Goal: Task Accomplishment & Management: Complete application form

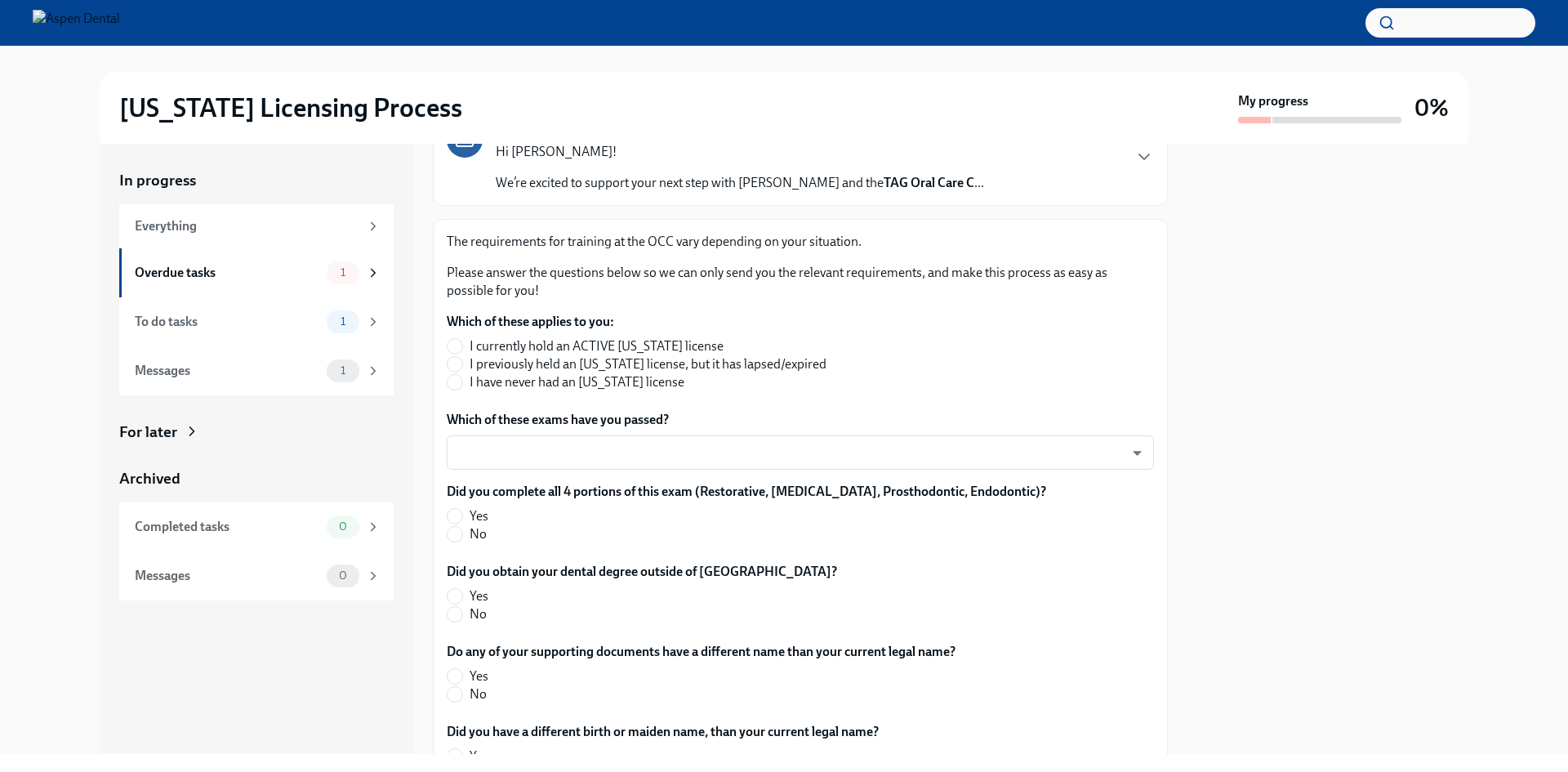
scroll to position [163, 0]
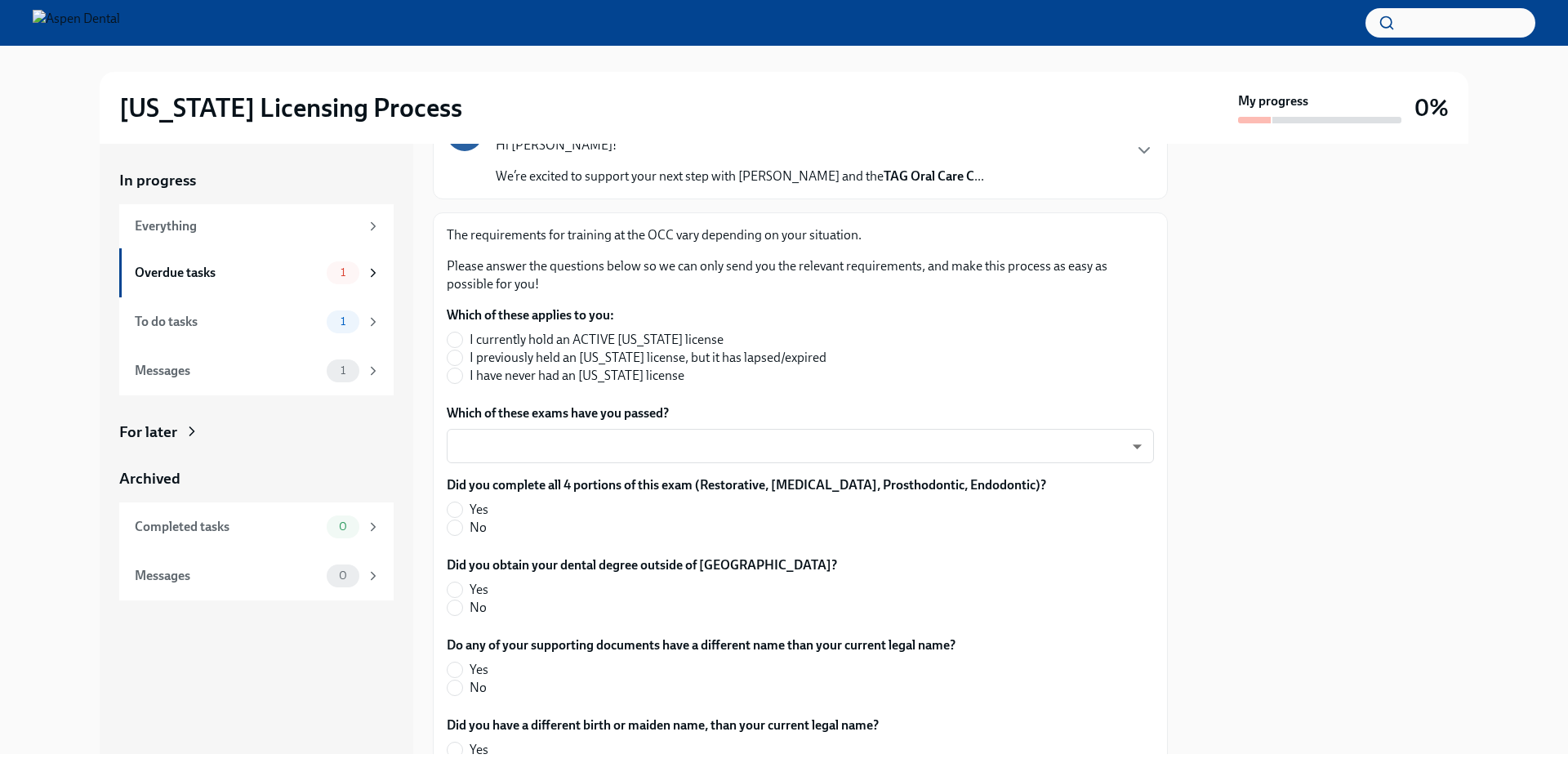
click at [583, 345] on span "I currently hold an ACTIVE [US_STATE] license" at bounding box center [596, 339] width 254 height 18
click at [463, 345] on input "I currently hold an ACTIVE [US_STATE] license" at bounding box center [455, 340] width 15 height 15
radio input "true"
click at [590, 381] on span "I have never had an [US_STATE] license" at bounding box center [576, 375] width 214 height 18
click at [463, 381] on input "I have never had an [US_STATE] license" at bounding box center [455, 376] width 15 height 15
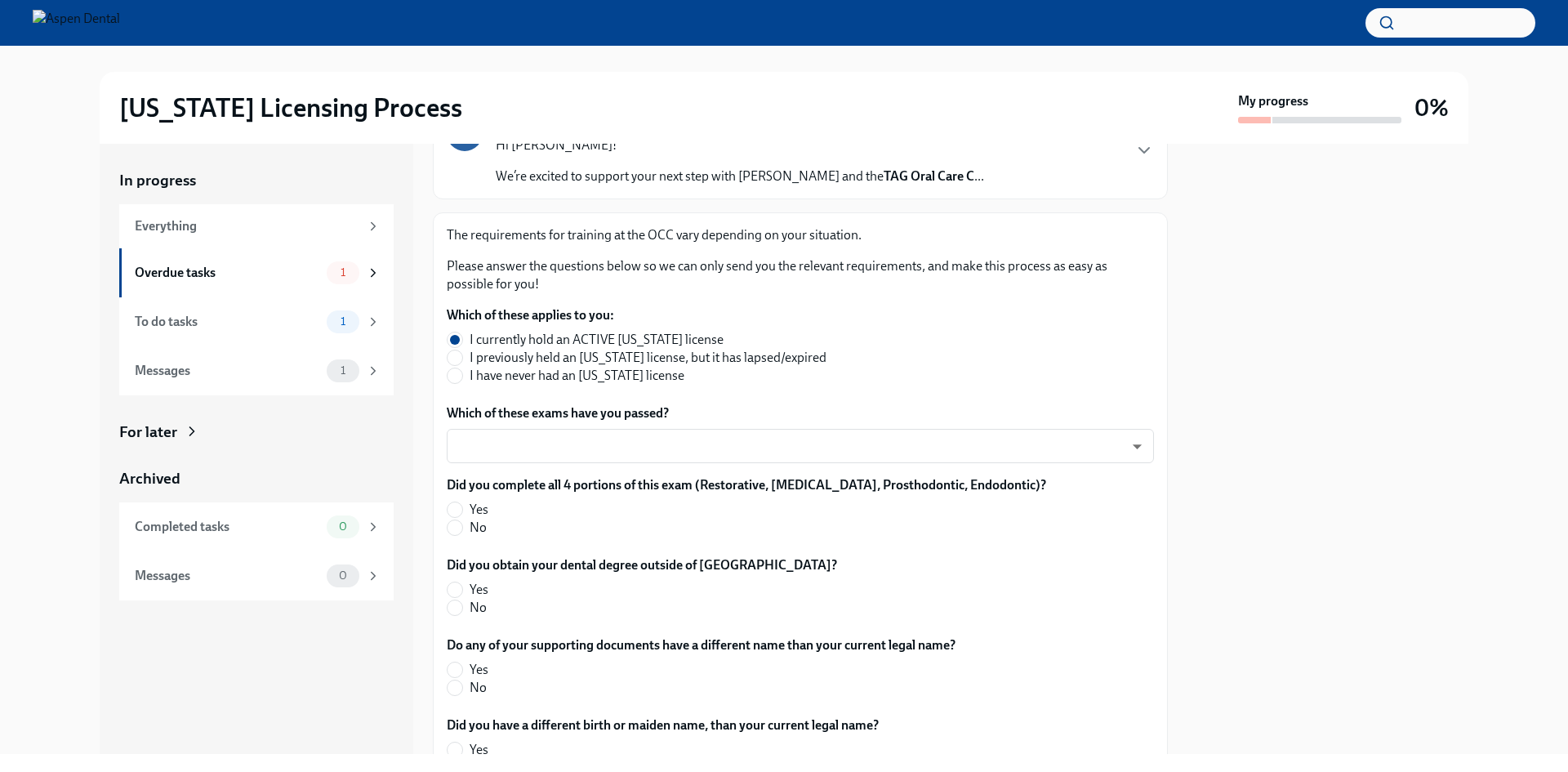
radio input "true"
click at [589, 441] on body "[US_STATE] Licensing Process My progress 0% In progress Everything Overdue task…" at bounding box center [784, 386] width 1568 height 772
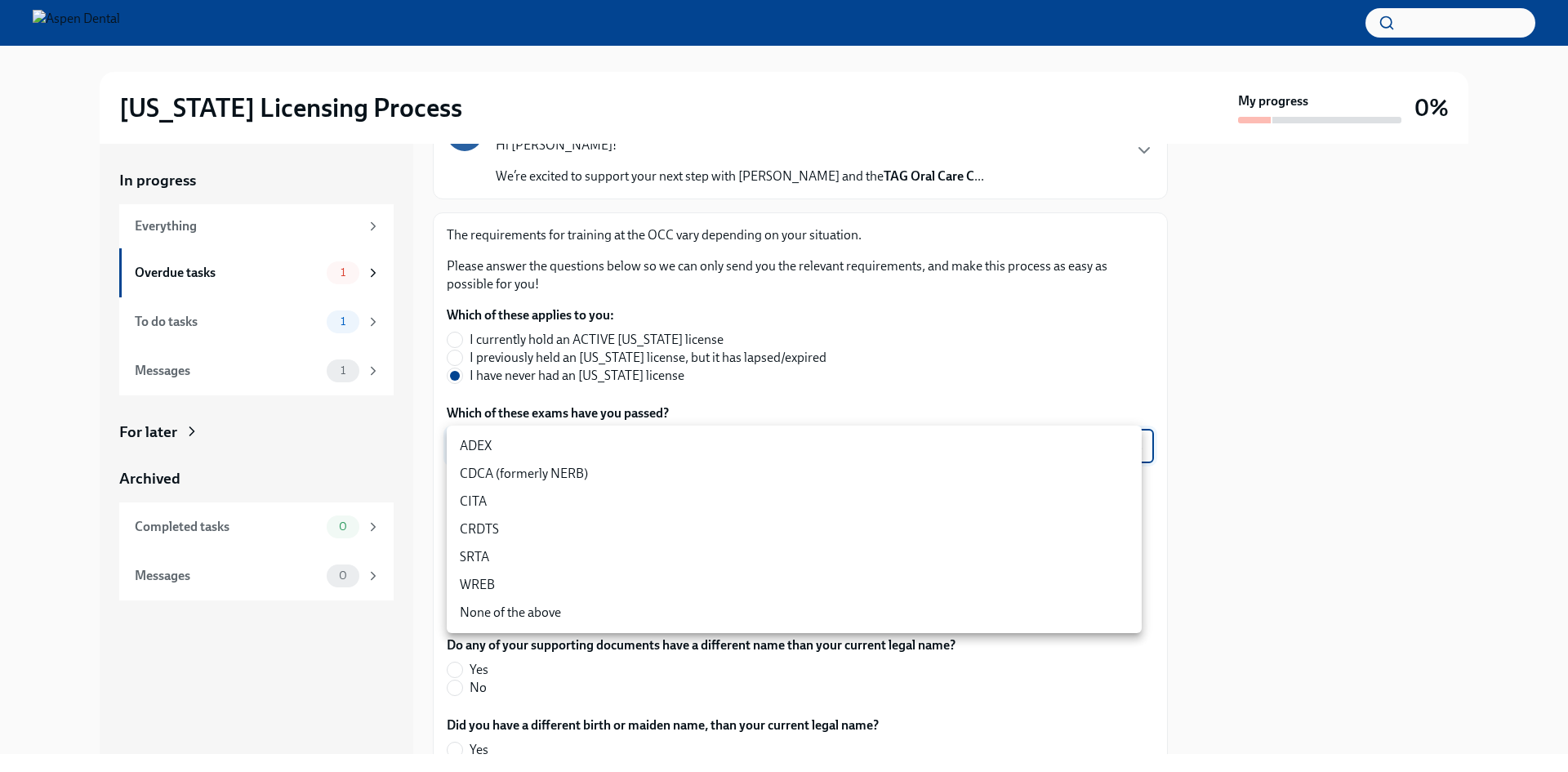
click at [525, 479] on li "CDCA (formerly NERB)" at bounding box center [794, 474] width 695 height 28
type input "nrE-1nMl1"
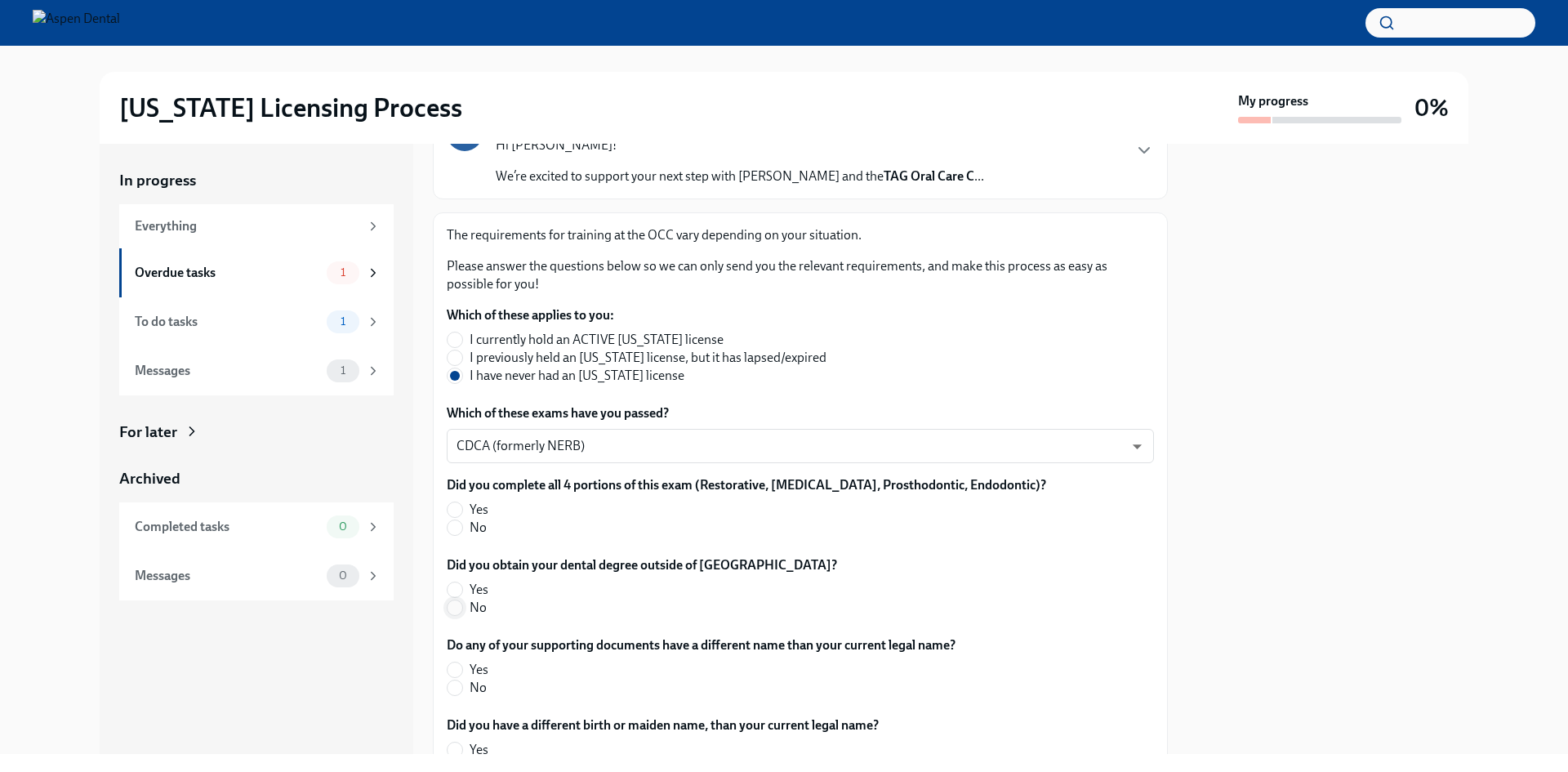
click at [458, 606] on input "No" at bounding box center [455, 608] width 15 height 15
radio input "true"
click at [457, 507] on input "Yes" at bounding box center [455, 510] width 15 height 15
radio input "true"
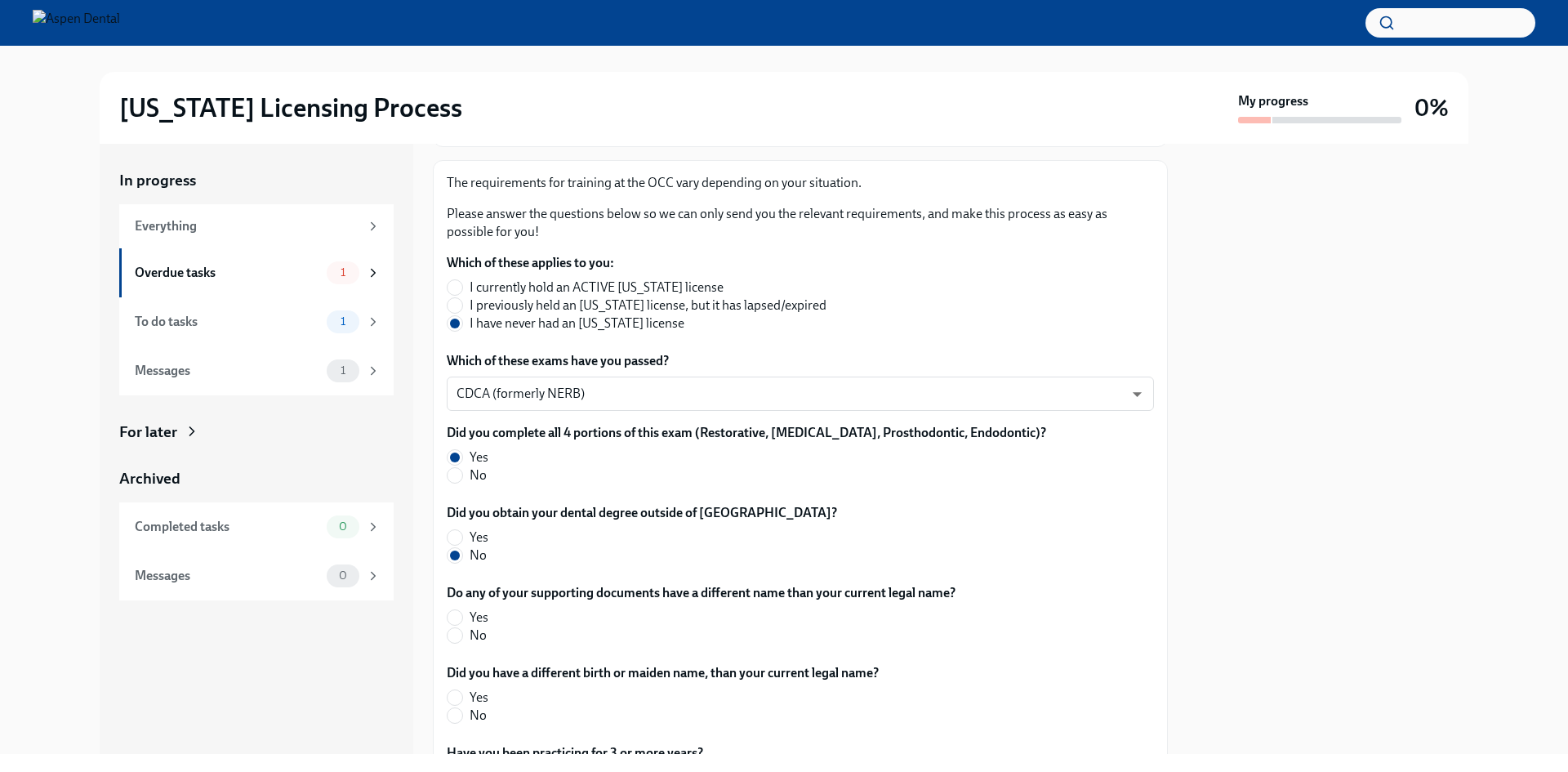
scroll to position [245, 0]
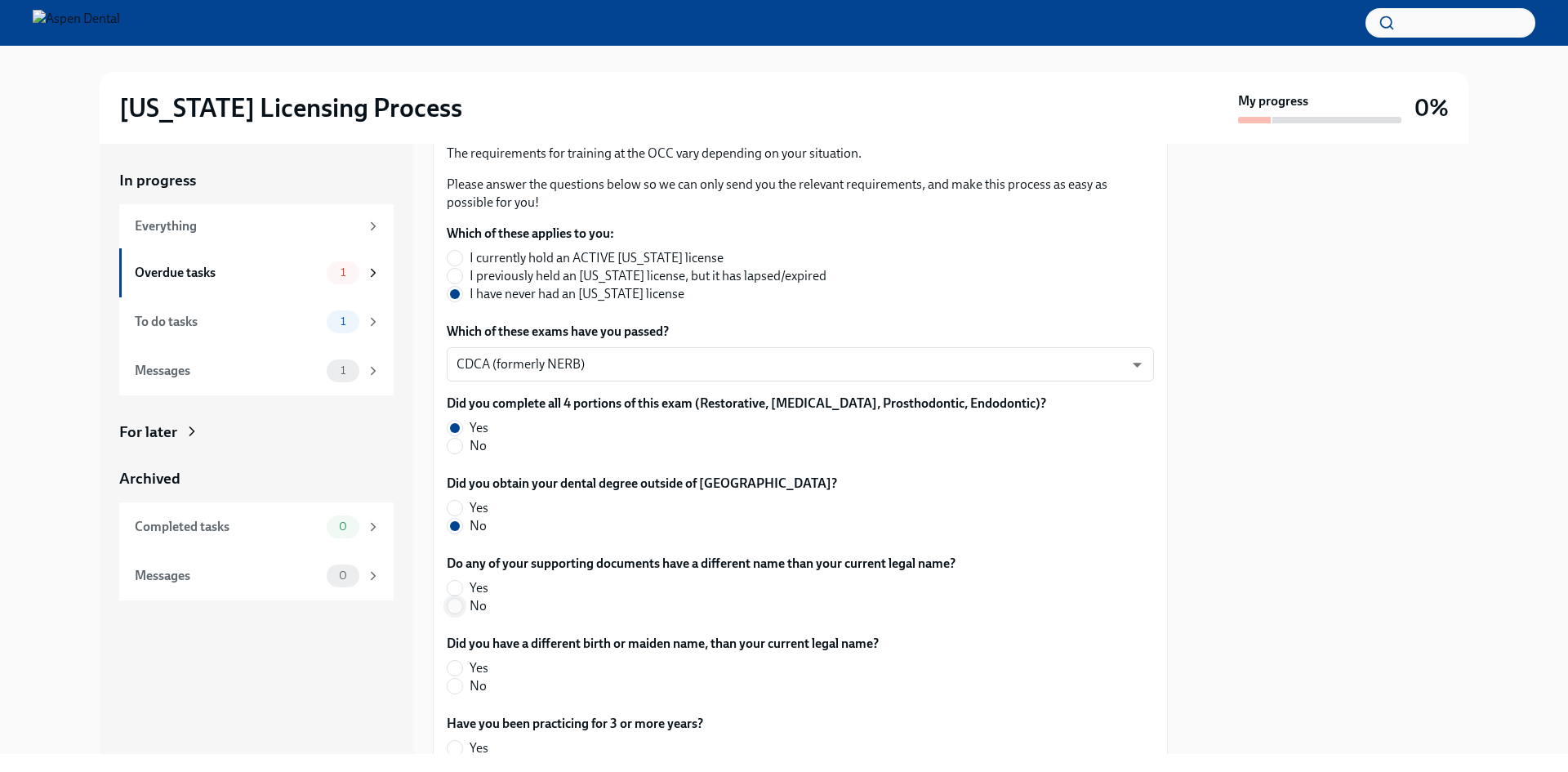
click at [459, 609] on input "No" at bounding box center [455, 606] width 15 height 15
radio input "true"
click at [460, 688] on input "No" at bounding box center [455, 687] width 15 height 15
radio input "true"
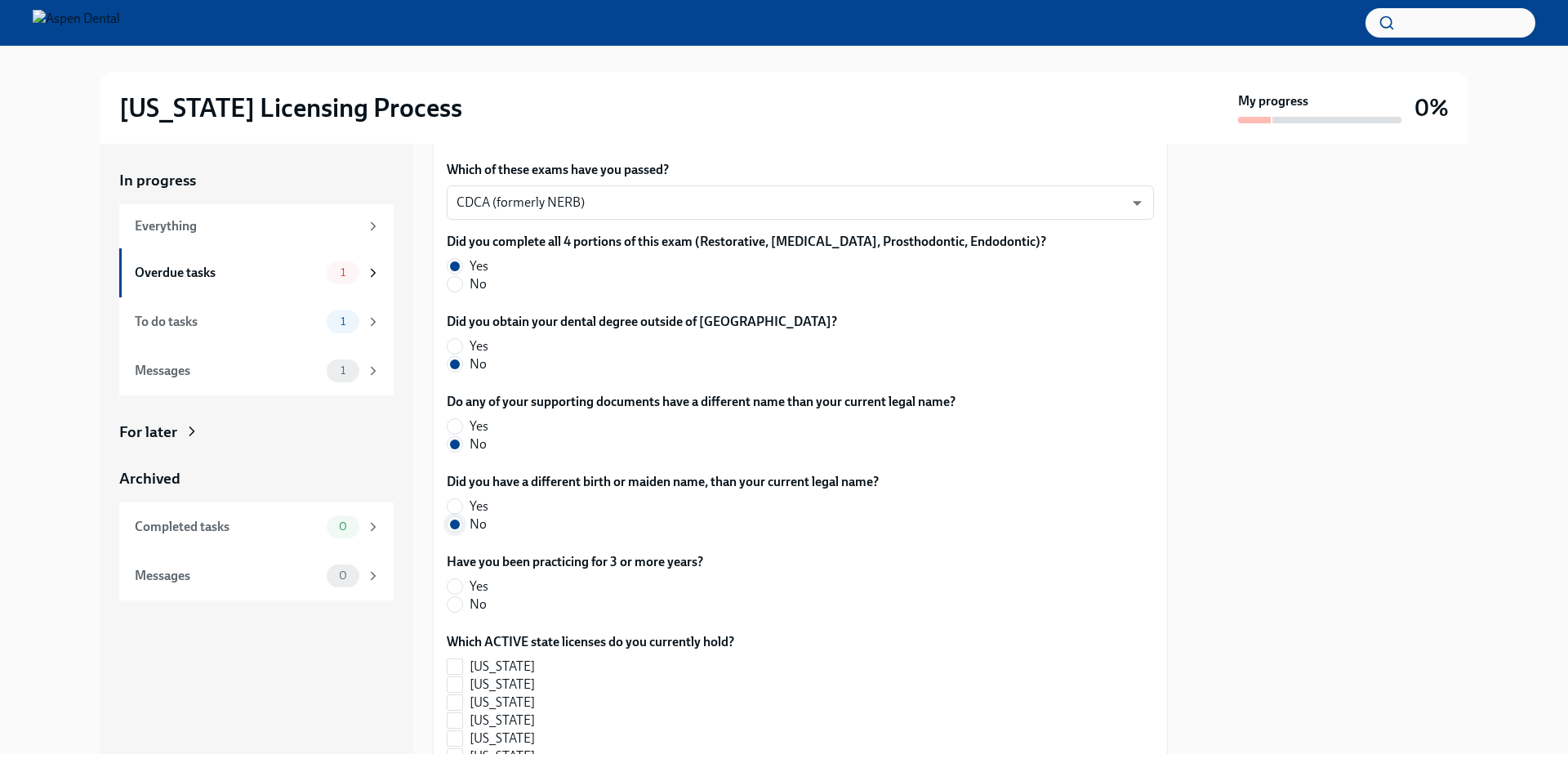
scroll to position [408, 0]
click at [457, 581] on input "Yes" at bounding box center [455, 585] width 15 height 15
radio input "true"
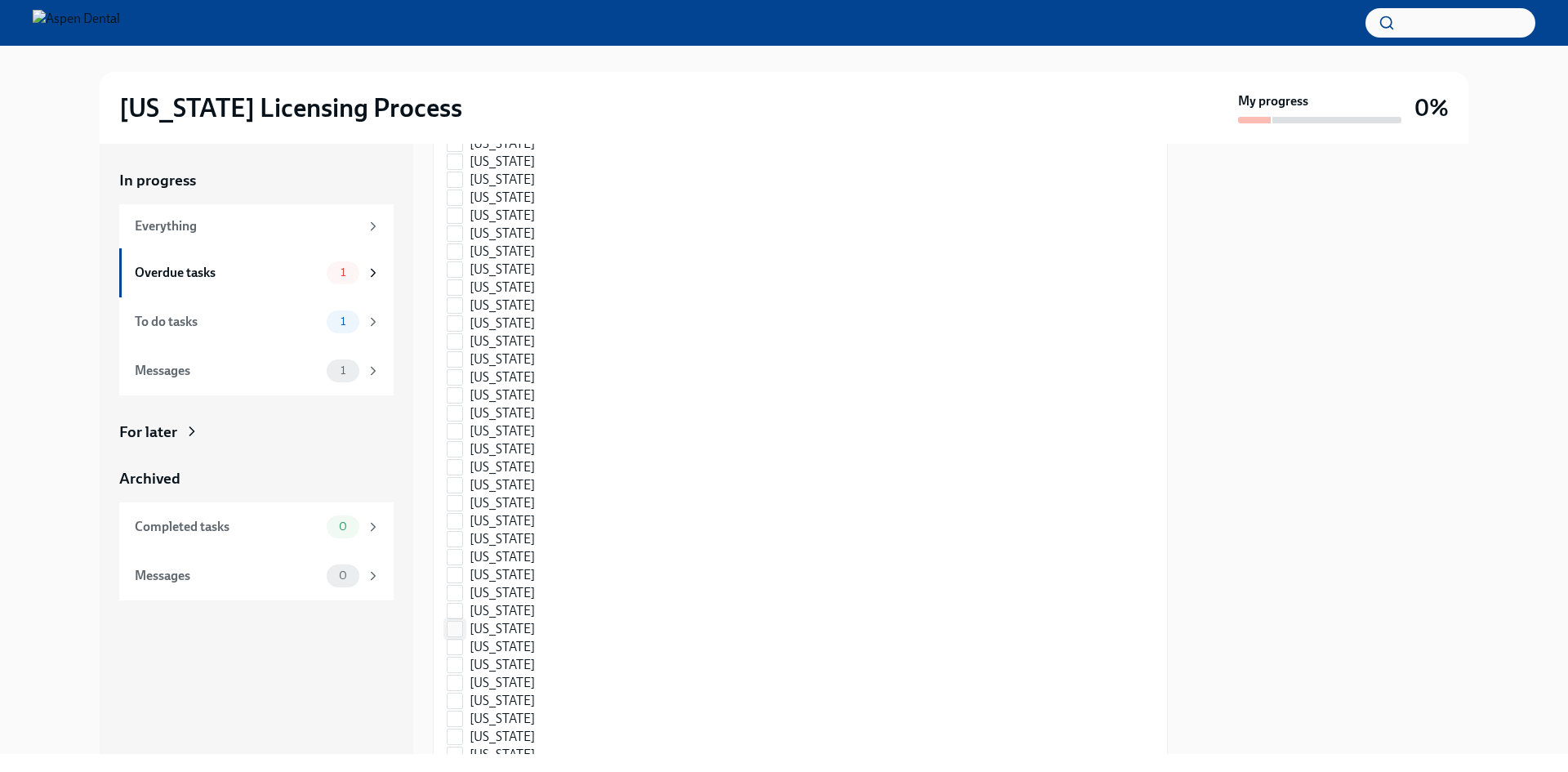
scroll to position [1225, 0]
click at [460, 749] on input "[US_STATE]" at bounding box center [455, 747] width 15 height 15
checkbox input "true"
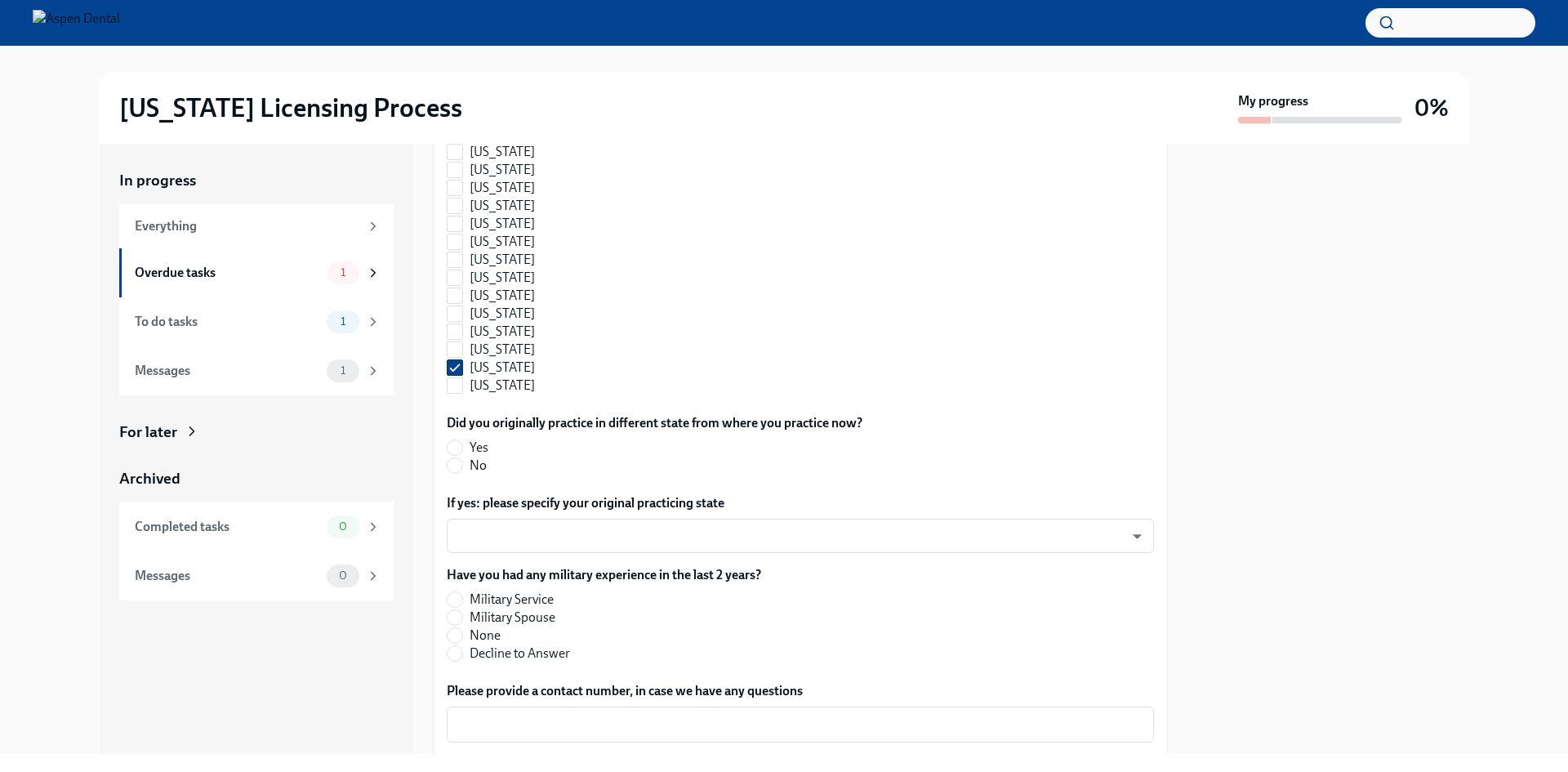
scroll to position [1705, 0]
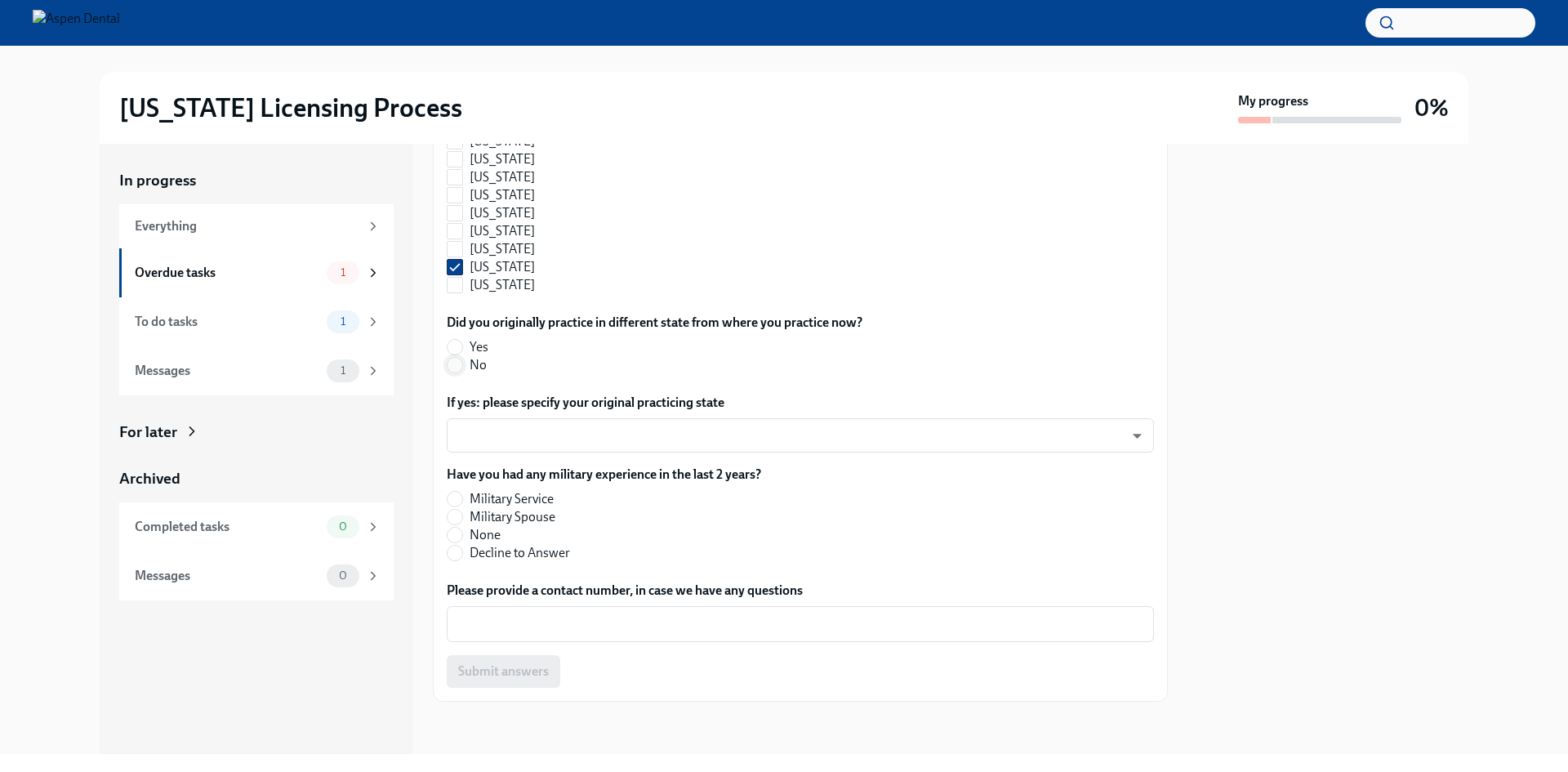
click at [455, 364] on input "No" at bounding box center [455, 365] width 15 height 15
radio input "true"
click at [458, 539] on input "None" at bounding box center [455, 535] width 15 height 15
radio input "true"
click at [520, 622] on textarea "Please provide a contact number, in case we have any questions" at bounding box center [800, 624] width 688 height 20
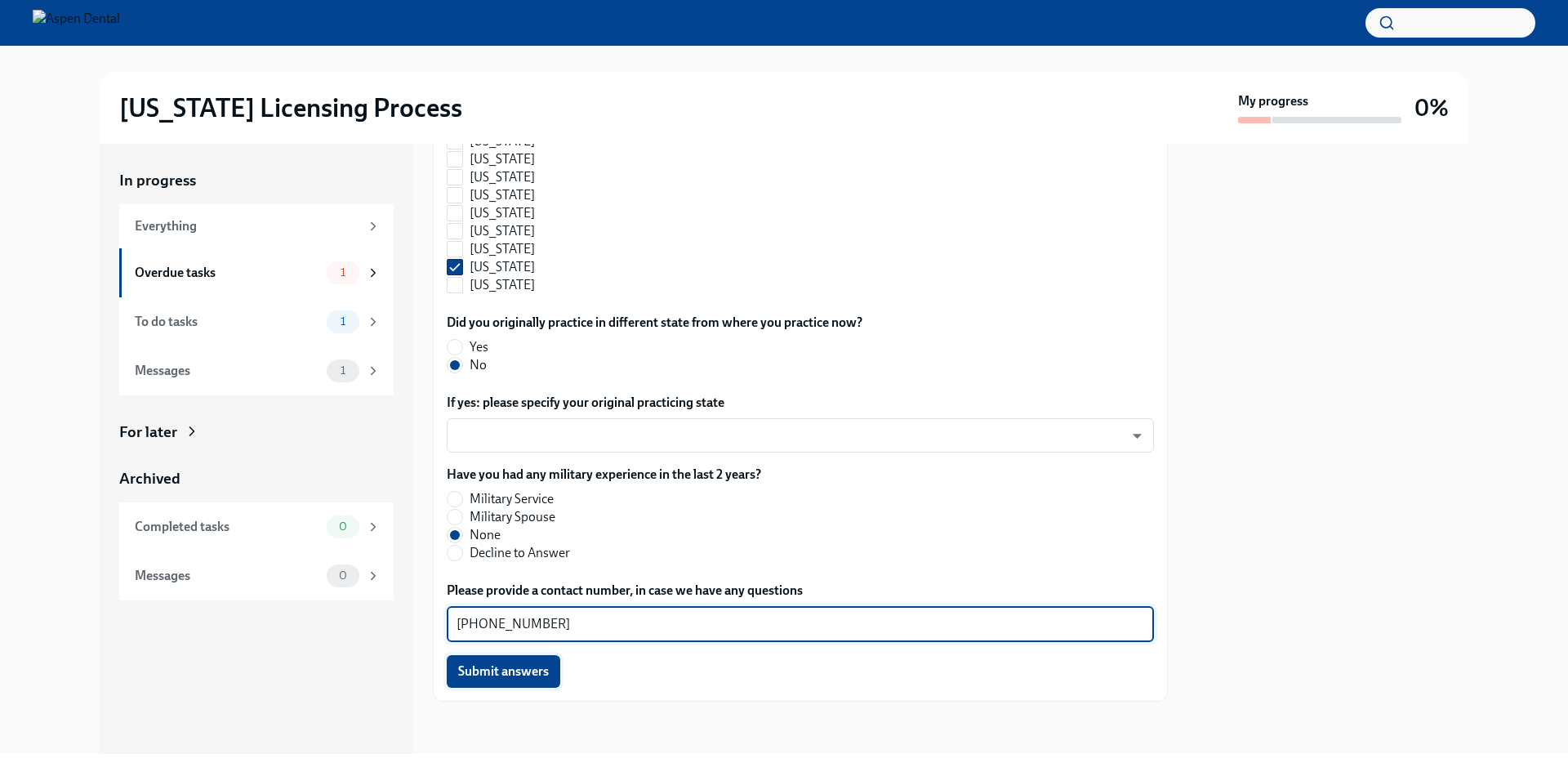
type textarea "[PHONE_NUMBER]"
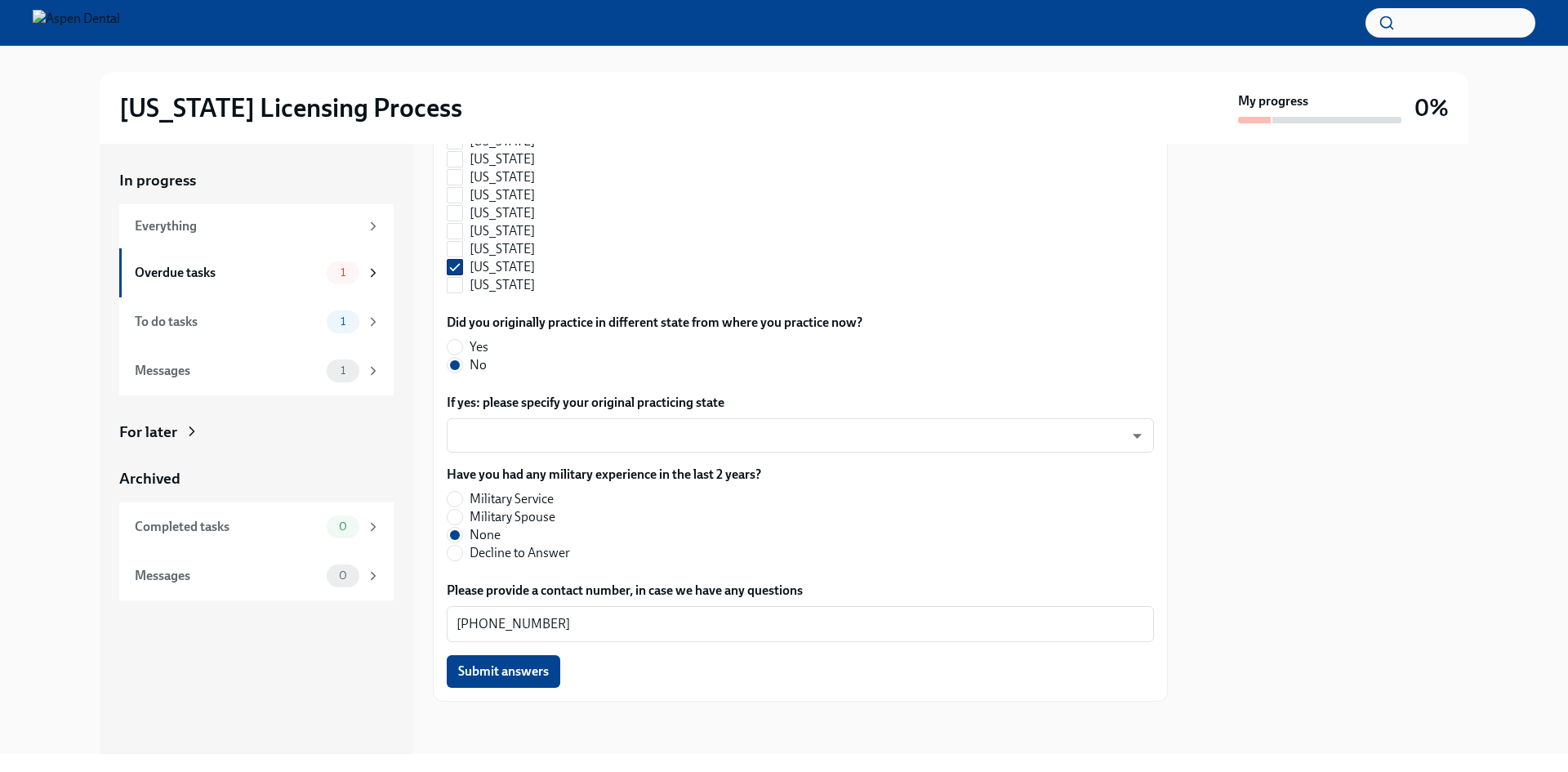
click at [513, 684] on button "Submit answers" at bounding box center [503, 671] width 113 height 33
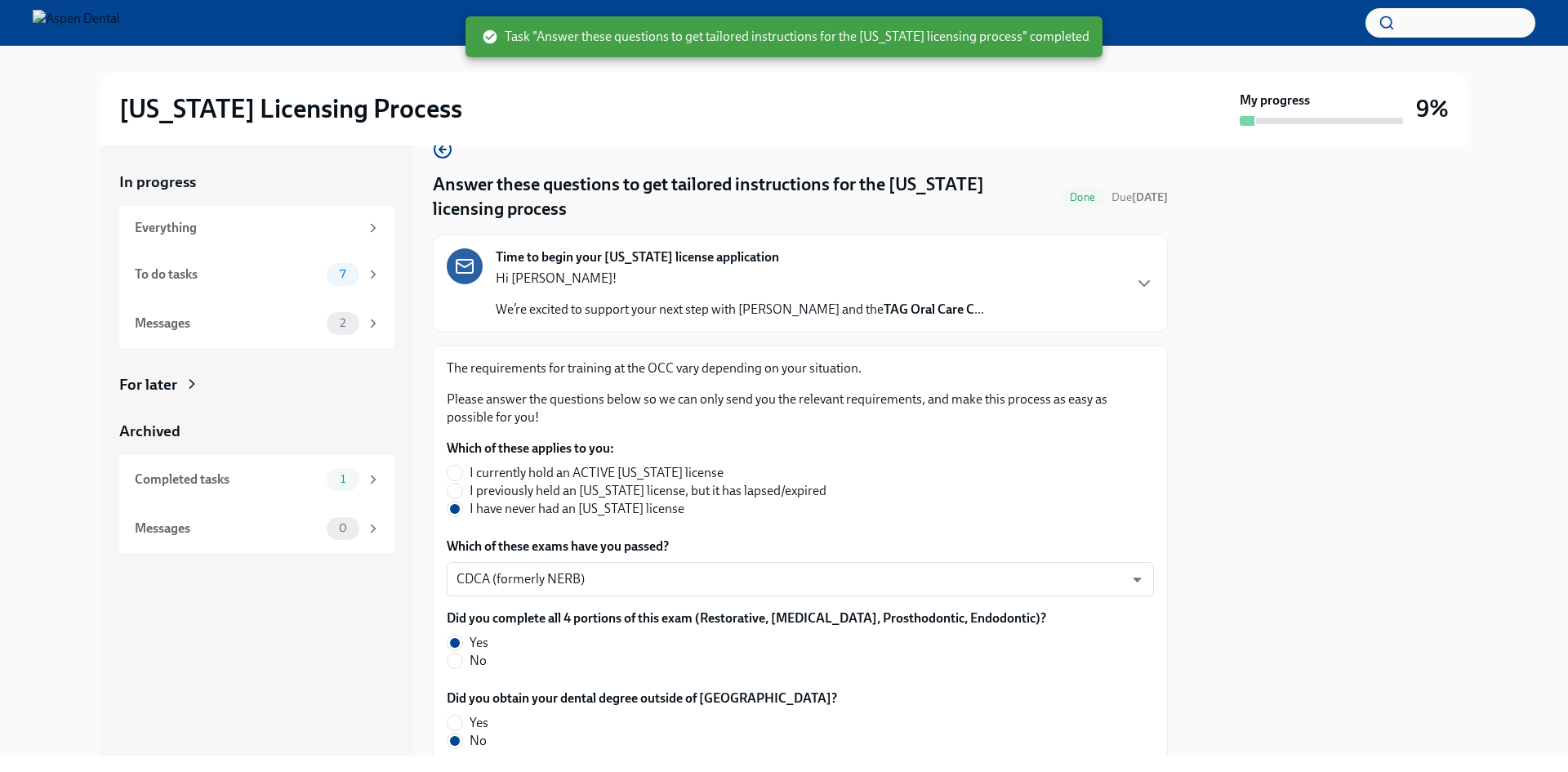
scroll to position [0, 0]
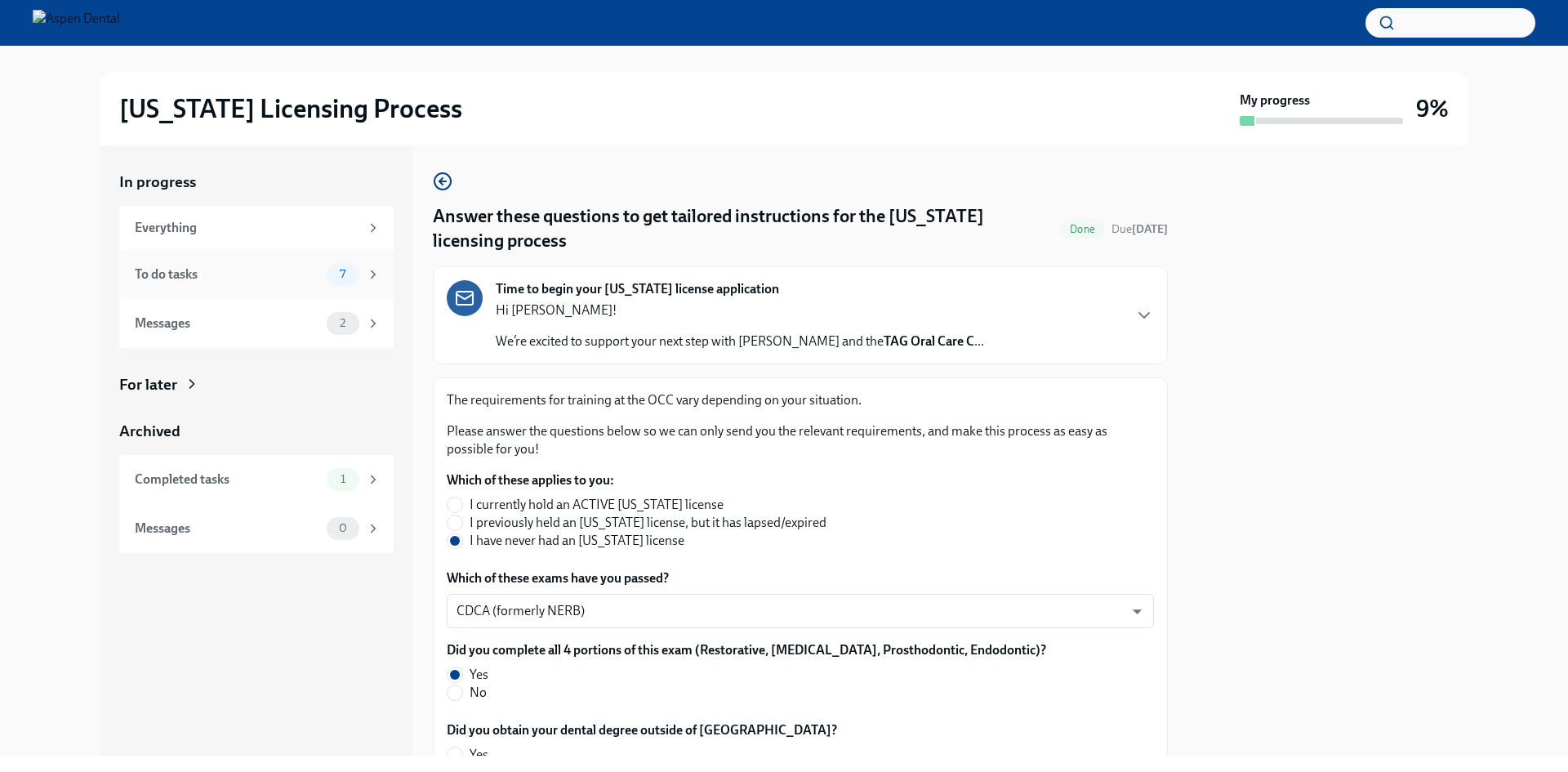
click at [308, 284] on div "To do tasks 7" at bounding box center [258, 275] width 245 height 22
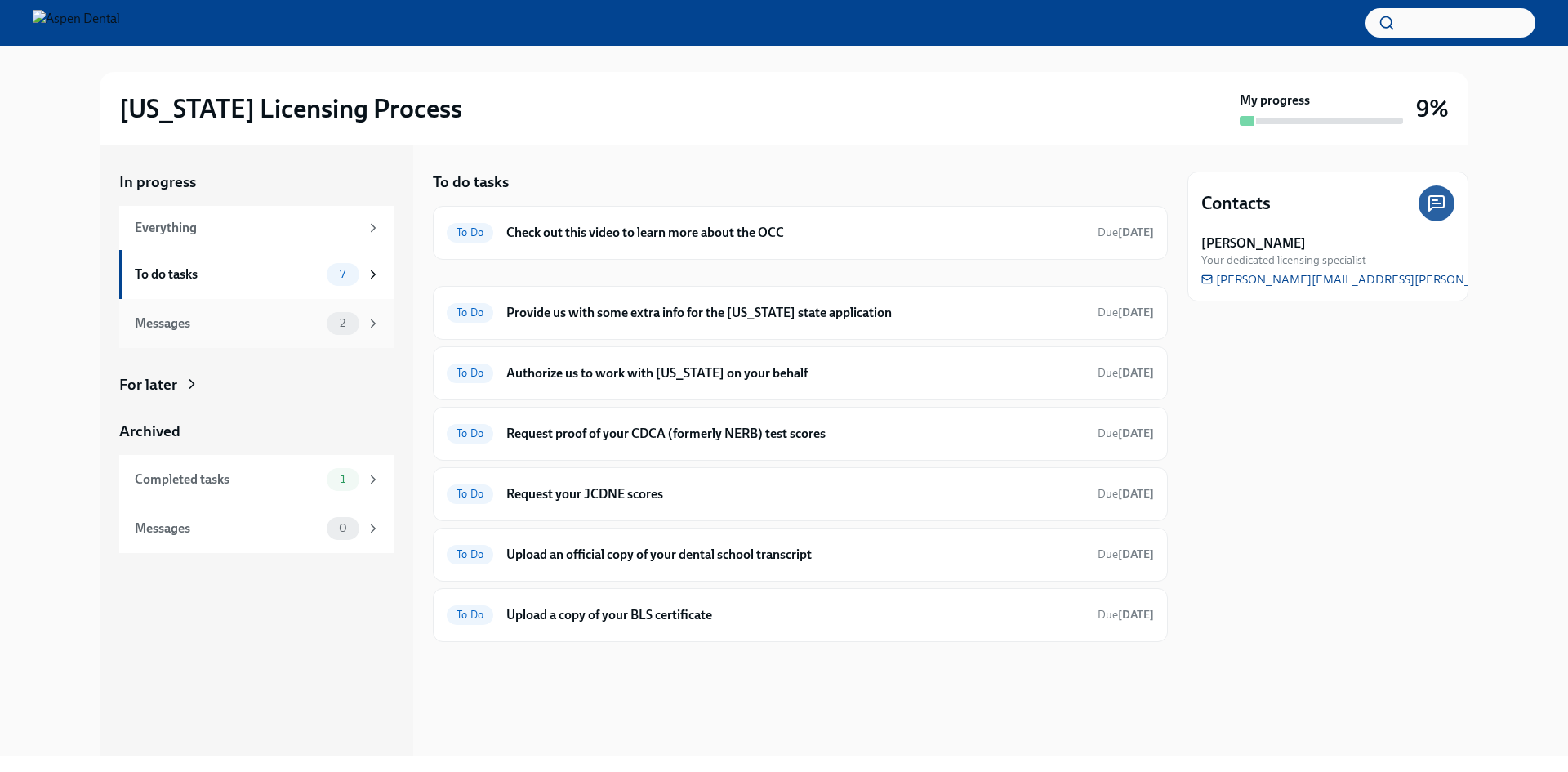
click at [267, 327] on div "Messages" at bounding box center [228, 323] width 185 height 18
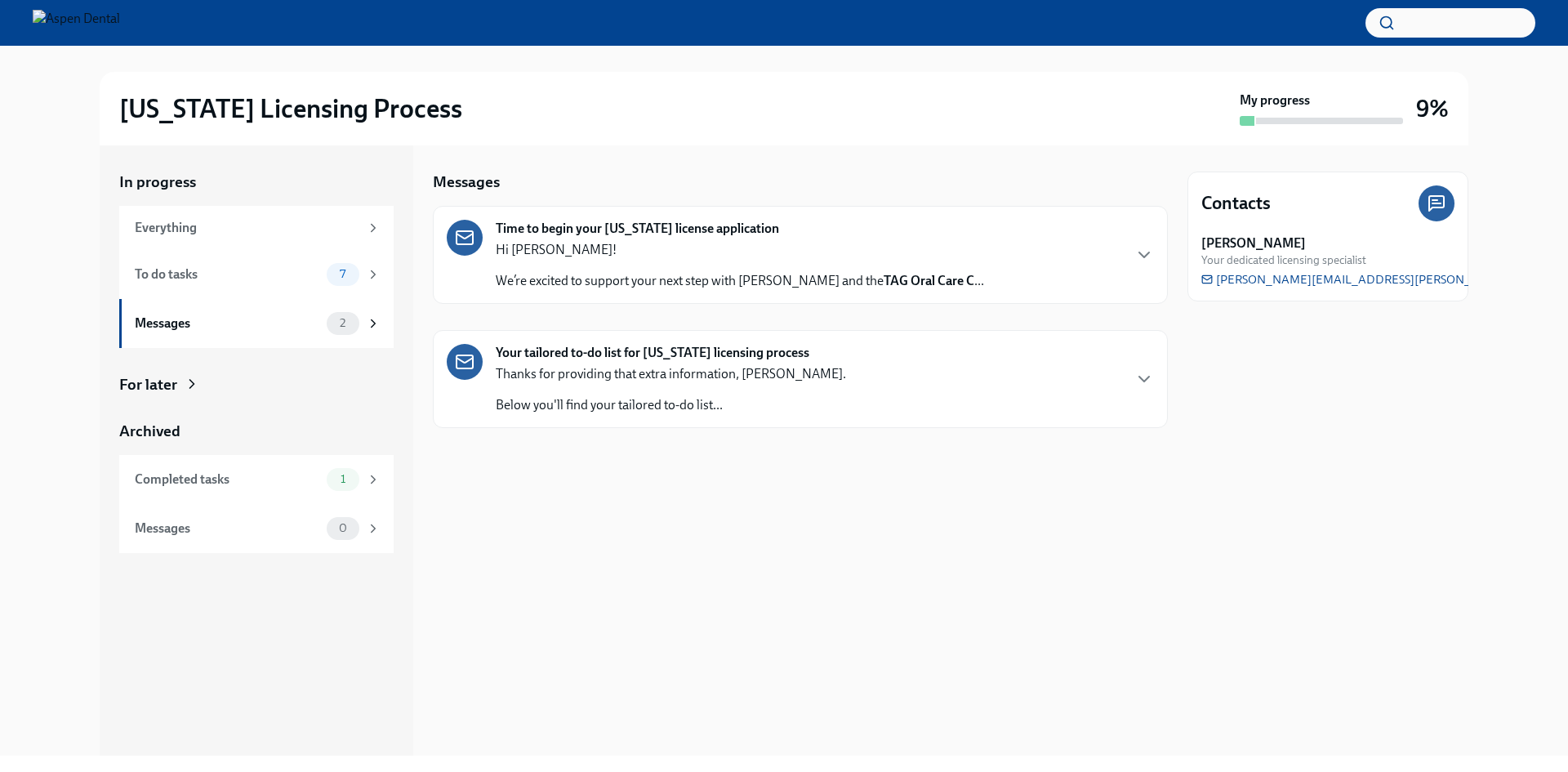
click at [622, 402] on p "Below you'll find your tailored to-do list..." at bounding box center [671, 405] width 350 height 18
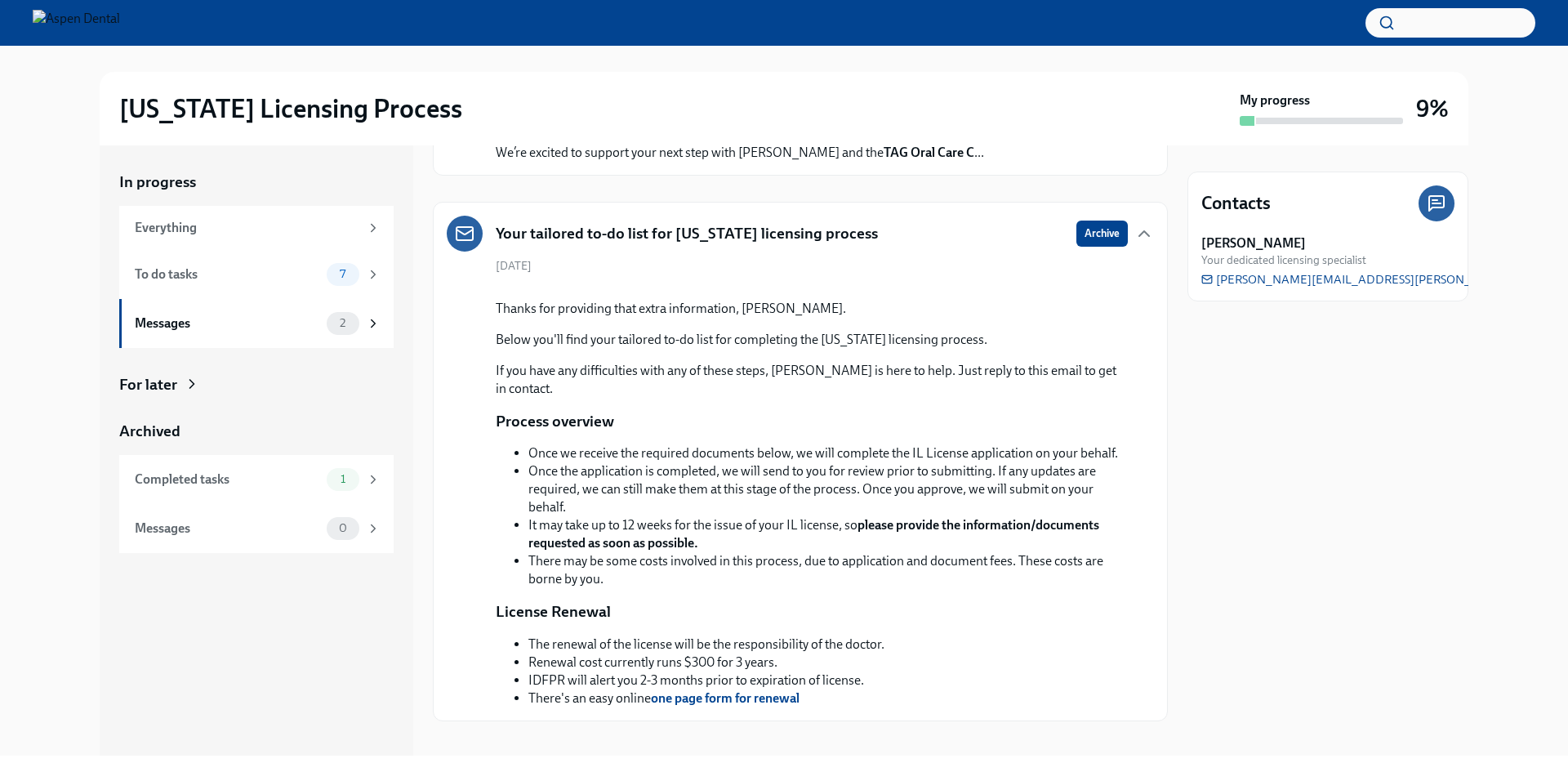
scroll to position [327, 0]
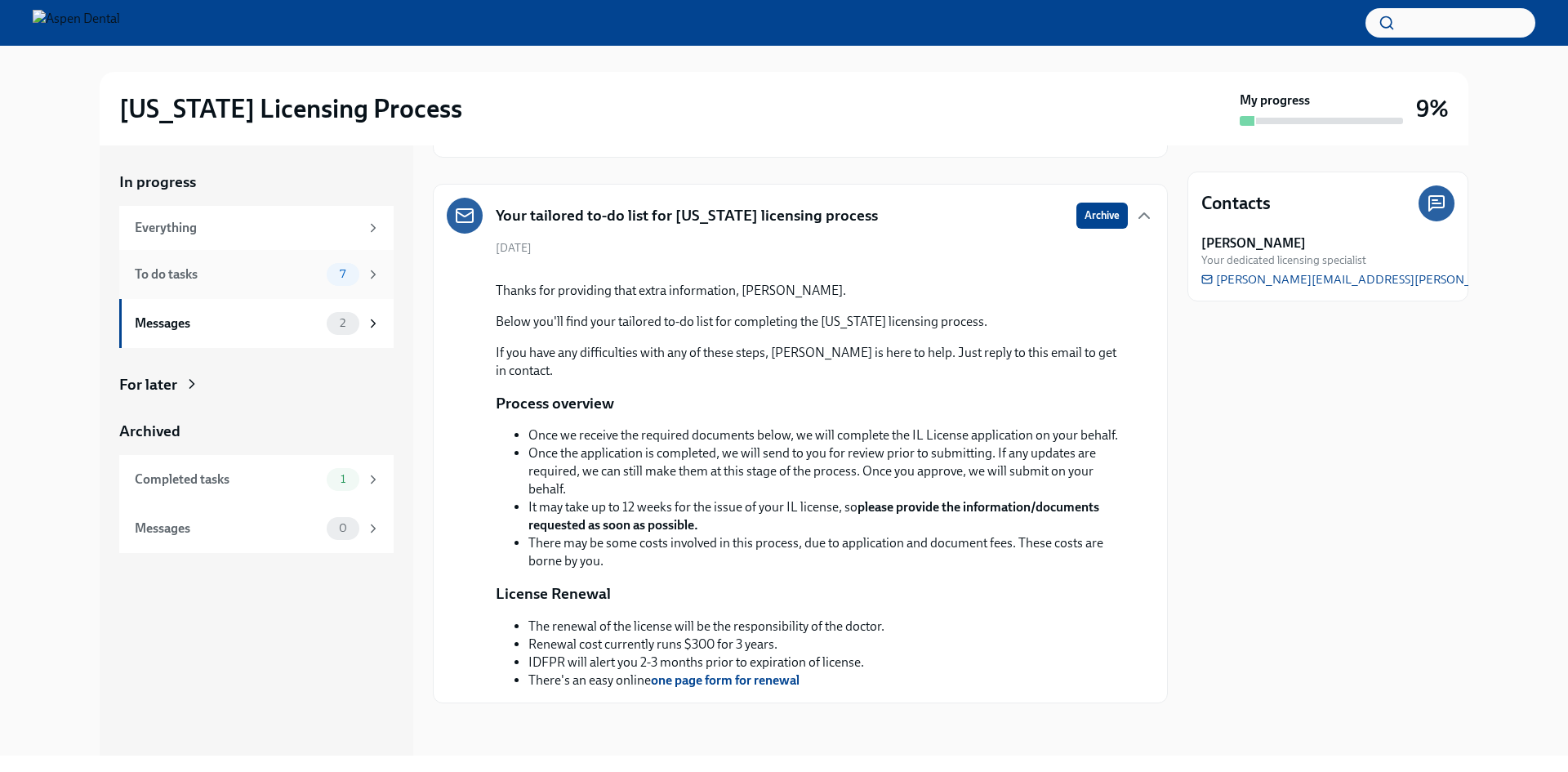
click at [163, 271] on div "To do tasks" at bounding box center [228, 274] width 185 height 18
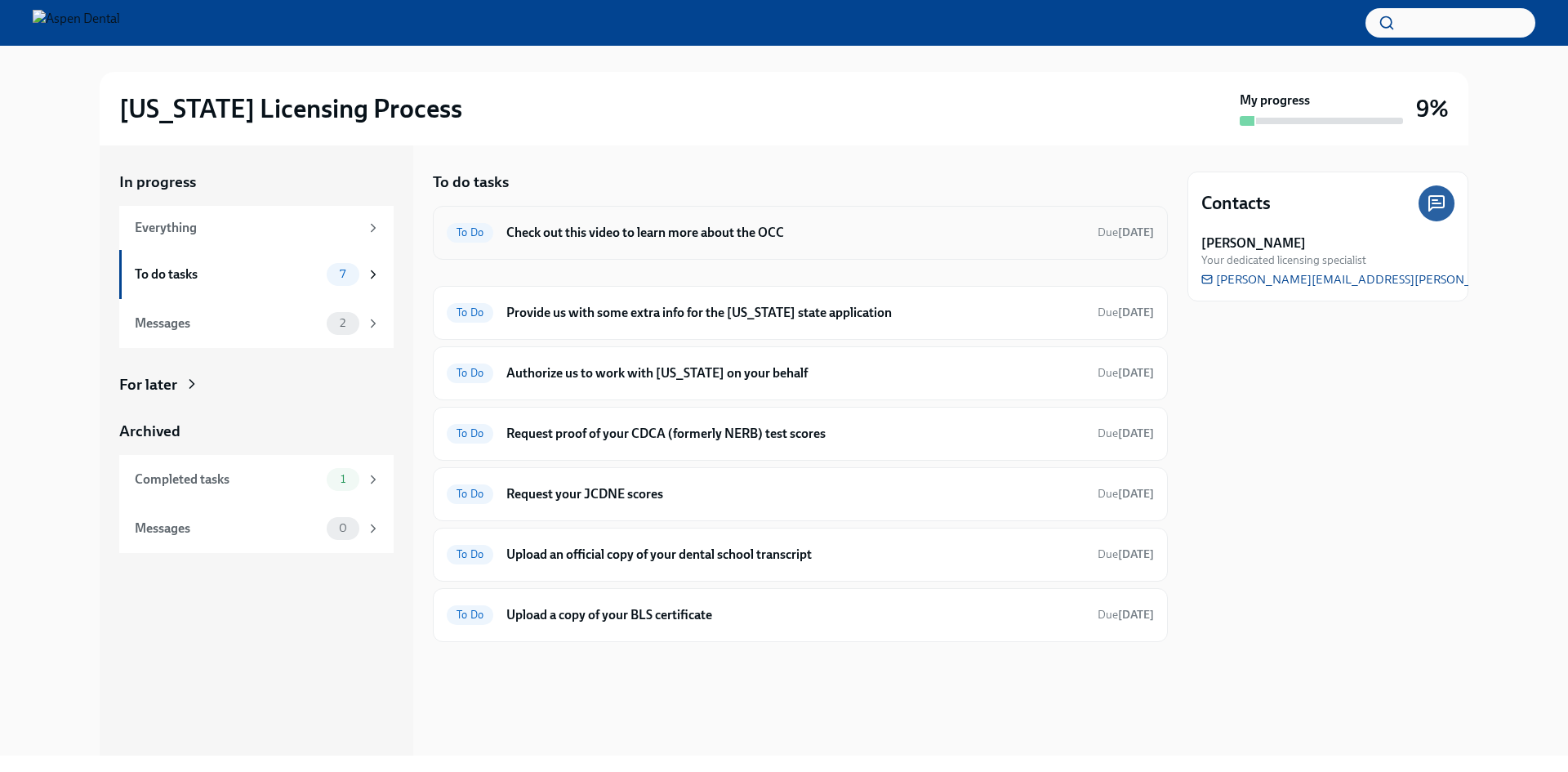
click at [601, 238] on h6 "Check out this video to learn more about the OCC" at bounding box center [795, 232] width 578 height 18
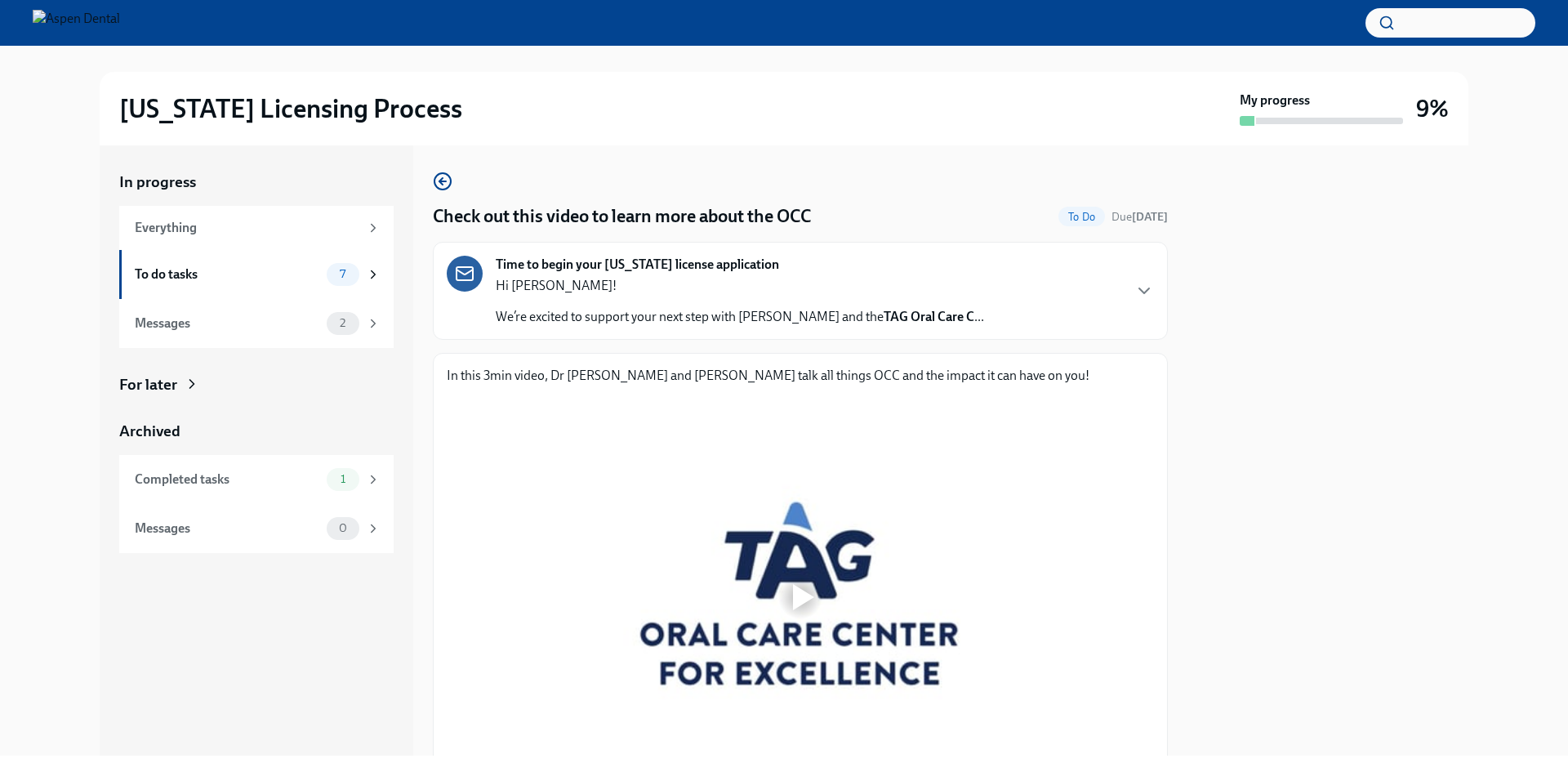
click at [1147, 287] on div "Time to begin your [US_STATE] license application Hi [PERSON_NAME]! We’re excit…" at bounding box center [800, 290] width 735 height 98
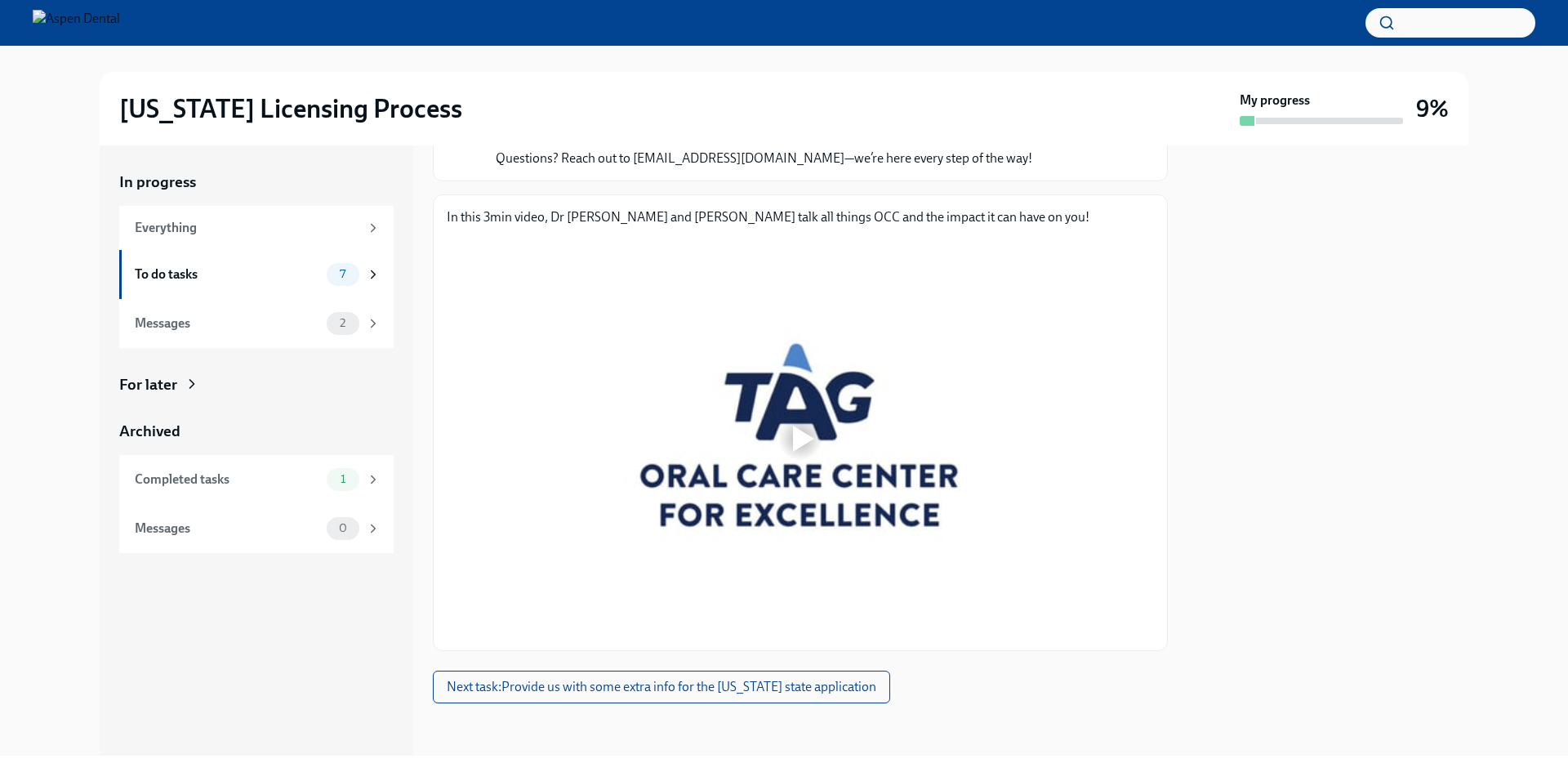
scroll to position [796, 0]
click at [805, 437] on div at bounding box center [804, 438] width 22 height 26
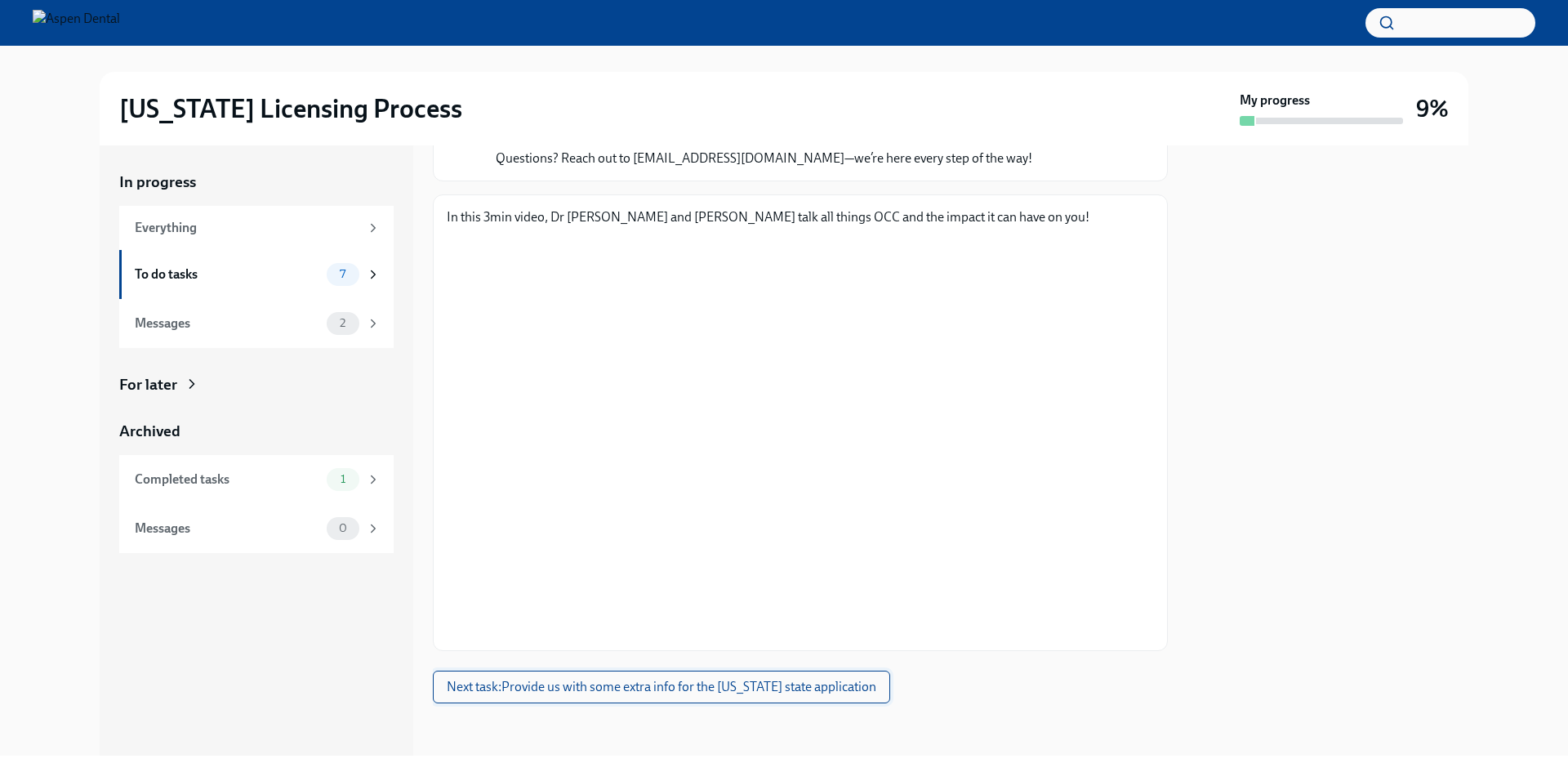
click at [647, 700] on button "Next task : Provide us with some extra info for the [US_STATE] state application" at bounding box center [661, 687] width 457 height 33
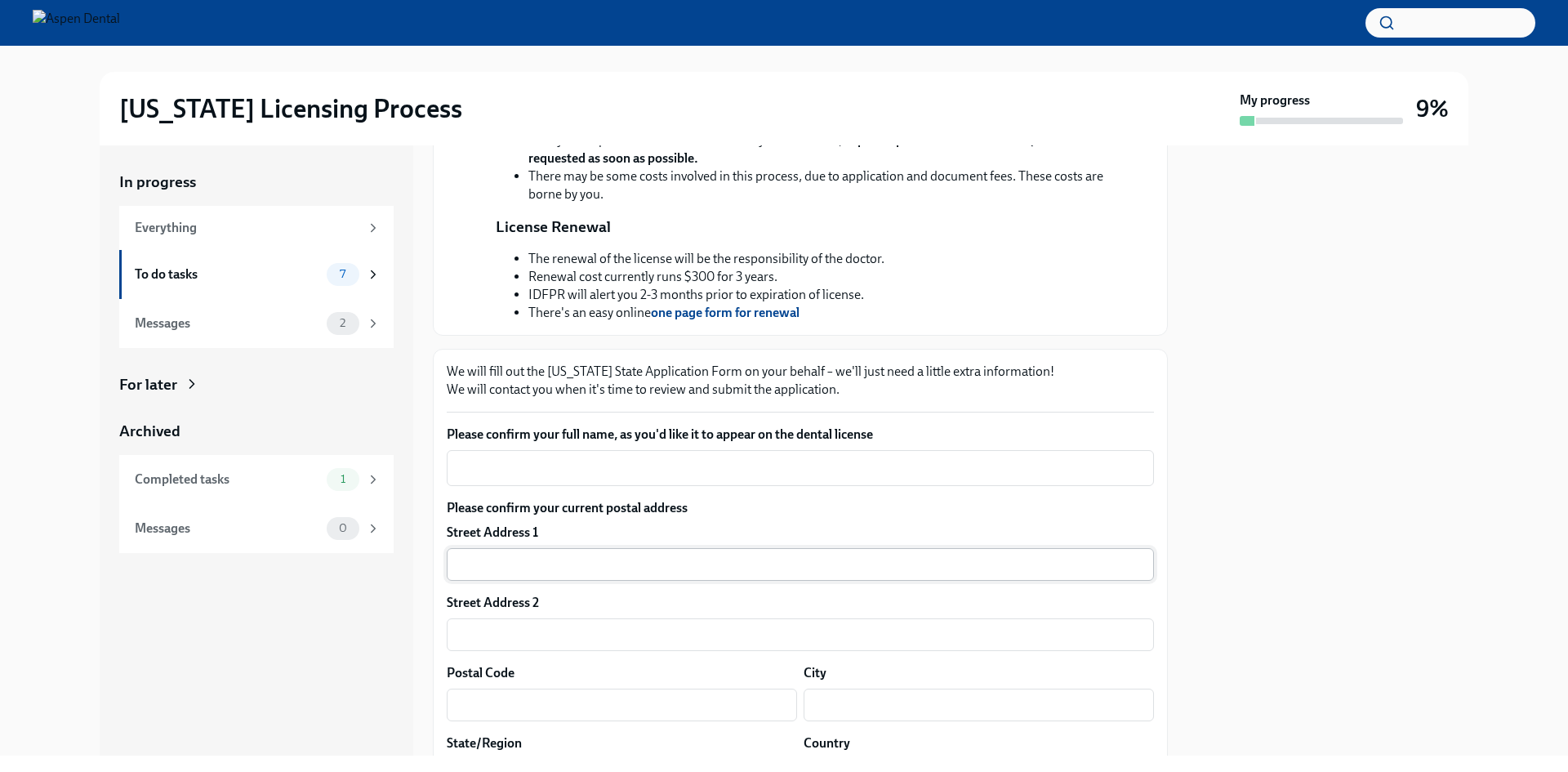
scroll to position [408, 0]
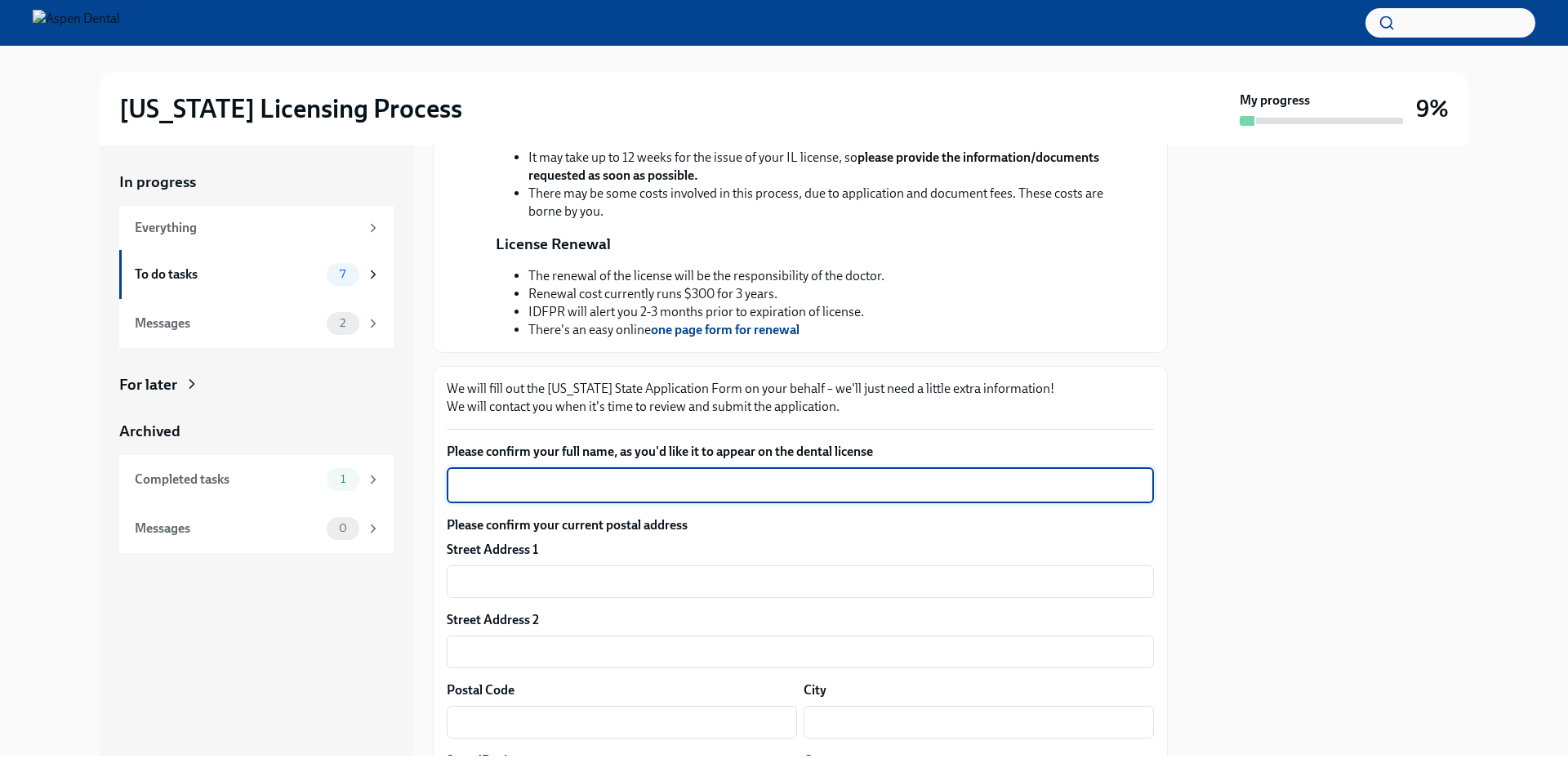
click at [776, 495] on textarea "Please confirm your full name, as you'd like it to appear on the dental license" at bounding box center [800, 484] width 688 height 20
type textarea "[PERSON_NAME]"
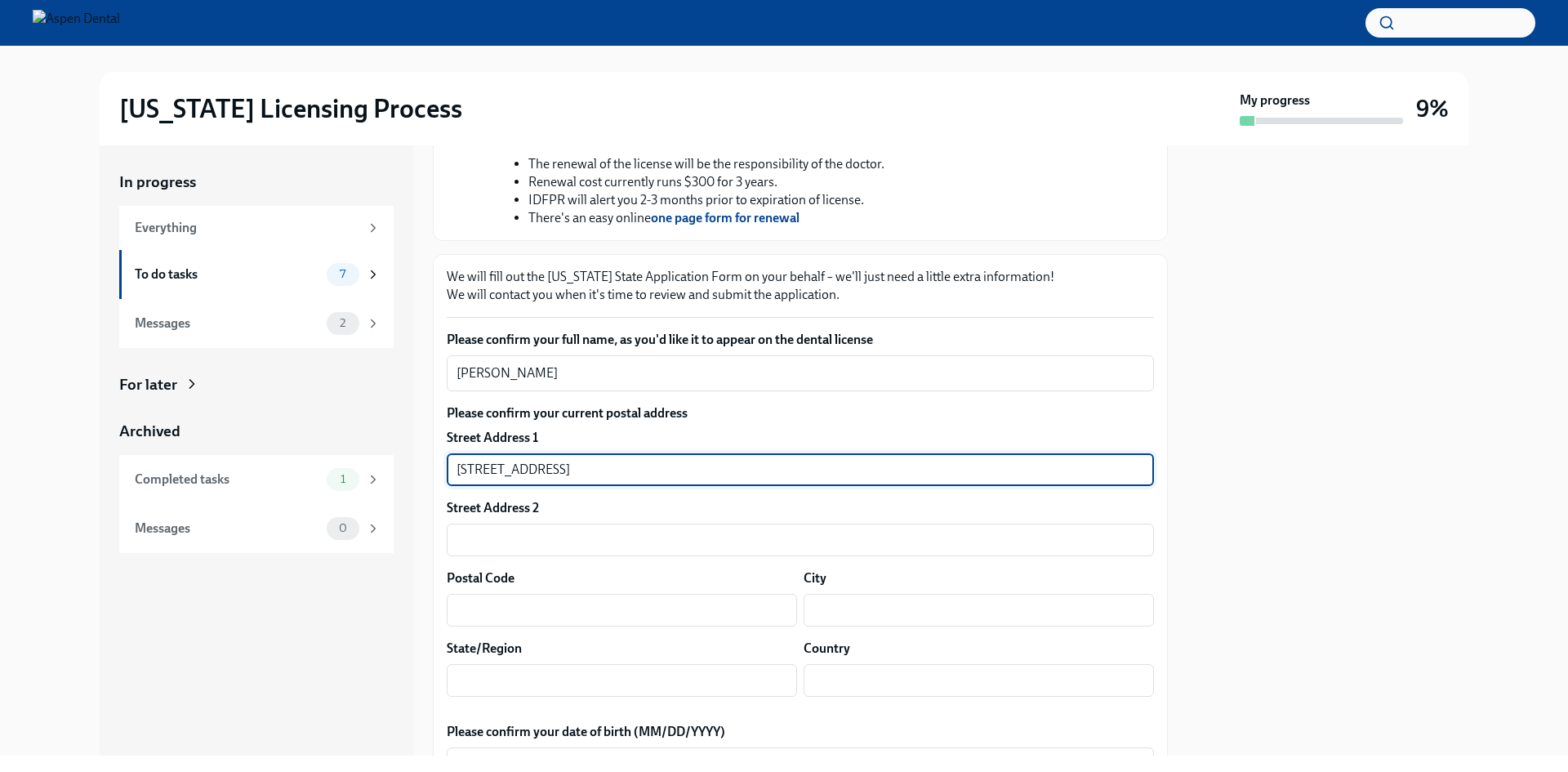
scroll to position [602, 0]
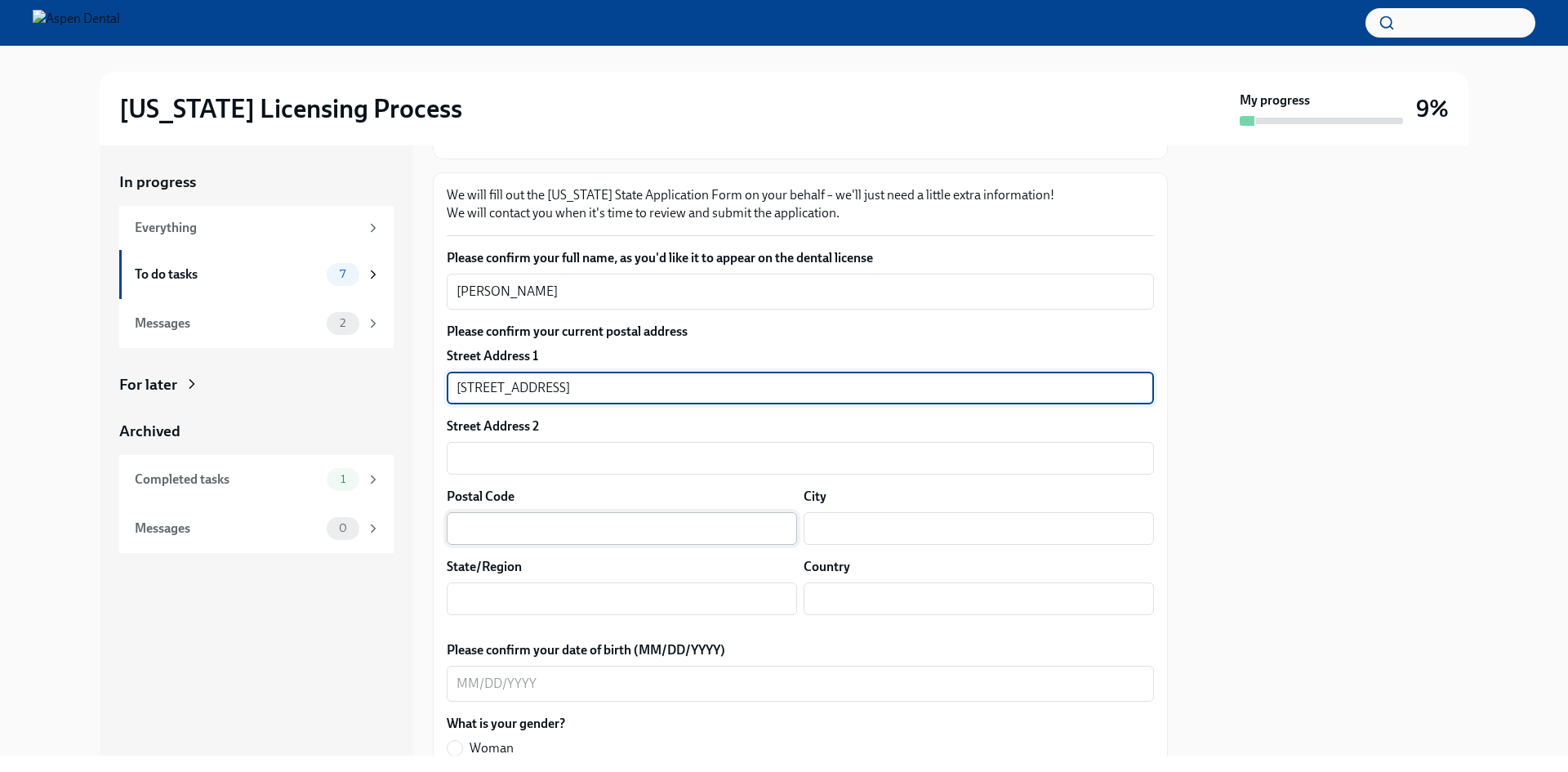
type input "[STREET_ADDRESS]"
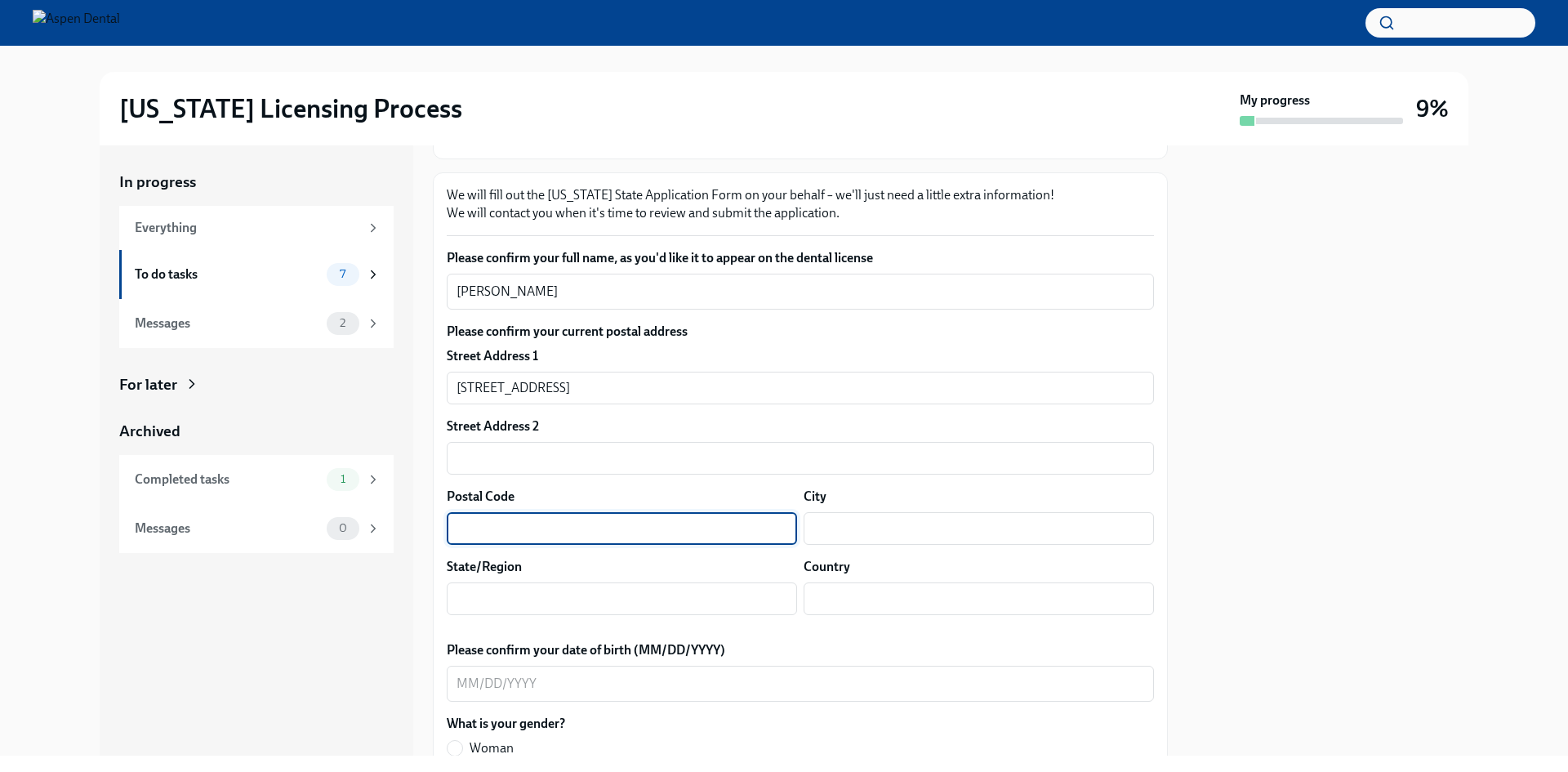
click at [601, 545] on input "text" at bounding box center [622, 528] width 350 height 33
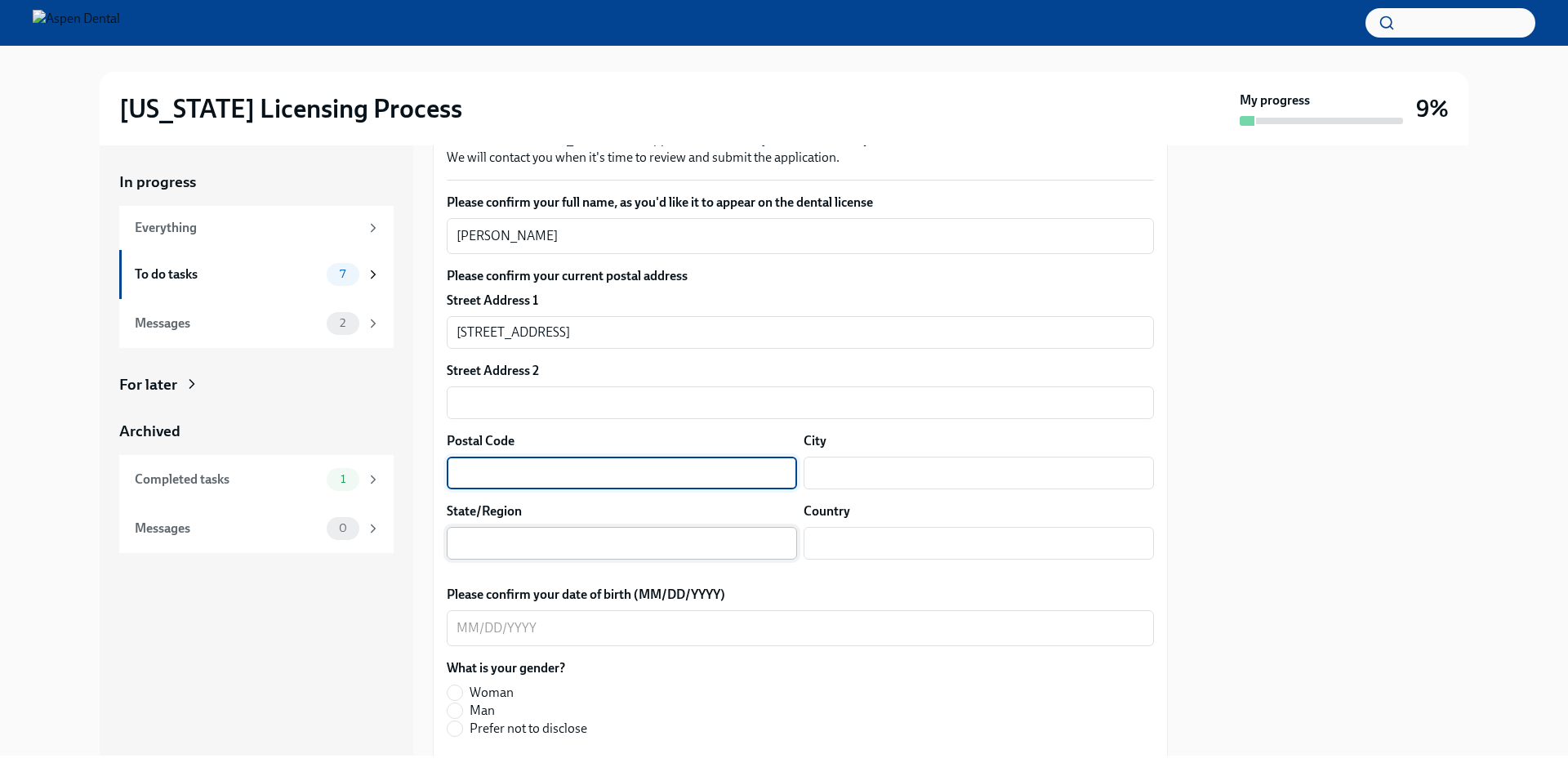
scroll to position [684, 0]
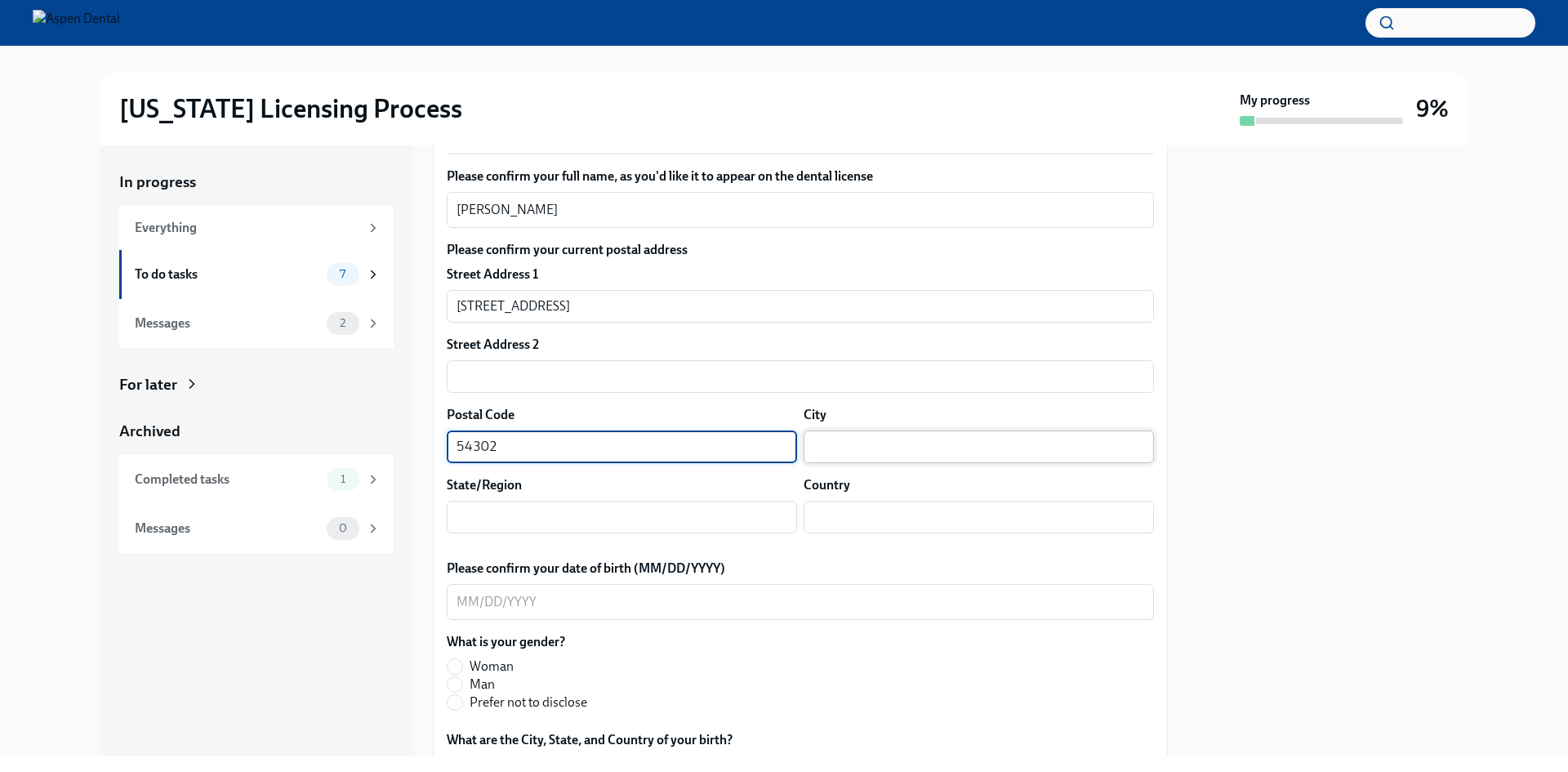
type input "54302"
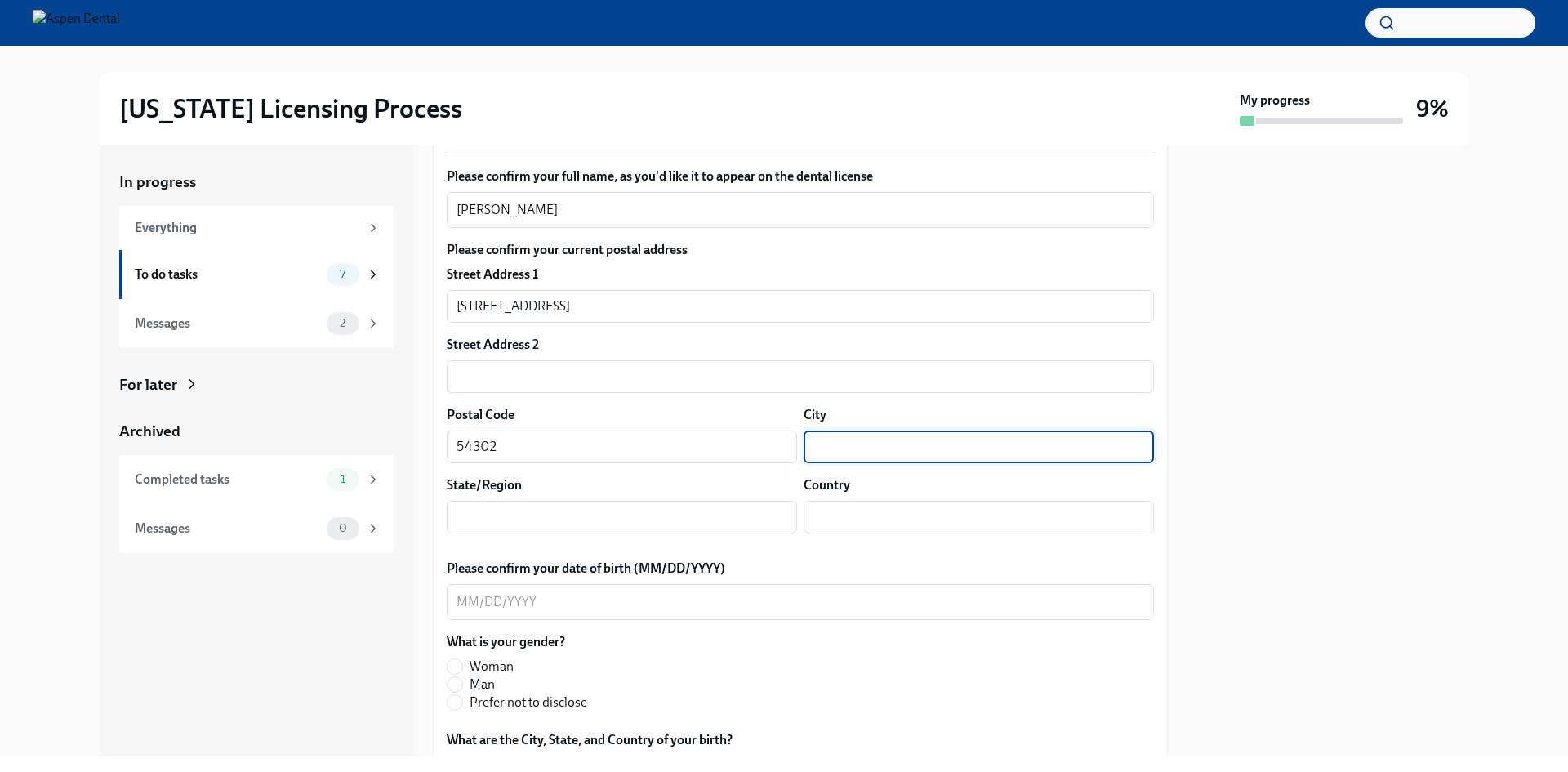
click at [895, 463] on input "text" at bounding box center [979, 446] width 350 height 33
type input "Green Bay"
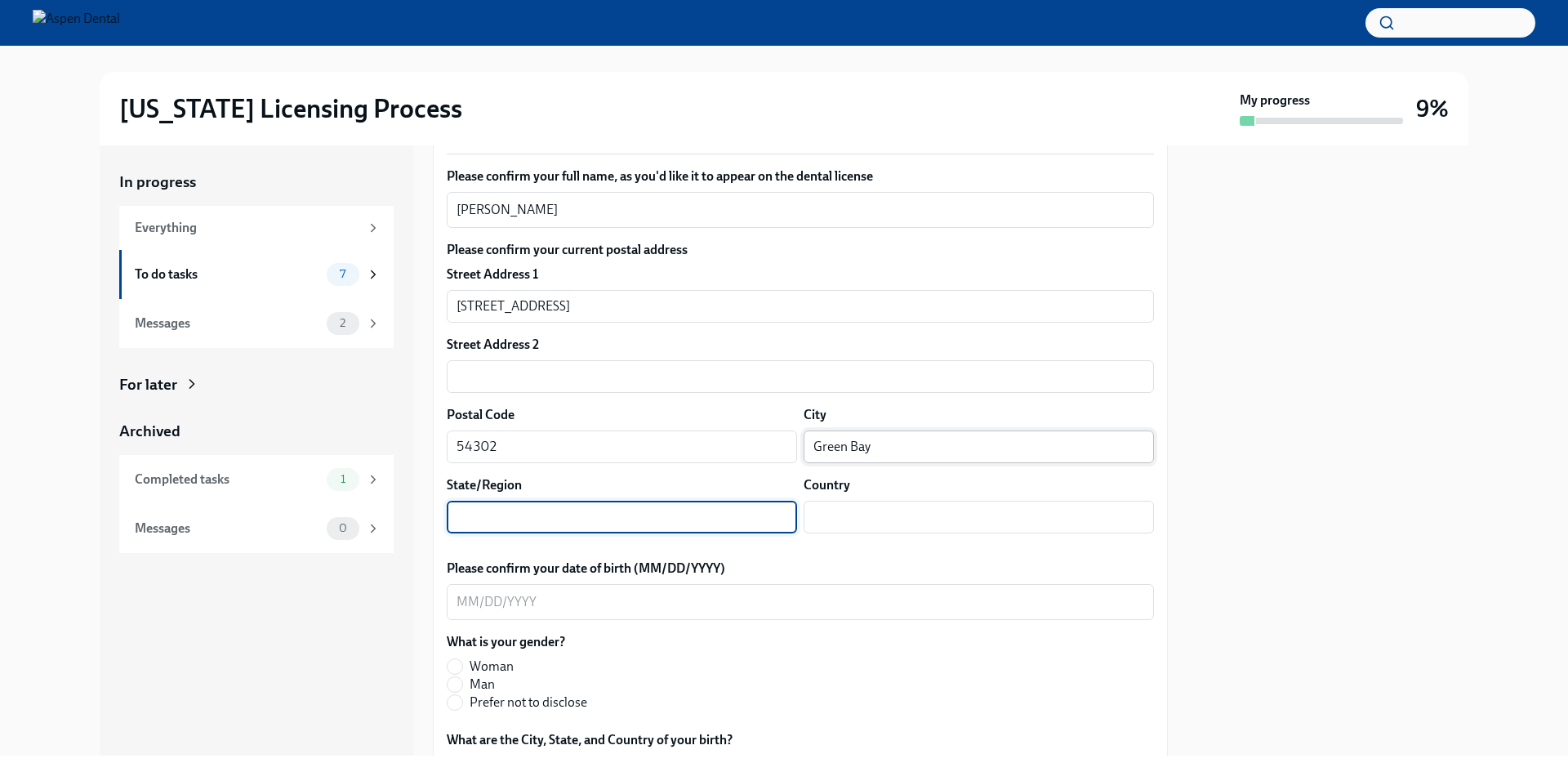
type input "w"
type input "WI`"
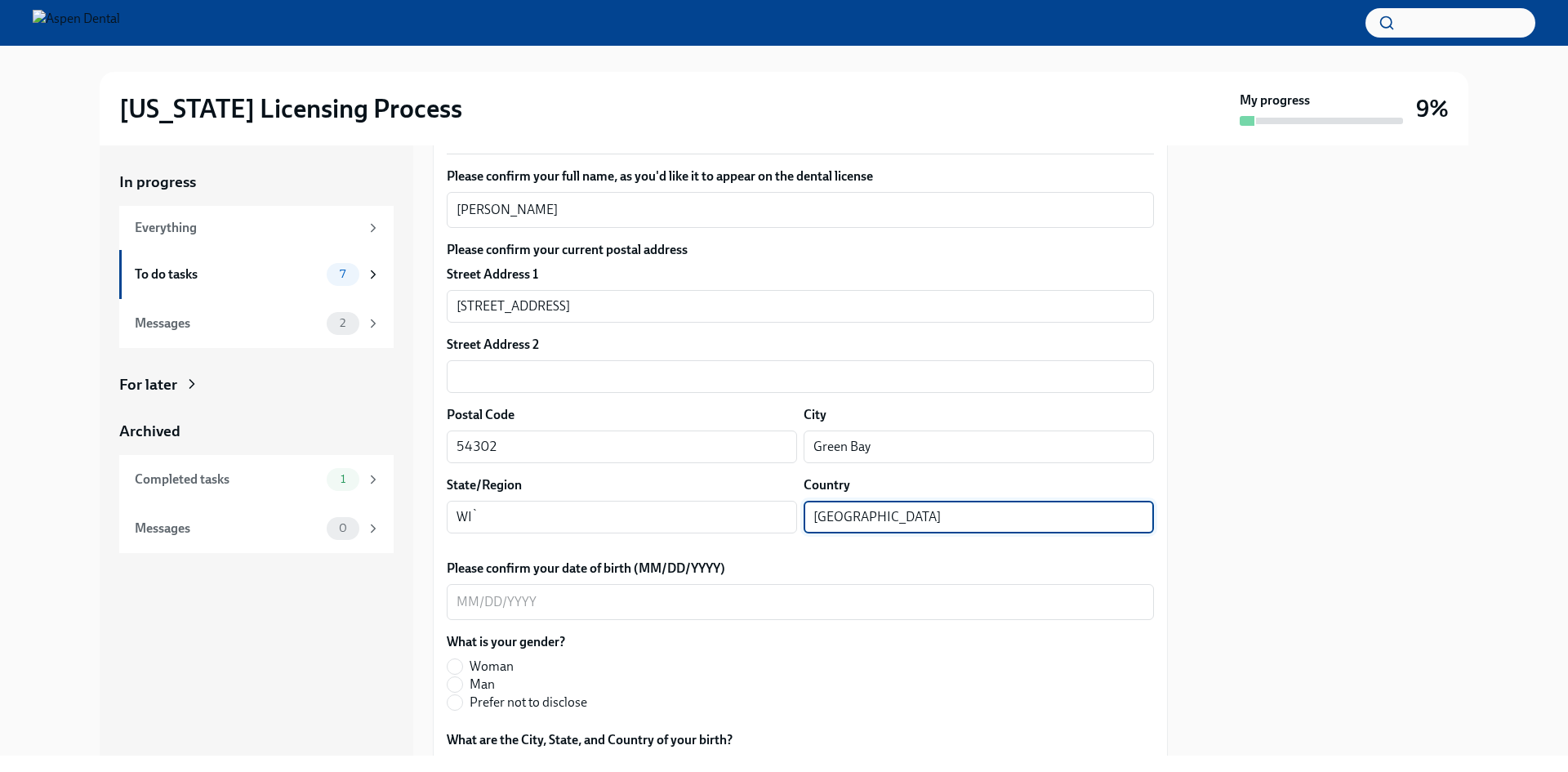
scroll to position [847, 0]
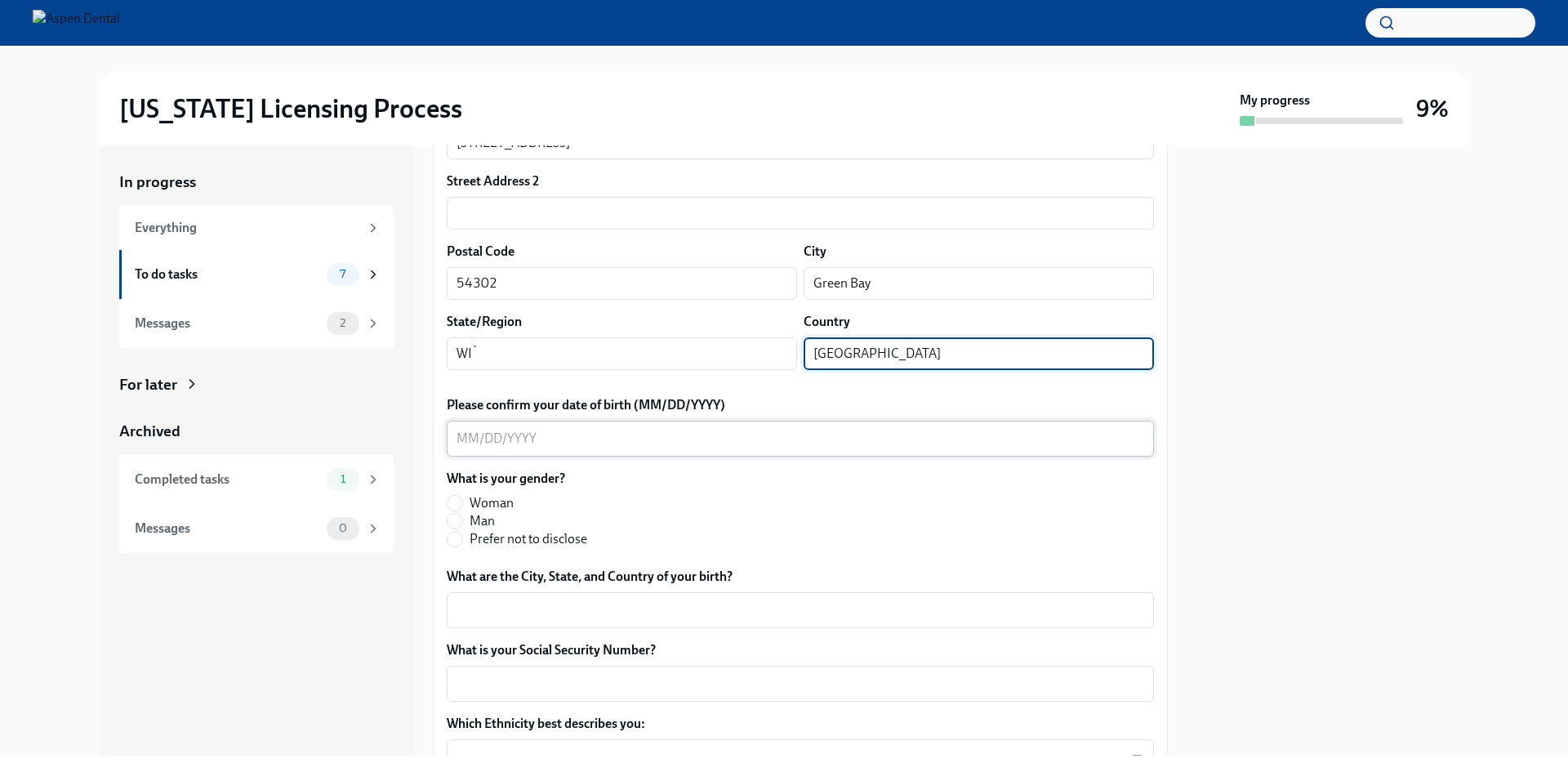
type input "[GEOGRAPHIC_DATA]"
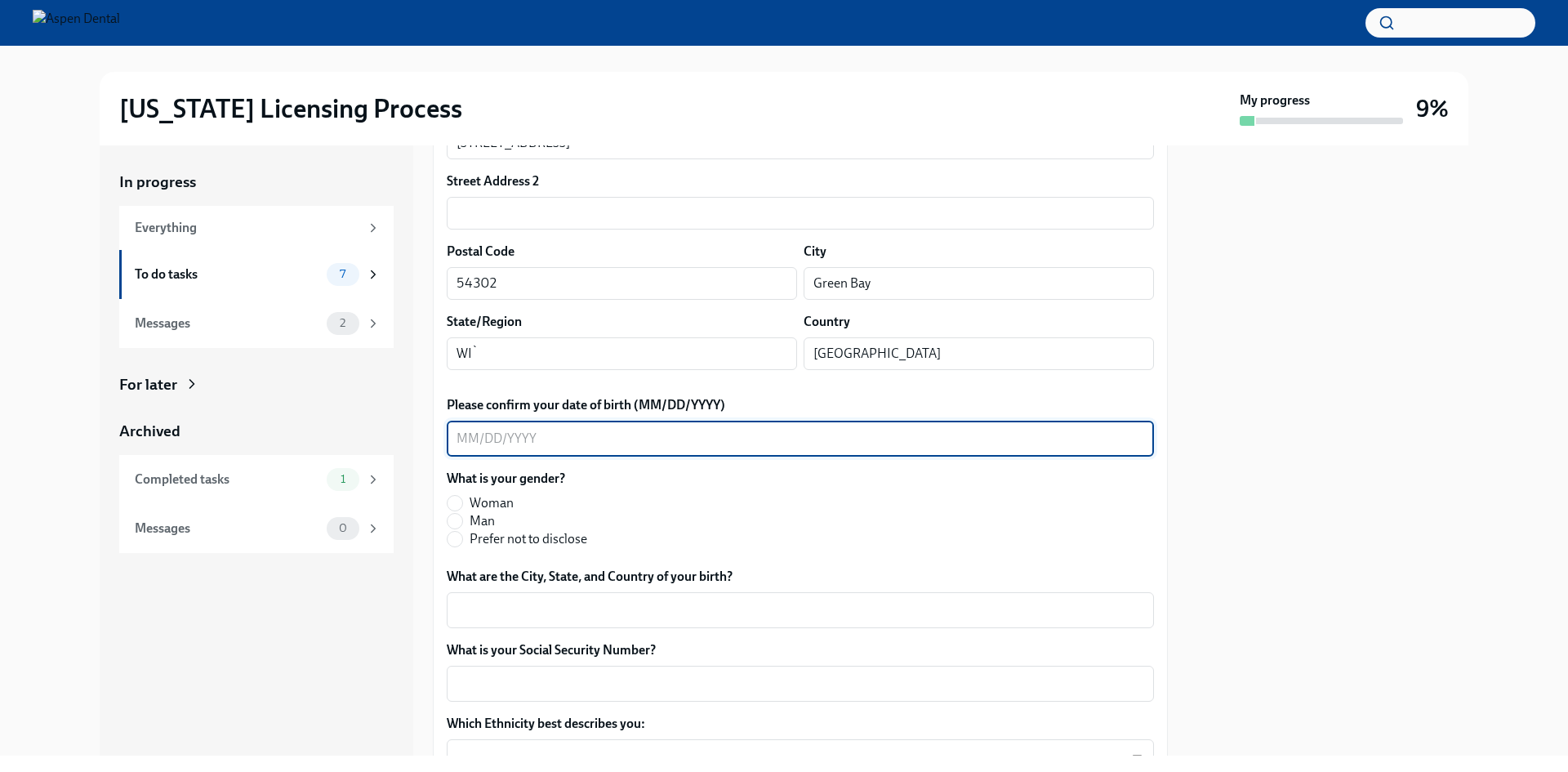
click at [492, 449] on textarea "Please confirm your date of birth (MM/DD/YYYY)" at bounding box center [800, 438] width 688 height 20
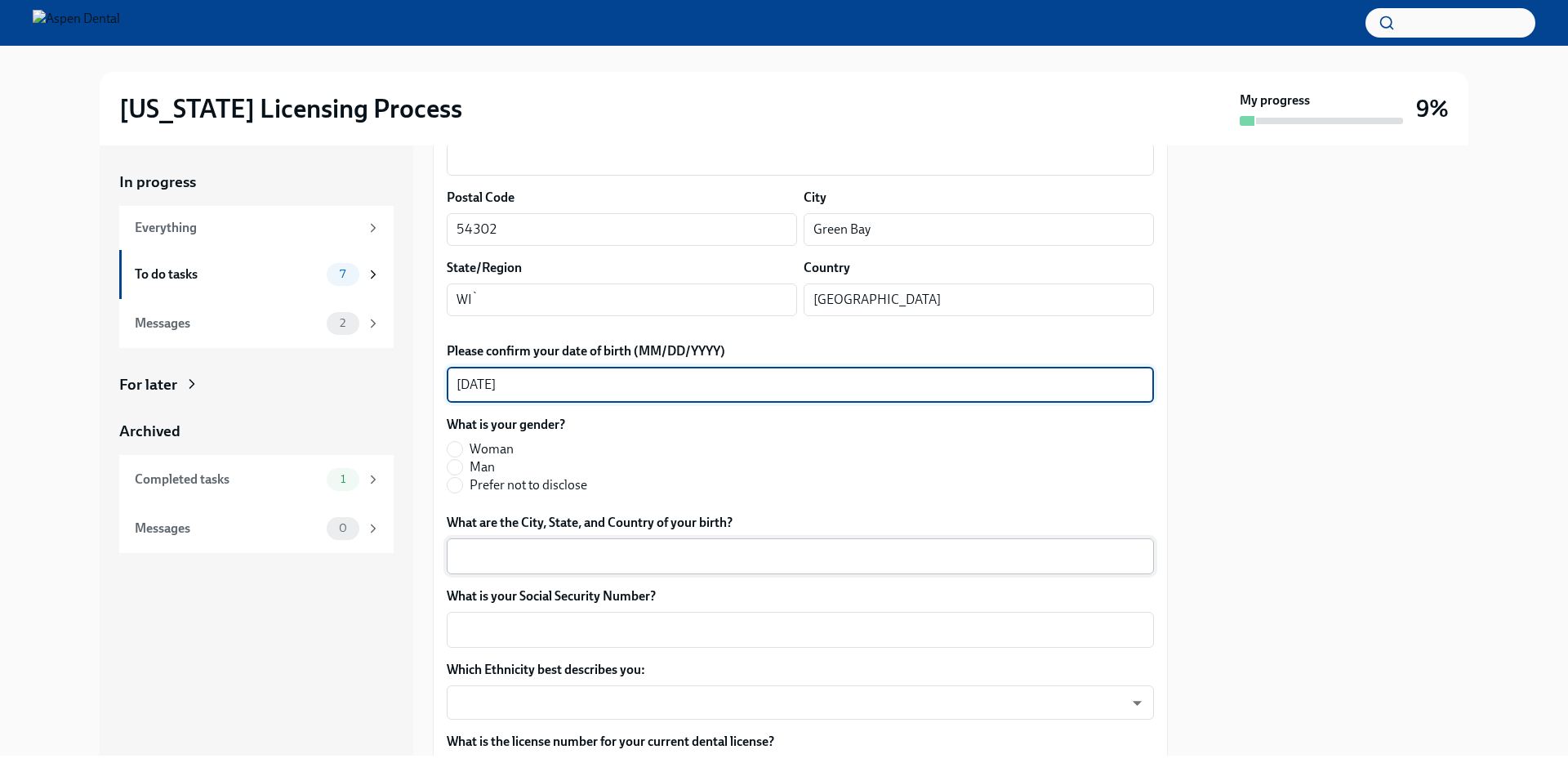
scroll to position [928, 0]
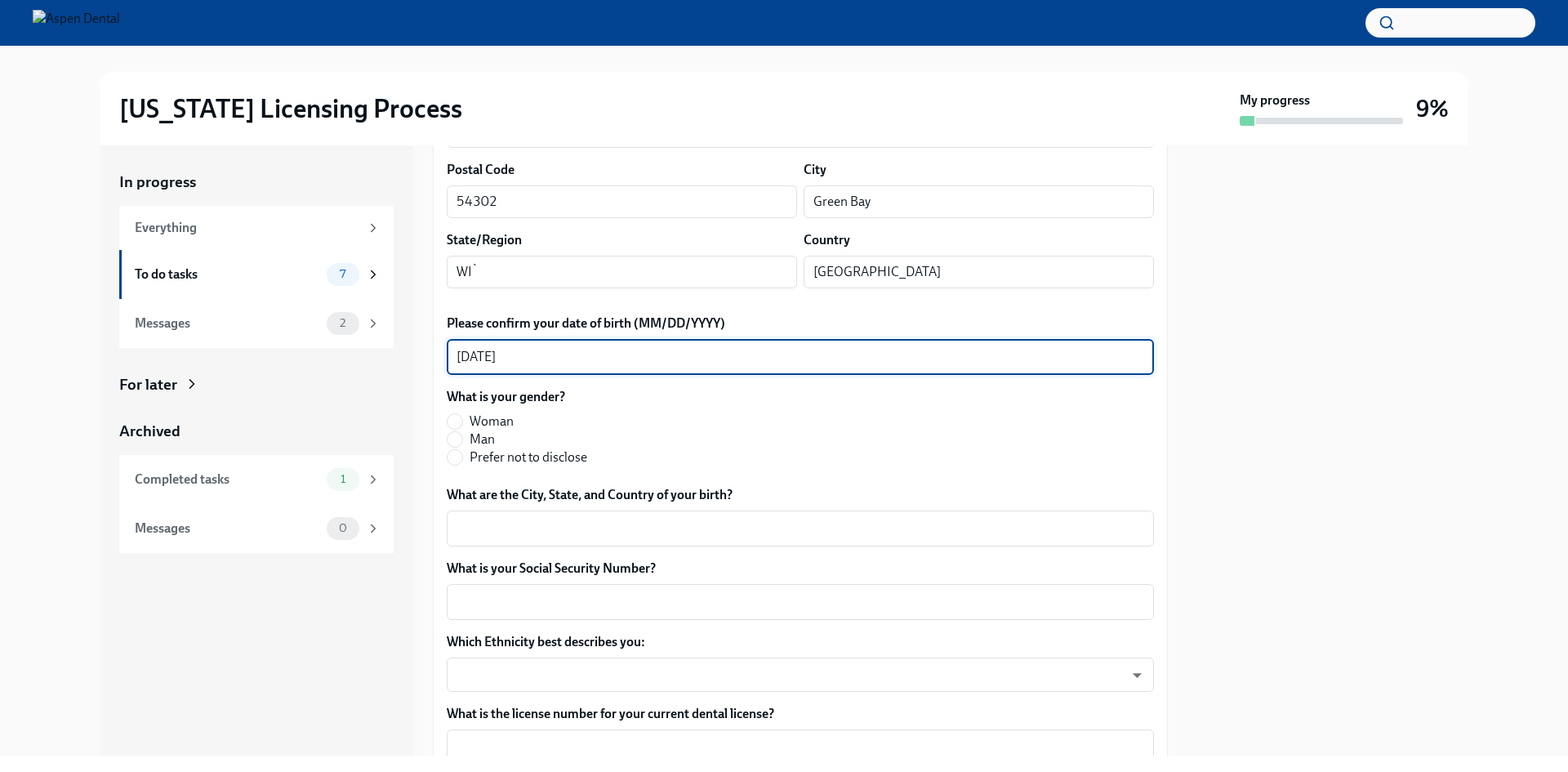
type textarea "[DATE]"
click at [463, 430] on label "Woman" at bounding box center [517, 421] width 141 height 18
click at [463, 429] on input "Woman" at bounding box center [455, 422] width 15 height 15
radio input "true"
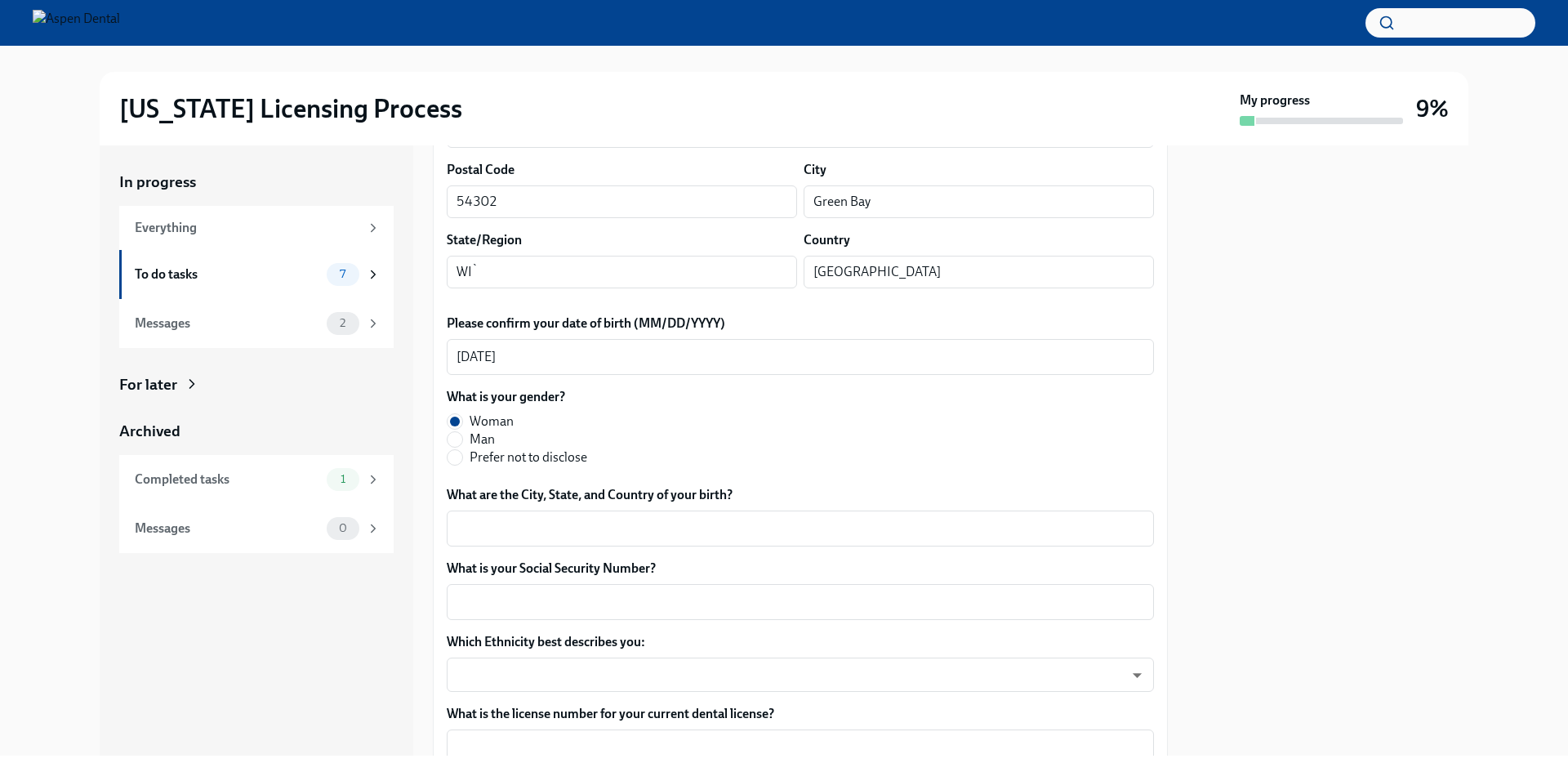
scroll to position [1011, 0]
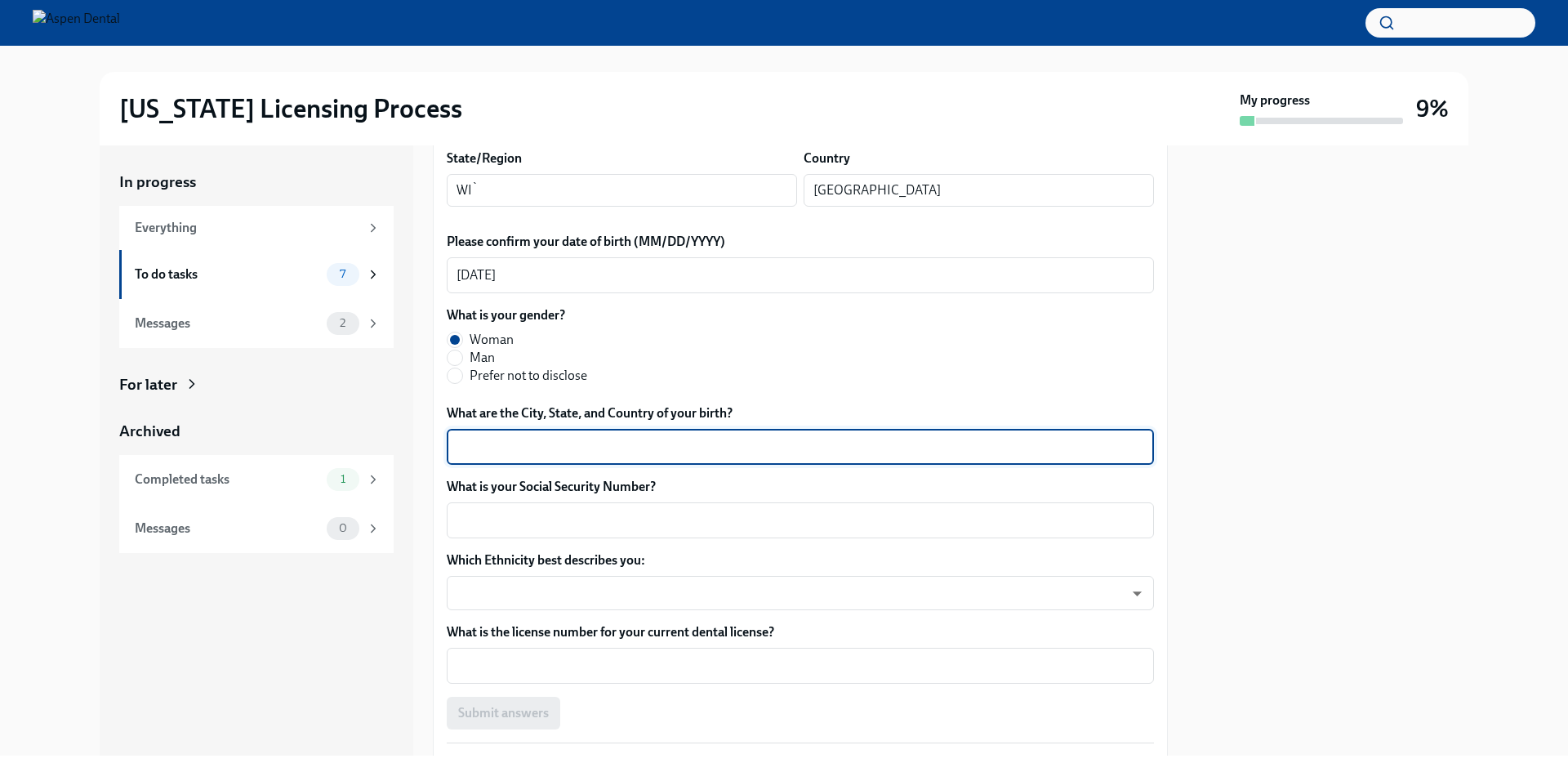
click at [588, 456] on textarea "What are the City, State, and Country of your birth?" at bounding box center [800, 446] width 688 height 20
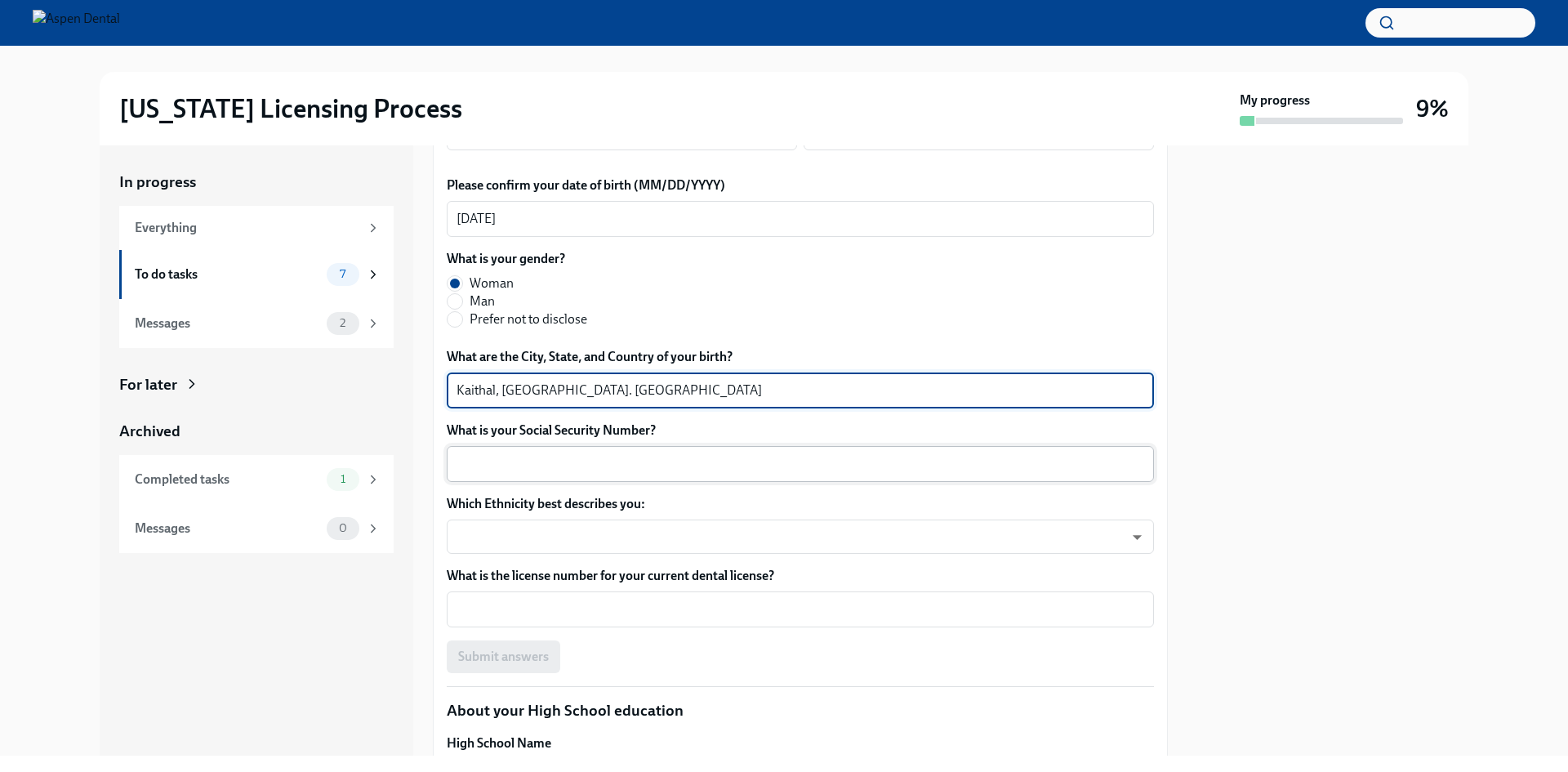
scroll to position [1092, 0]
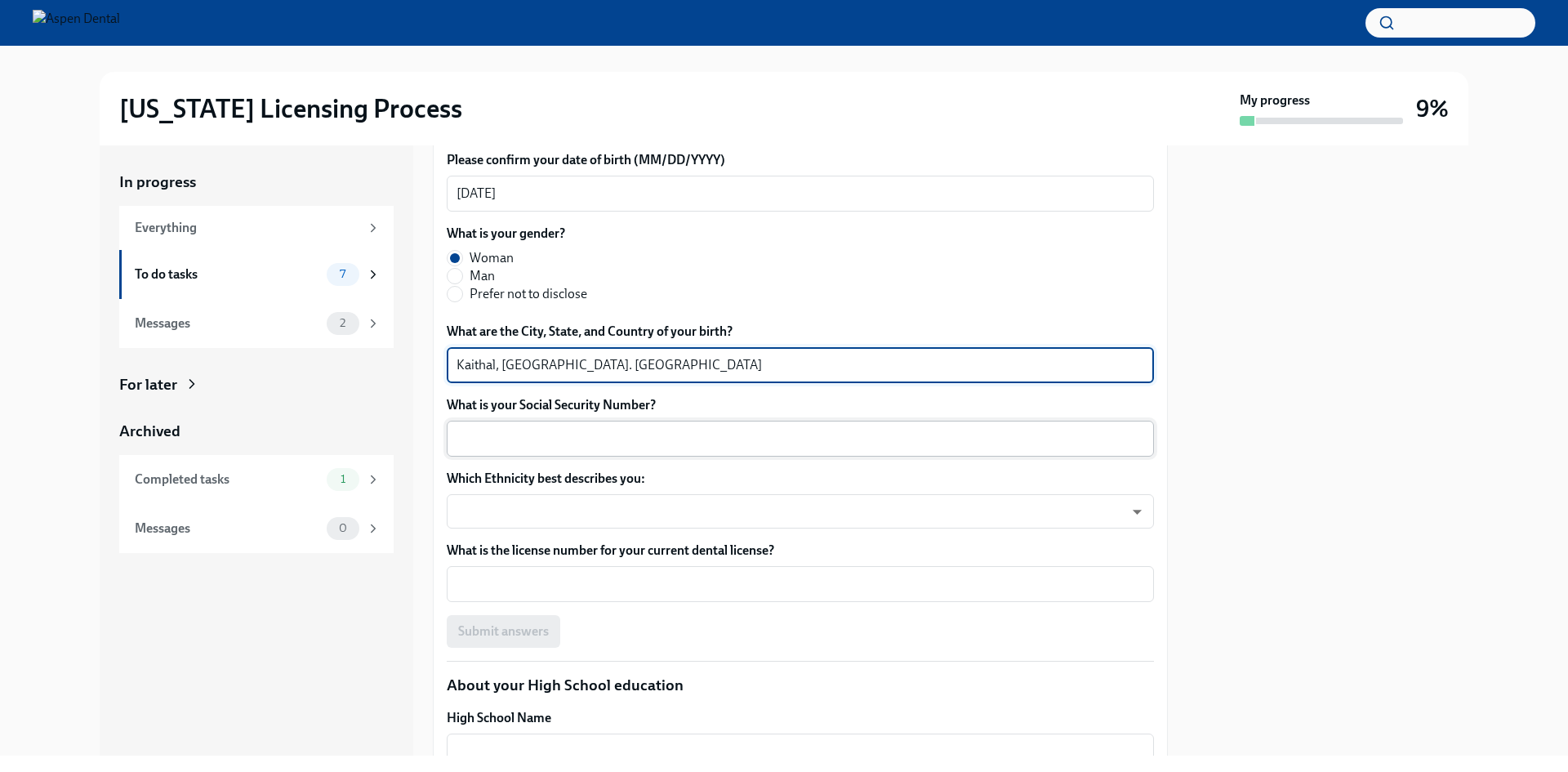
type textarea "Kaithal, [GEOGRAPHIC_DATA]. [GEOGRAPHIC_DATA]"
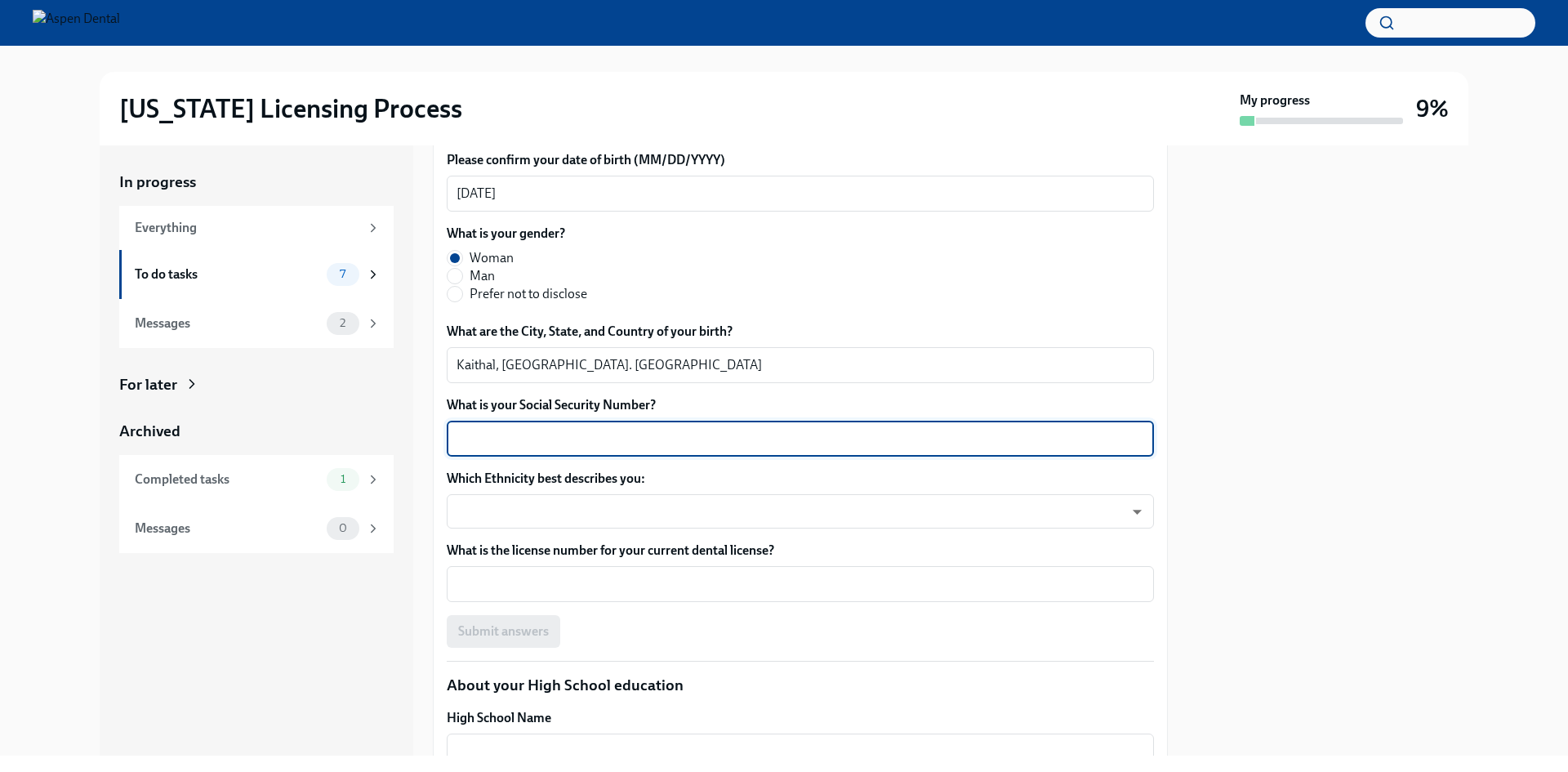
click at [660, 449] on textarea "What is your Social Security Number?" at bounding box center [800, 438] width 688 height 20
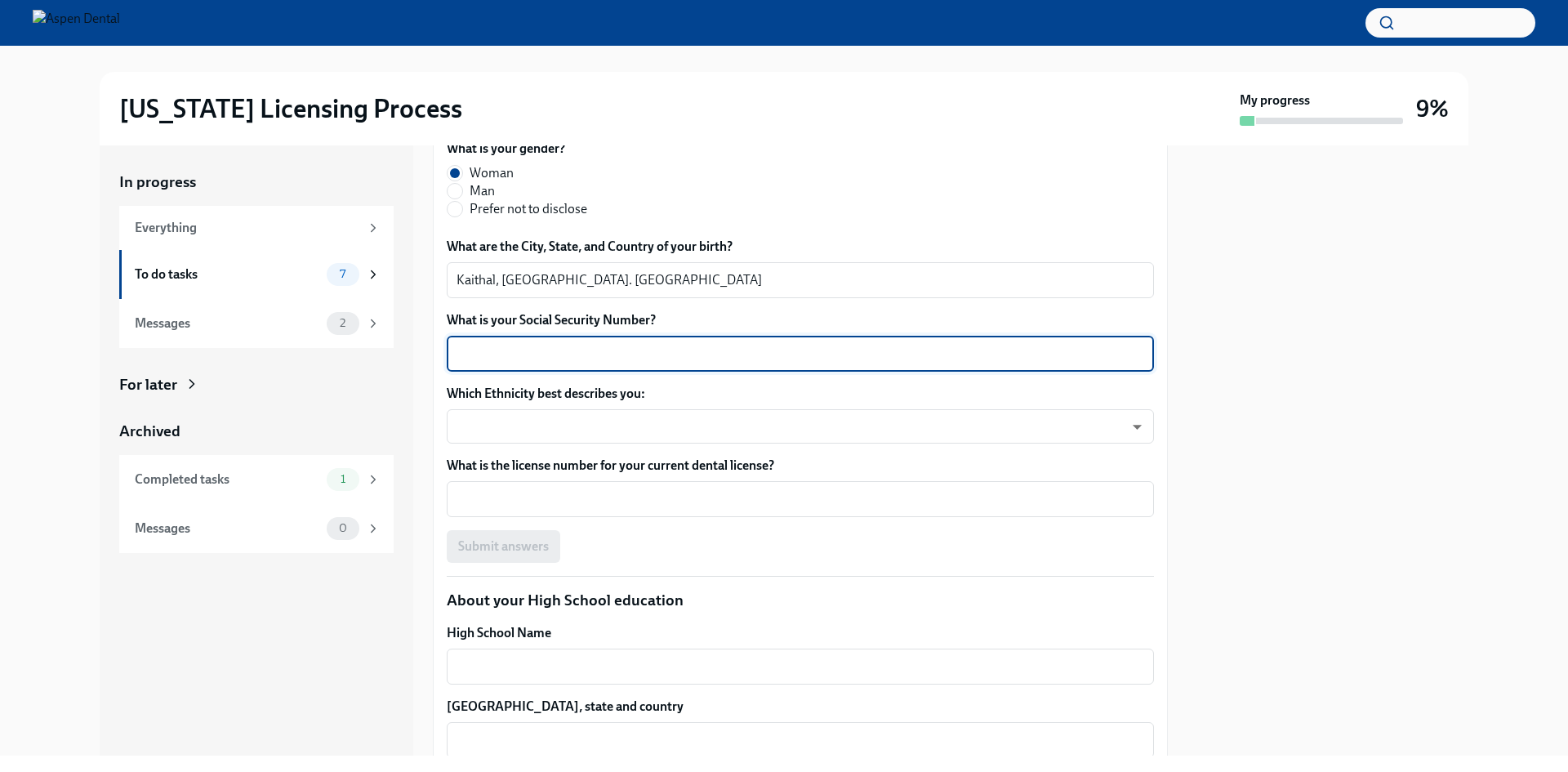
scroll to position [1337, 0]
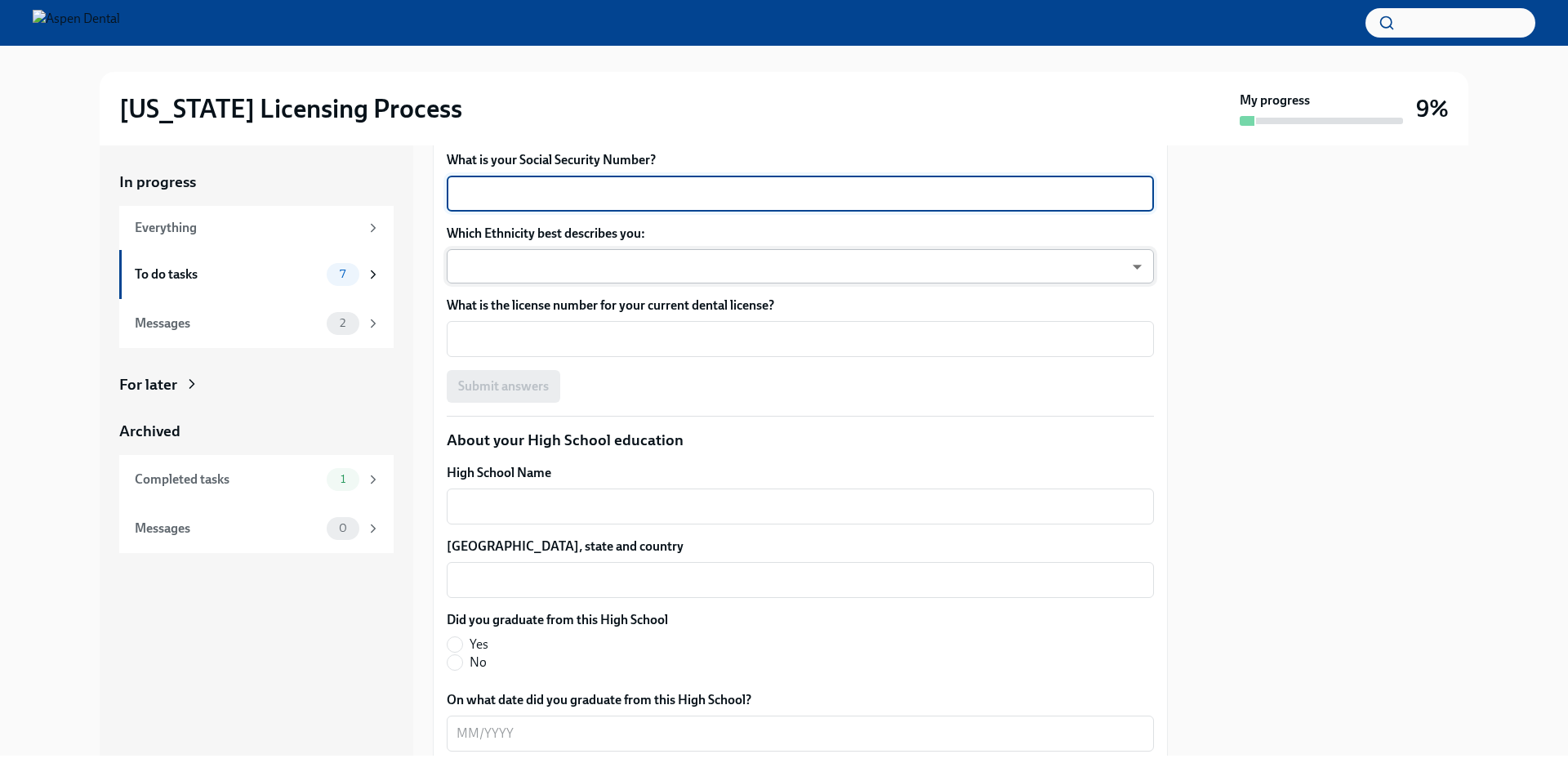
click at [537, 443] on body "[US_STATE] Licensing Process My progress 9% In progress Everything To do tasks …" at bounding box center [784, 386] width 1568 height 772
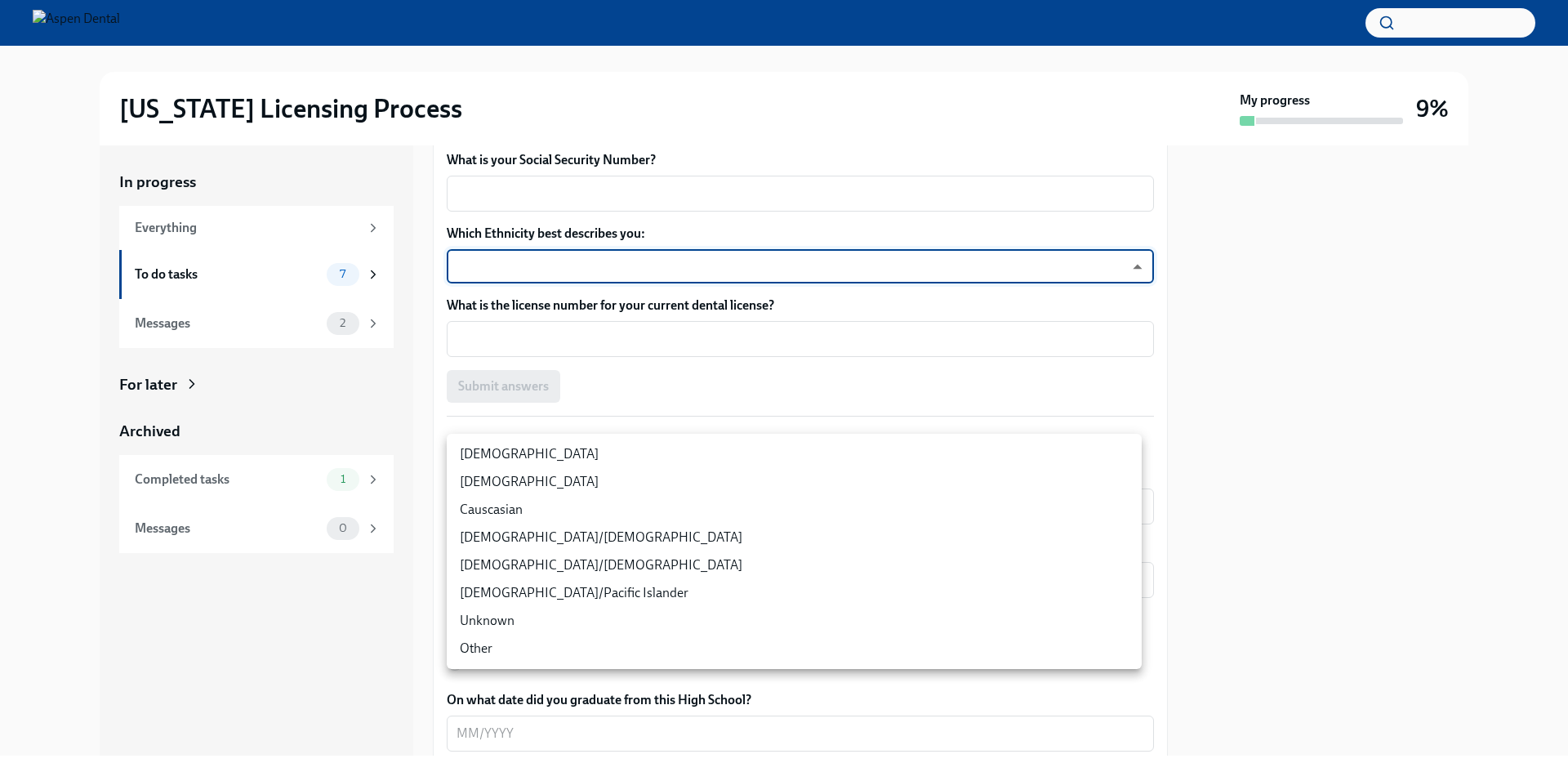
click at [501, 475] on li "[DEMOGRAPHIC_DATA]" at bounding box center [794, 482] width 695 height 28
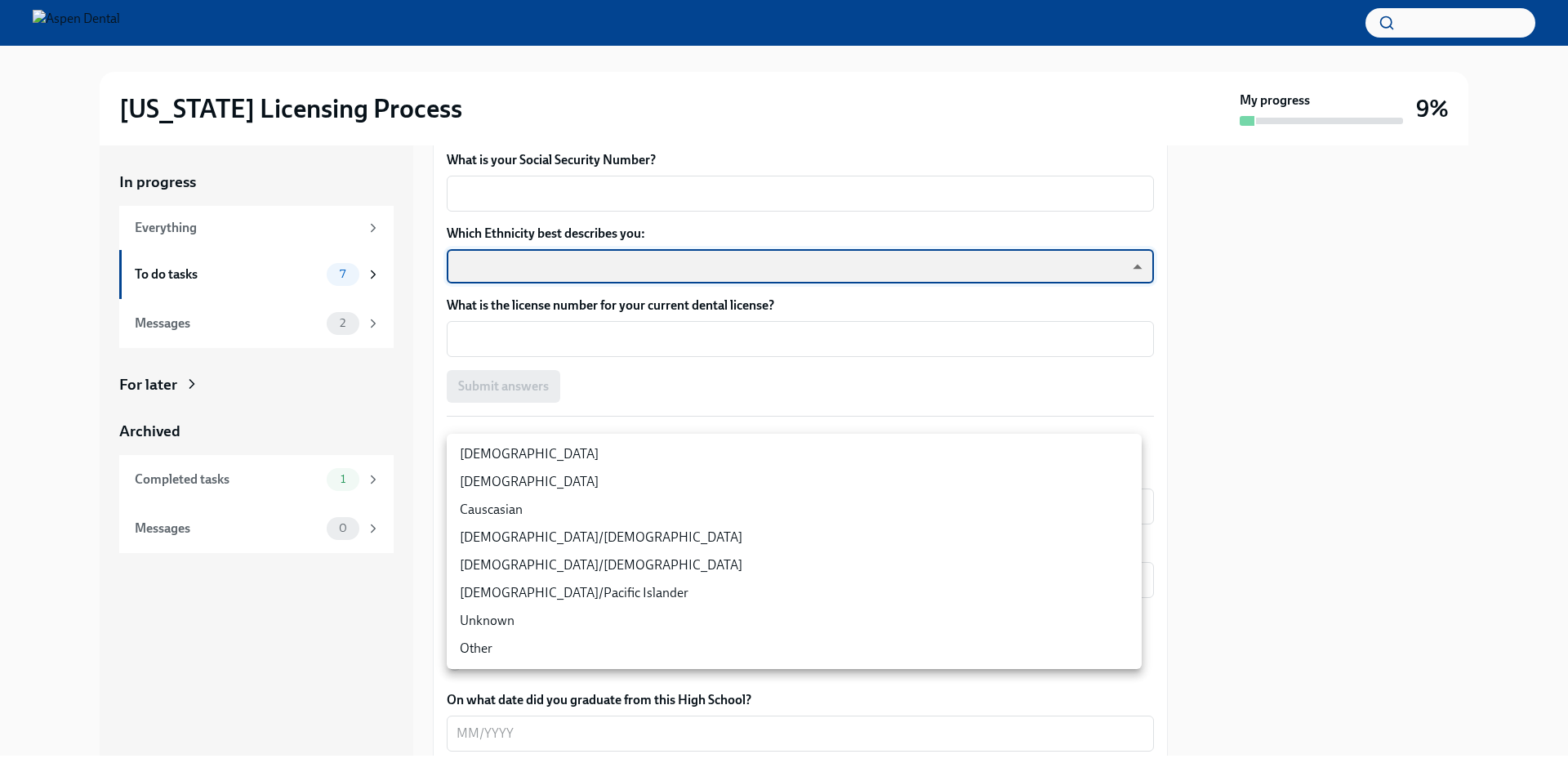
type input "930Z9RFkx"
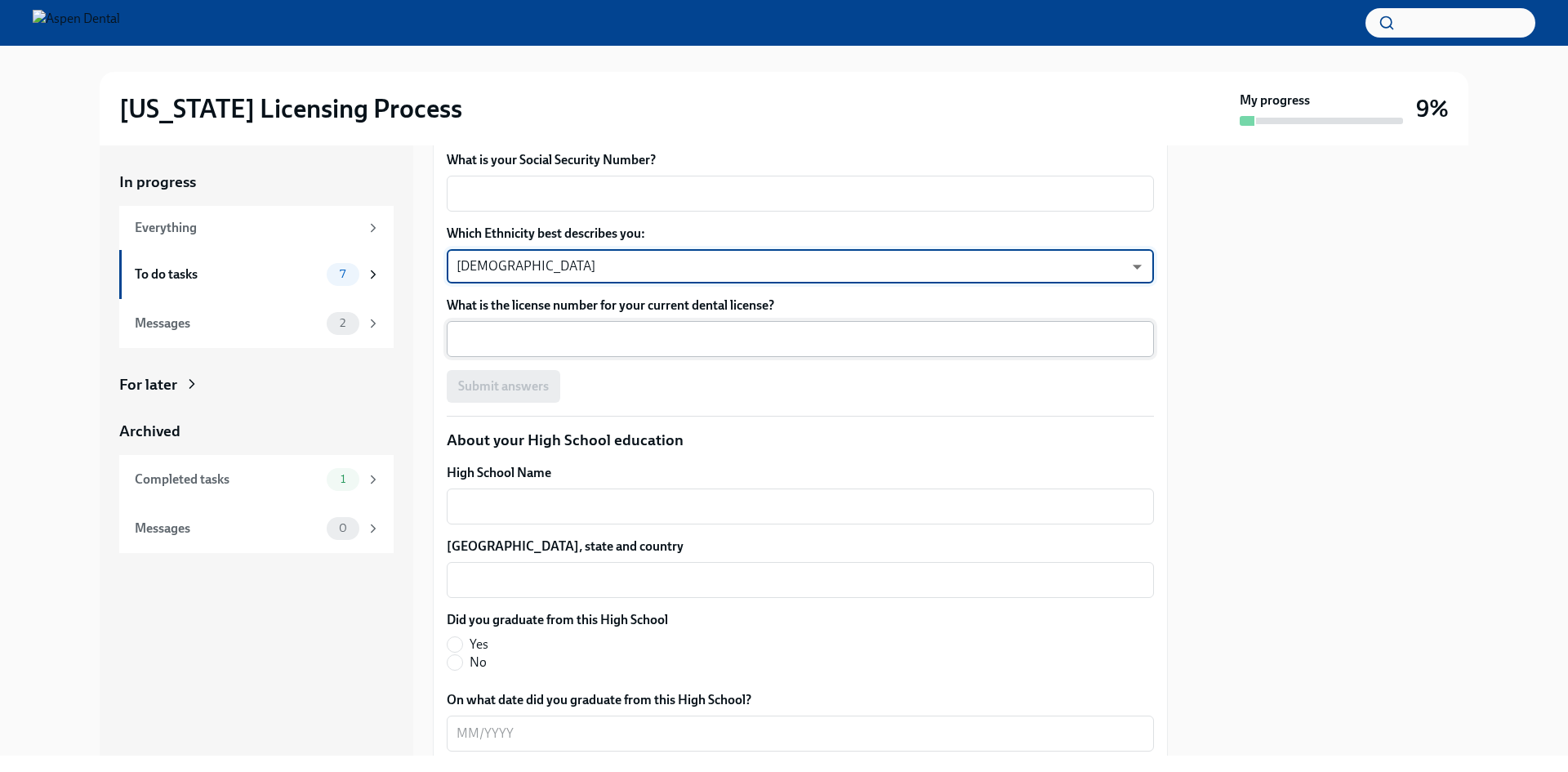
click at [549, 349] on textarea "What is the license number for your current dental license?" at bounding box center [800, 338] width 688 height 20
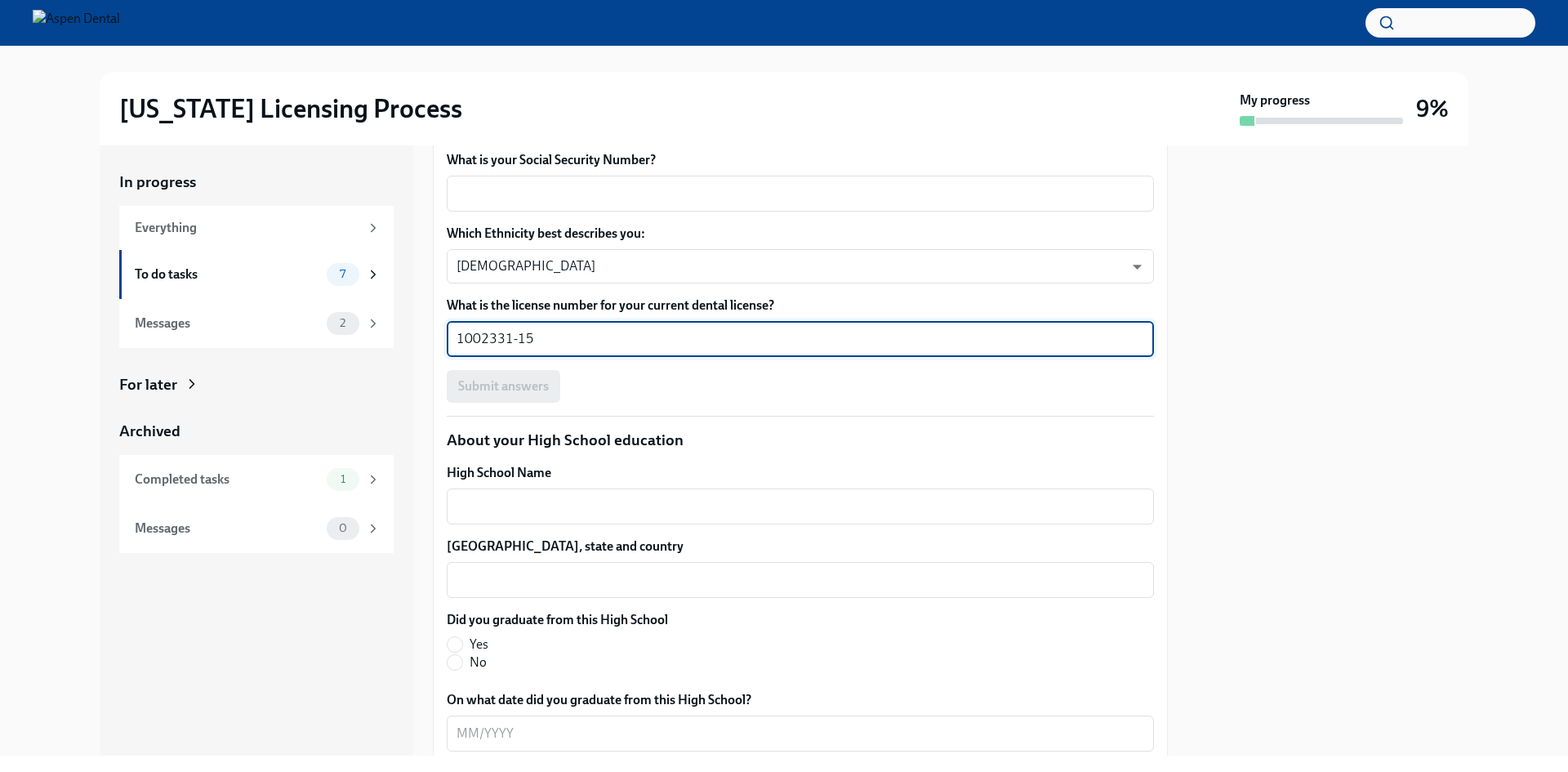
type textarea "1002331-15"
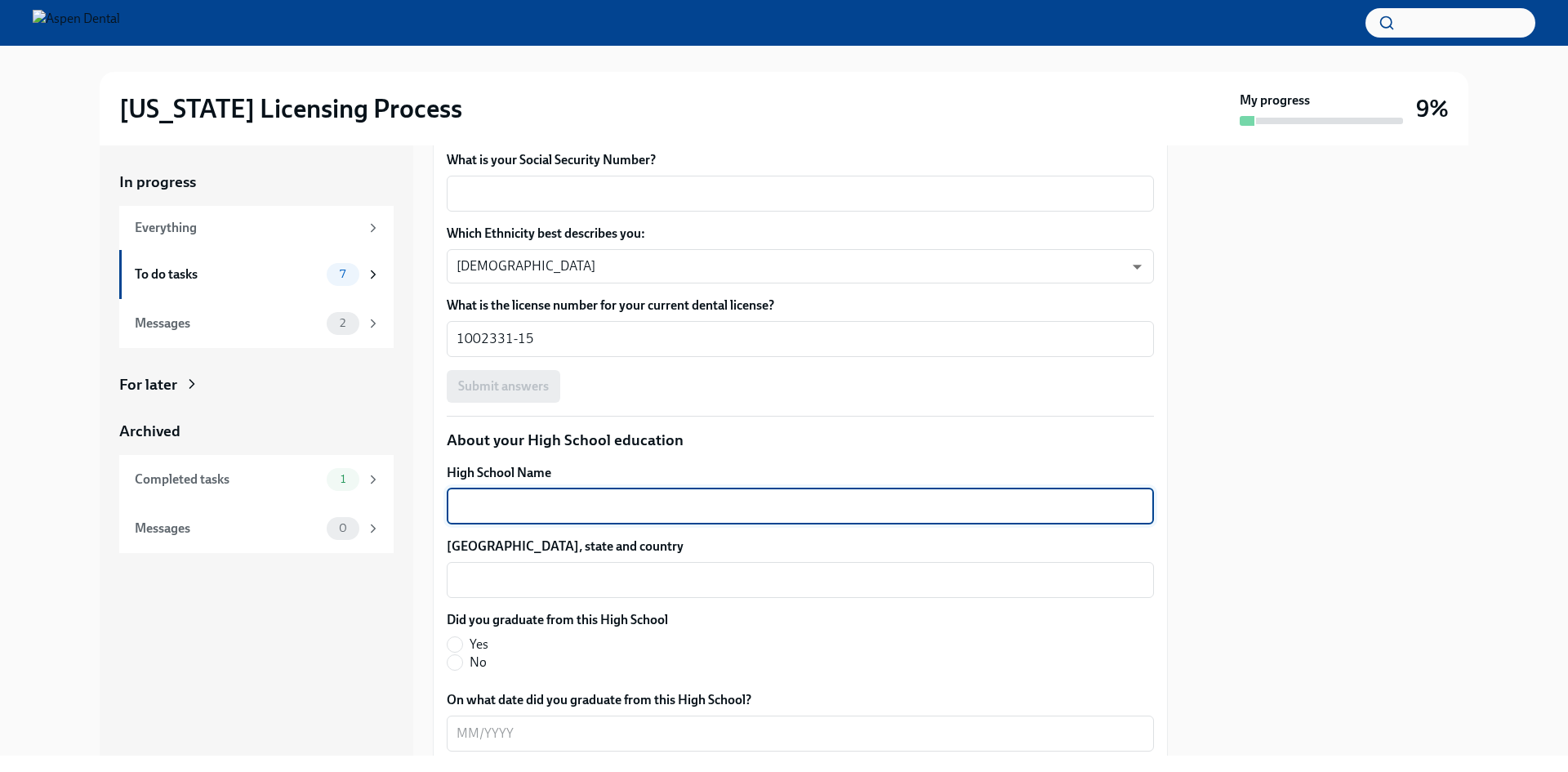
click at [582, 516] on textarea "High School Name" at bounding box center [800, 506] width 688 height 20
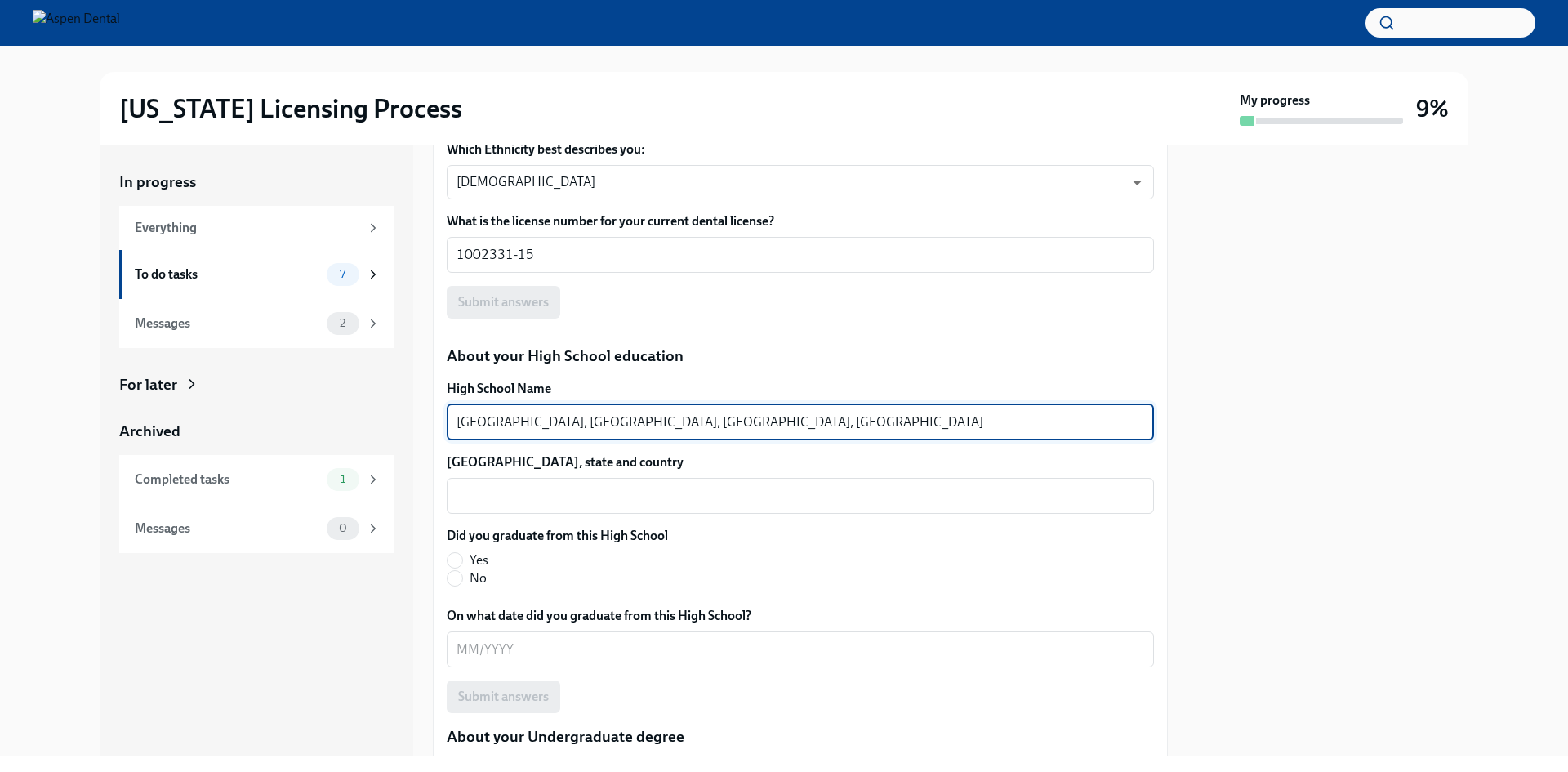
scroll to position [1501, 0]
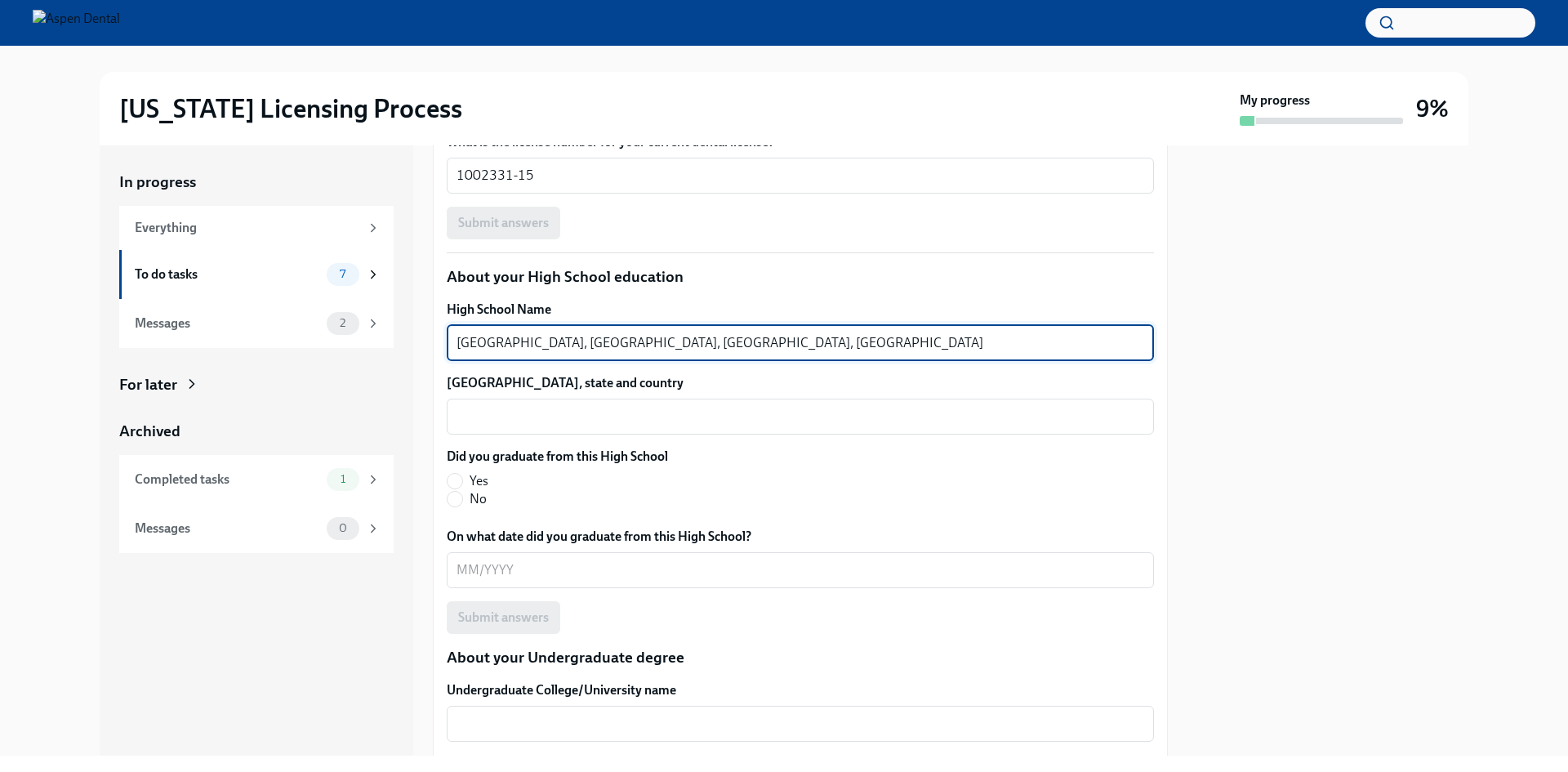
drag, startPoint x: 580, startPoint y: 529, endPoint x: 730, endPoint y: 526, distance: 150.0
click at [730, 353] on textarea "[GEOGRAPHIC_DATA], [GEOGRAPHIC_DATA], [GEOGRAPHIC_DATA], [GEOGRAPHIC_DATA]" at bounding box center [800, 343] width 688 height 20
type textarea "[GEOGRAPHIC_DATA], [GEOGRAPHIC_DATA], [GEOGRAPHIC_DATA], [GEOGRAPHIC_DATA]"
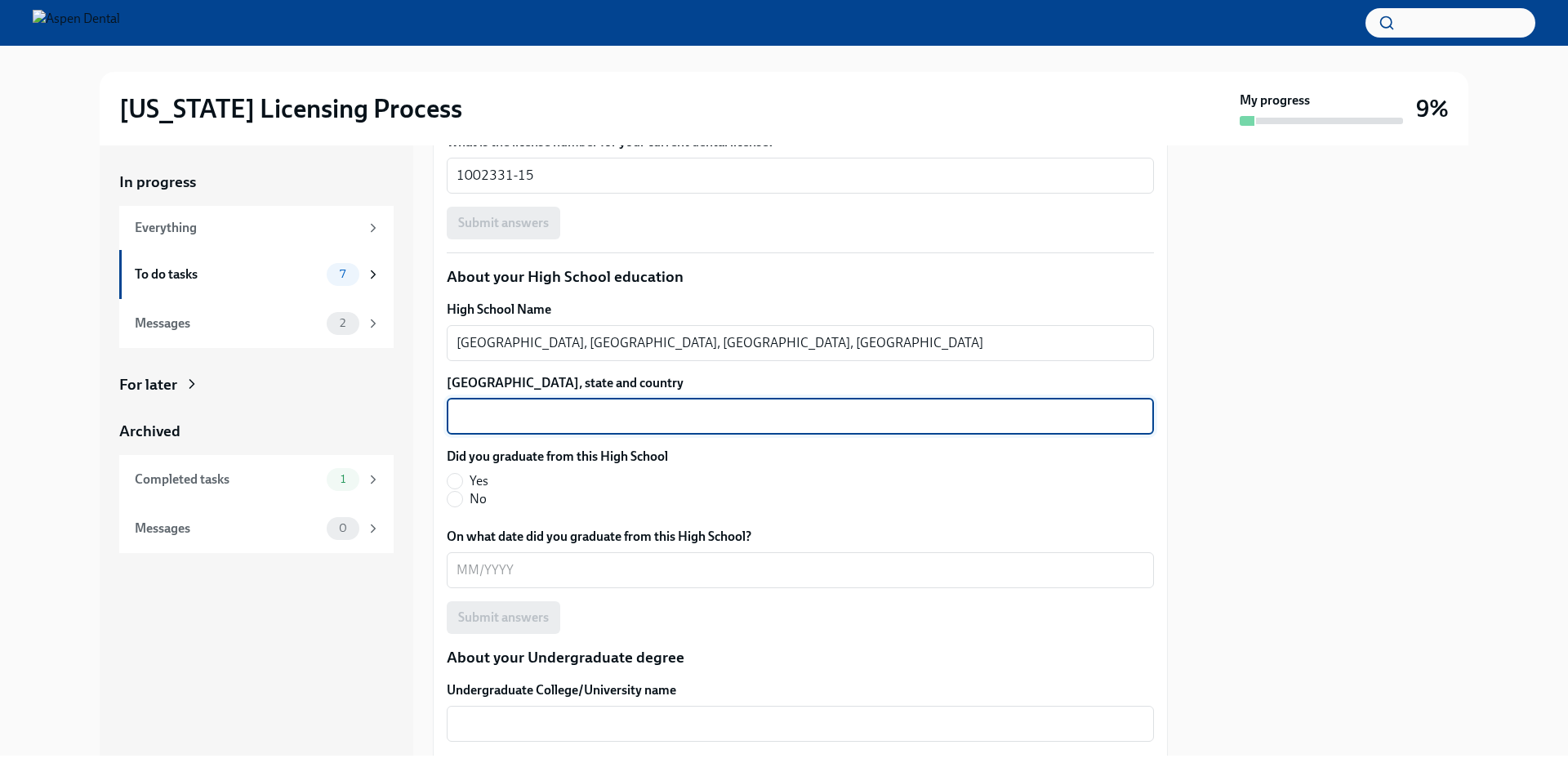
paste textarea "Kaithal, [GEOGRAPHIC_DATA], [GEOGRAPHIC_DATA]"
type textarea "Kaithal, [GEOGRAPHIC_DATA], [GEOGRAPHIC_DATA]"
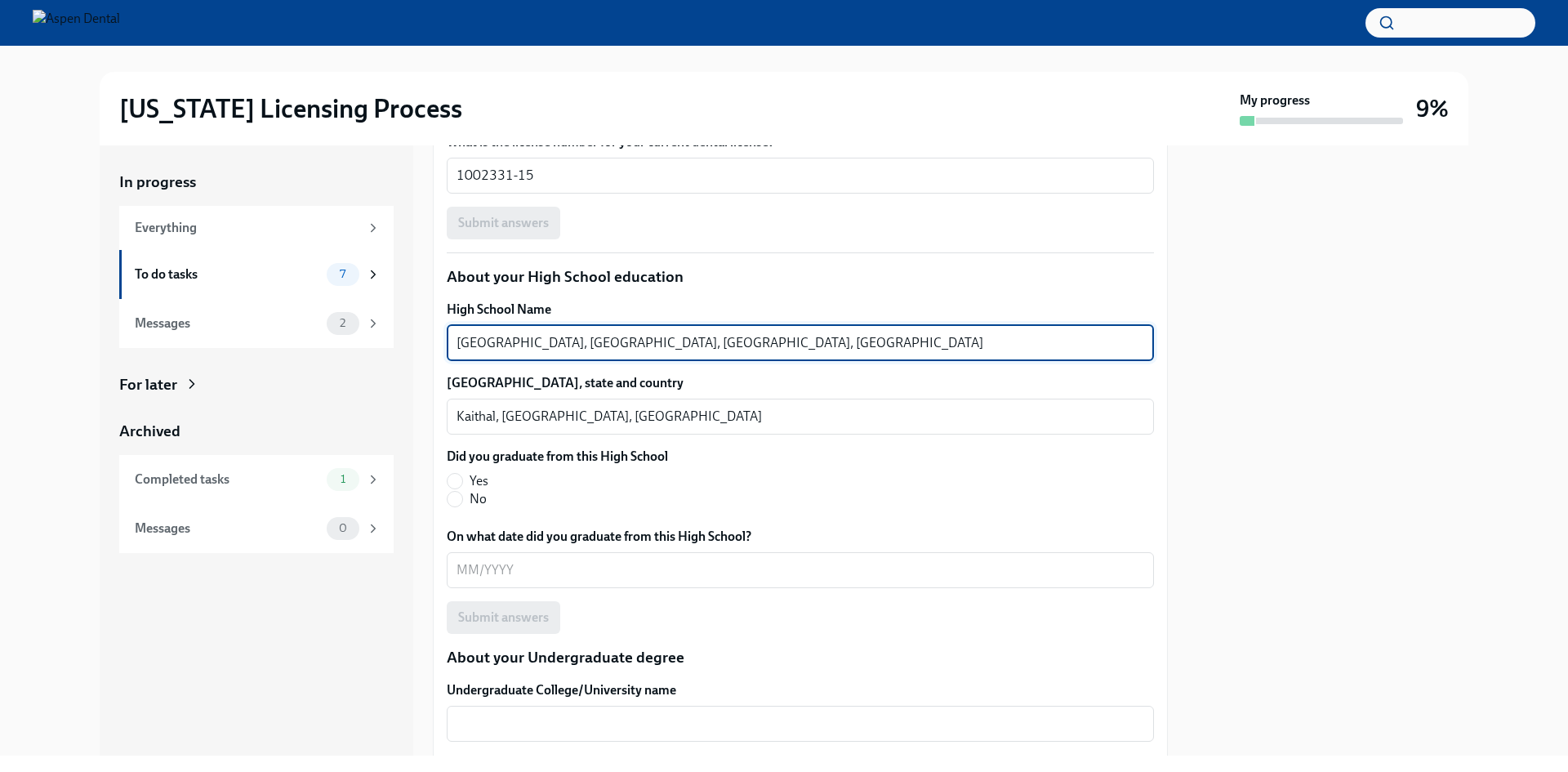
drag, startPoint x: 724, startPoint y: 531, endPoint x: 577, endPoint y: 530, distance: 147.0
click at [577, 353] on textarea "[GEOGRAPHIC_DATA], [GEOGRAPHIC_DATA], [GEOGRAPHIC_DATA], [GEOGRAPHIC_DATA]" at bounding box center [800, 343] width 688 height 20
type textarea "[GEOGRAPHIC_DATA]"
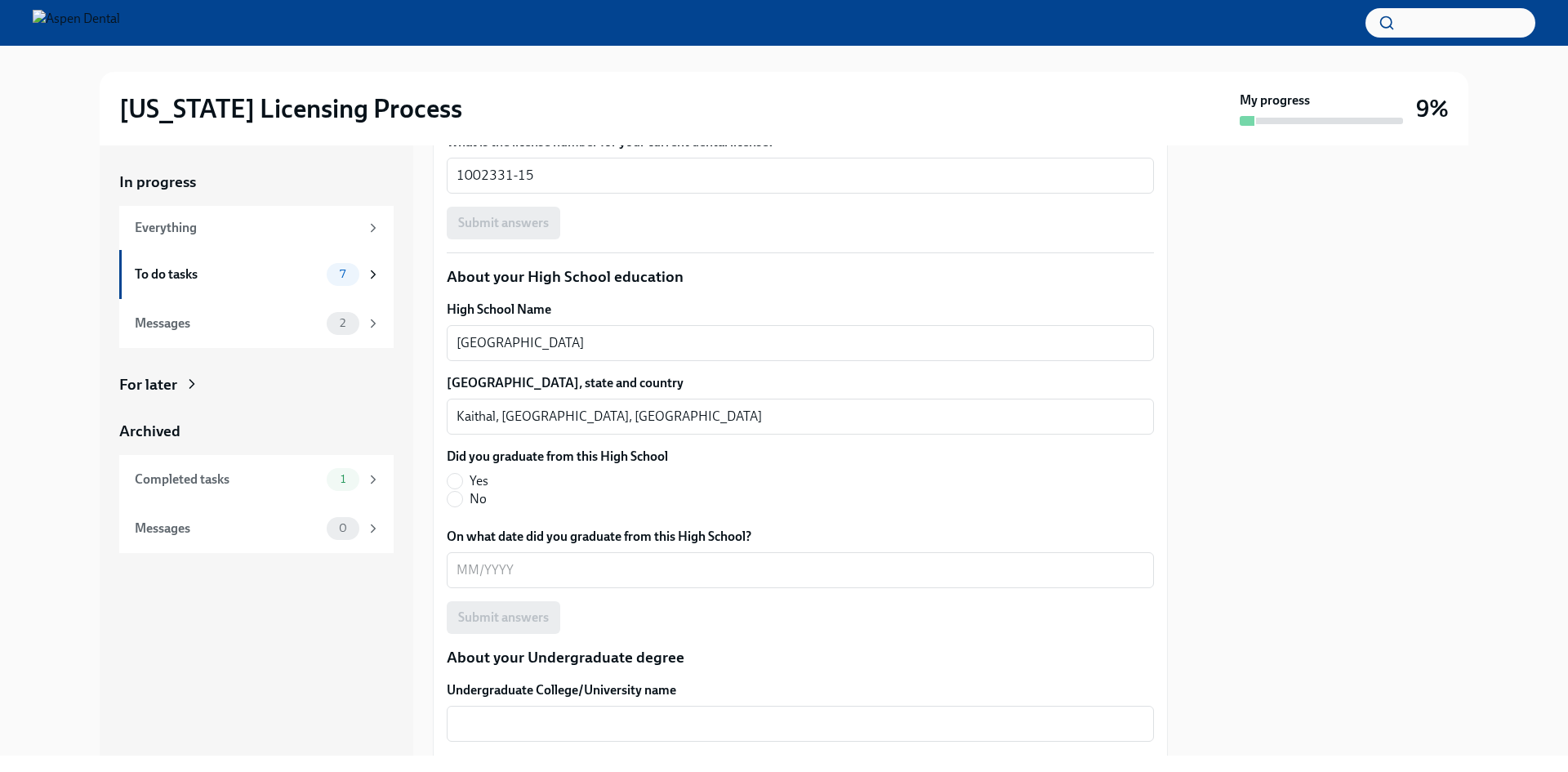
click at [464, 490] on label "Yes" at bounding box center [551, 481] width 208 height 18
click at [463, 488] on input "Yes" at bounding box center [455, 482] width 15 height 15
radio input "true"
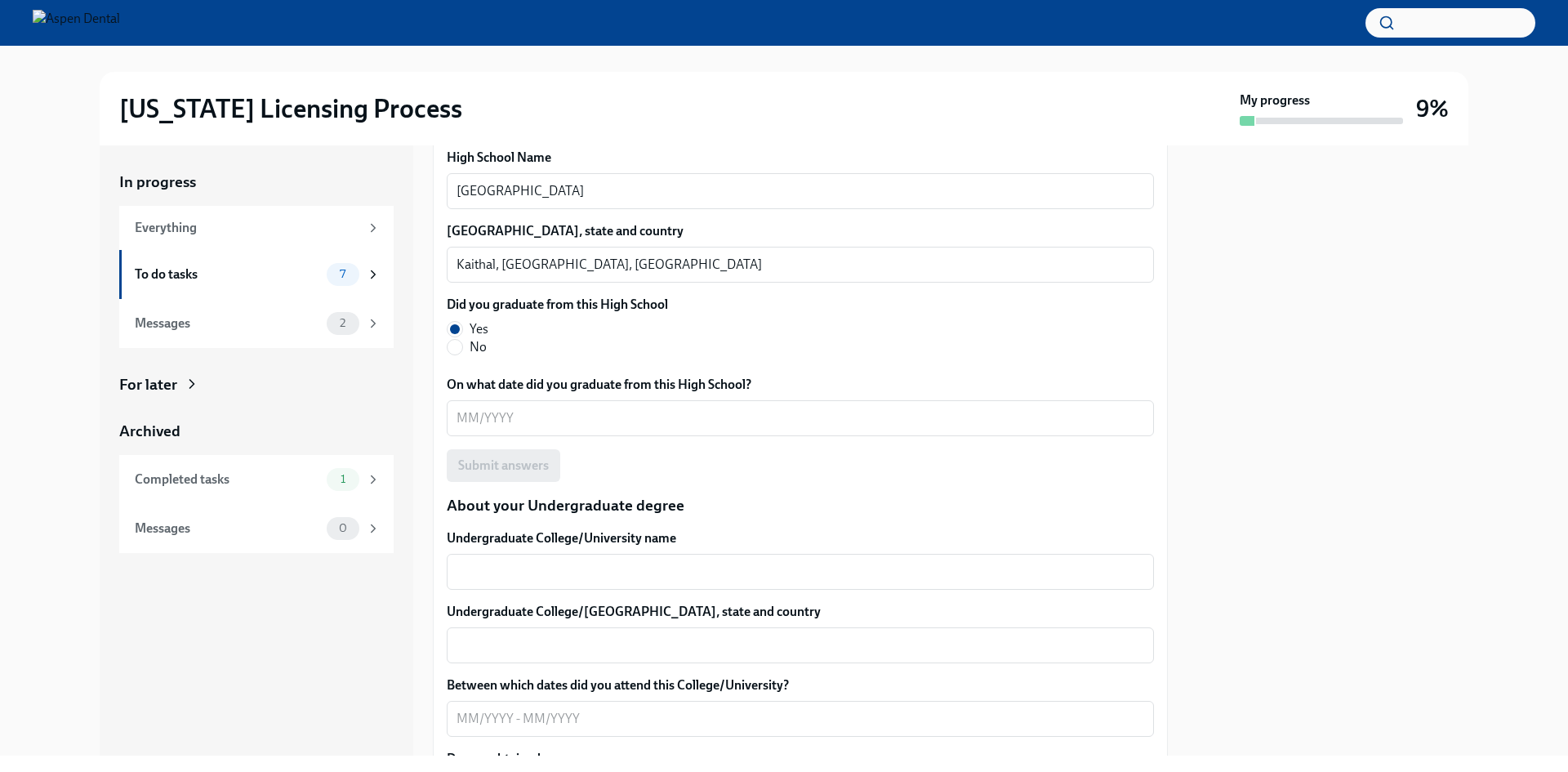
scroll to position [1664, 0]
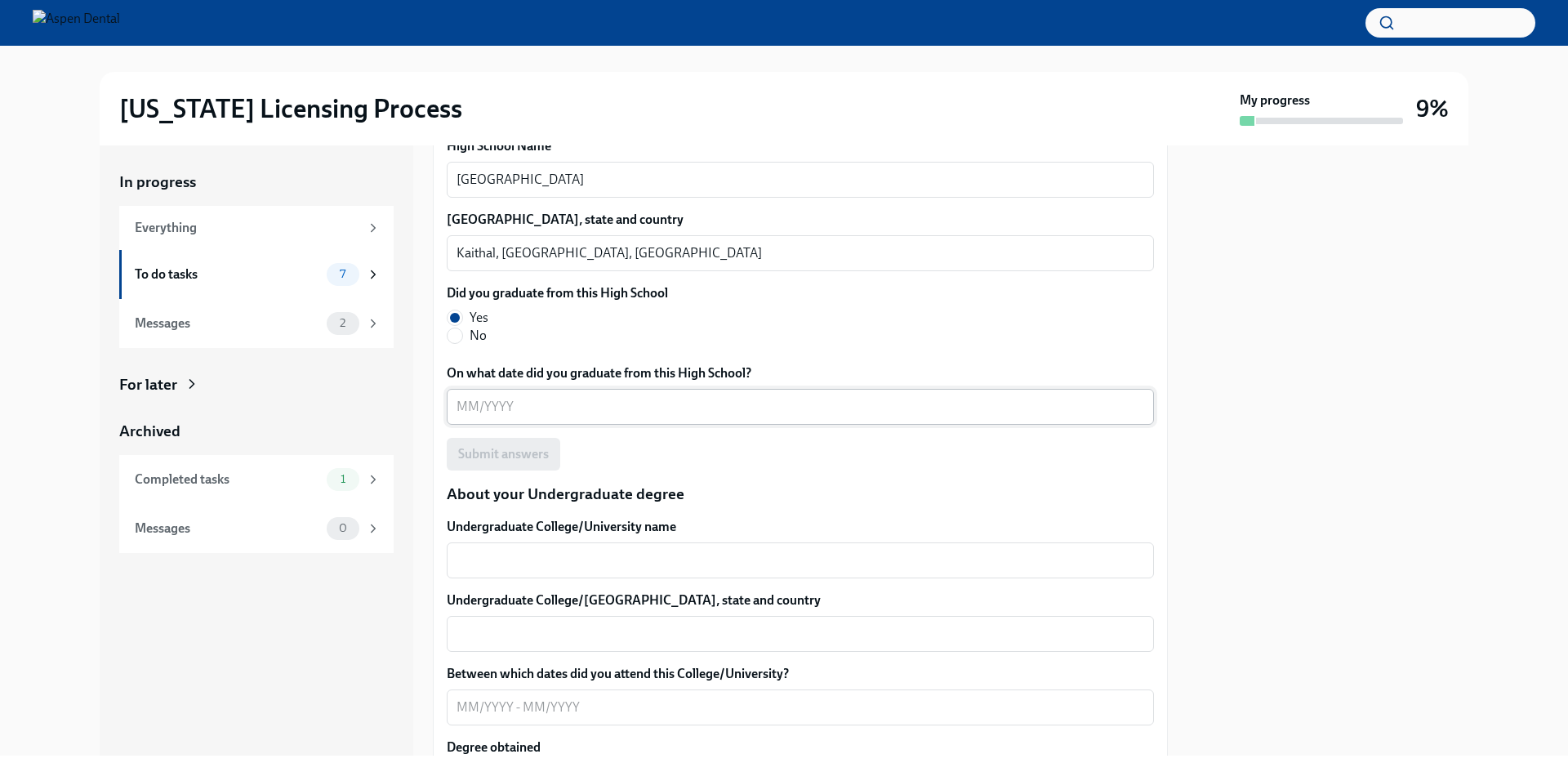
click at [539, 424] on div "x ​" at bounding box center [800, 407] width 707 height 36
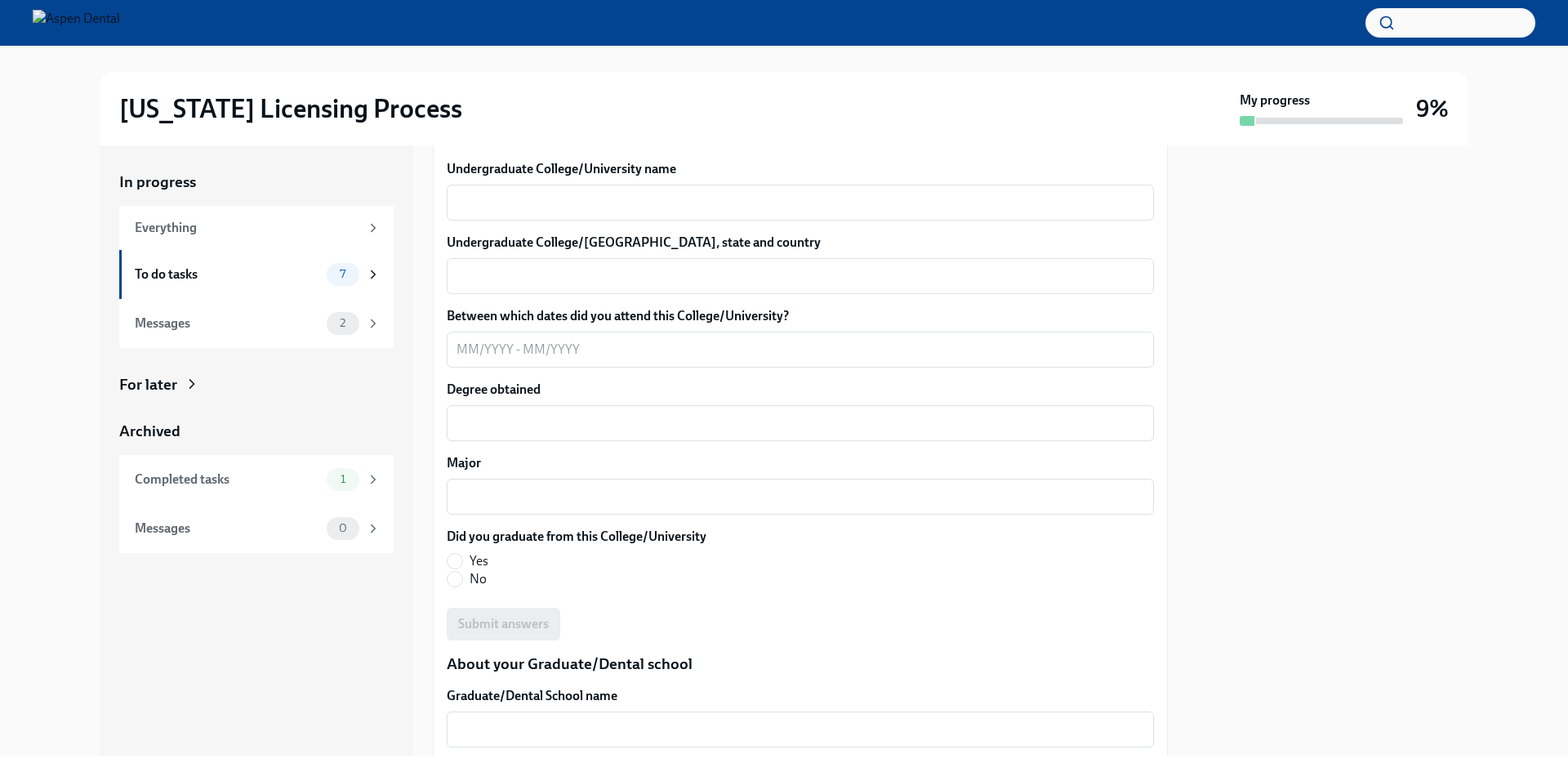
scroll to position [1722, 0]
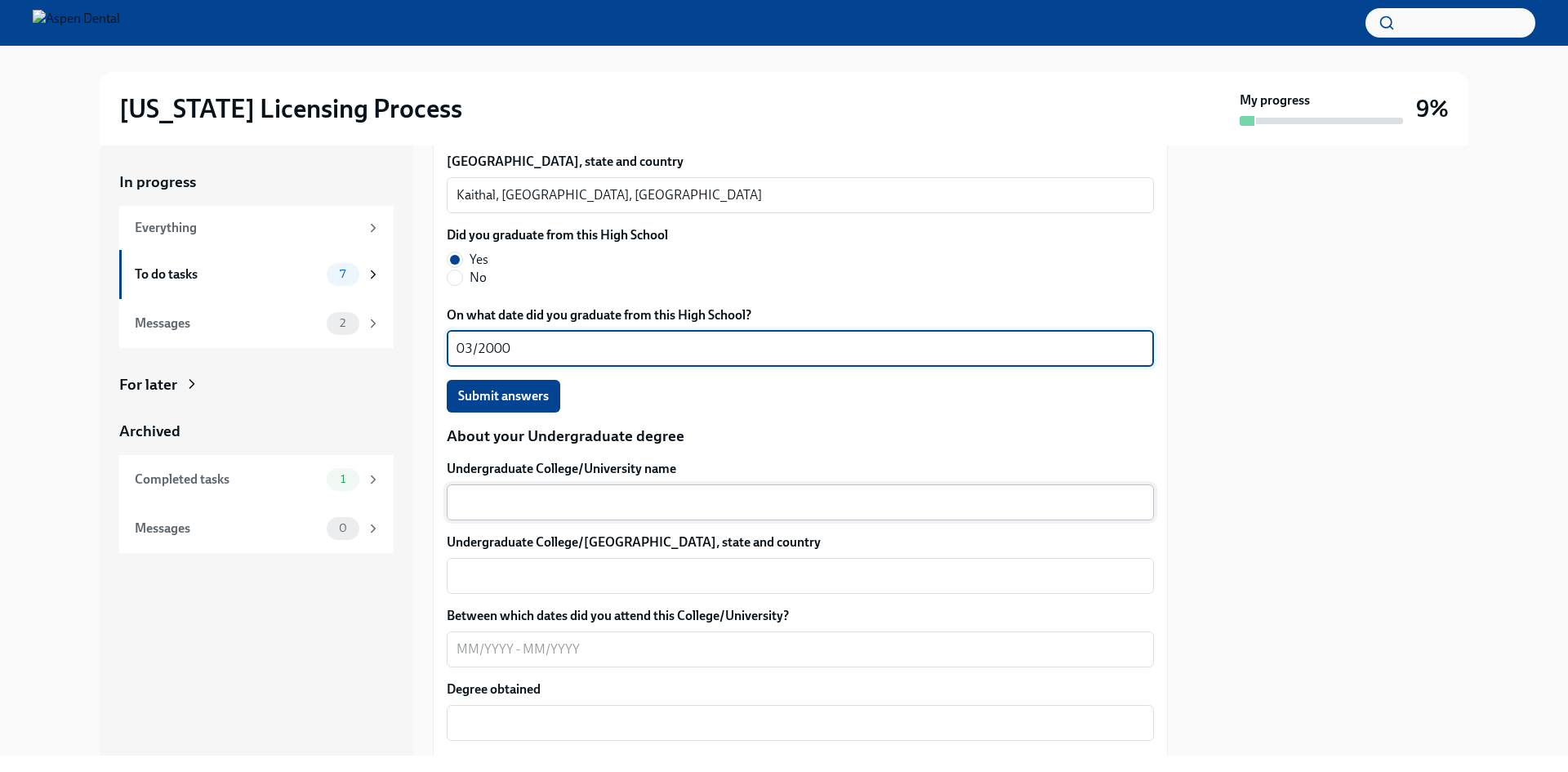
type textarea "03/2000"
click at [588, 512] on textarea "Undergraduate College/University name" at bounding box center [800, 502] width 688 height 20
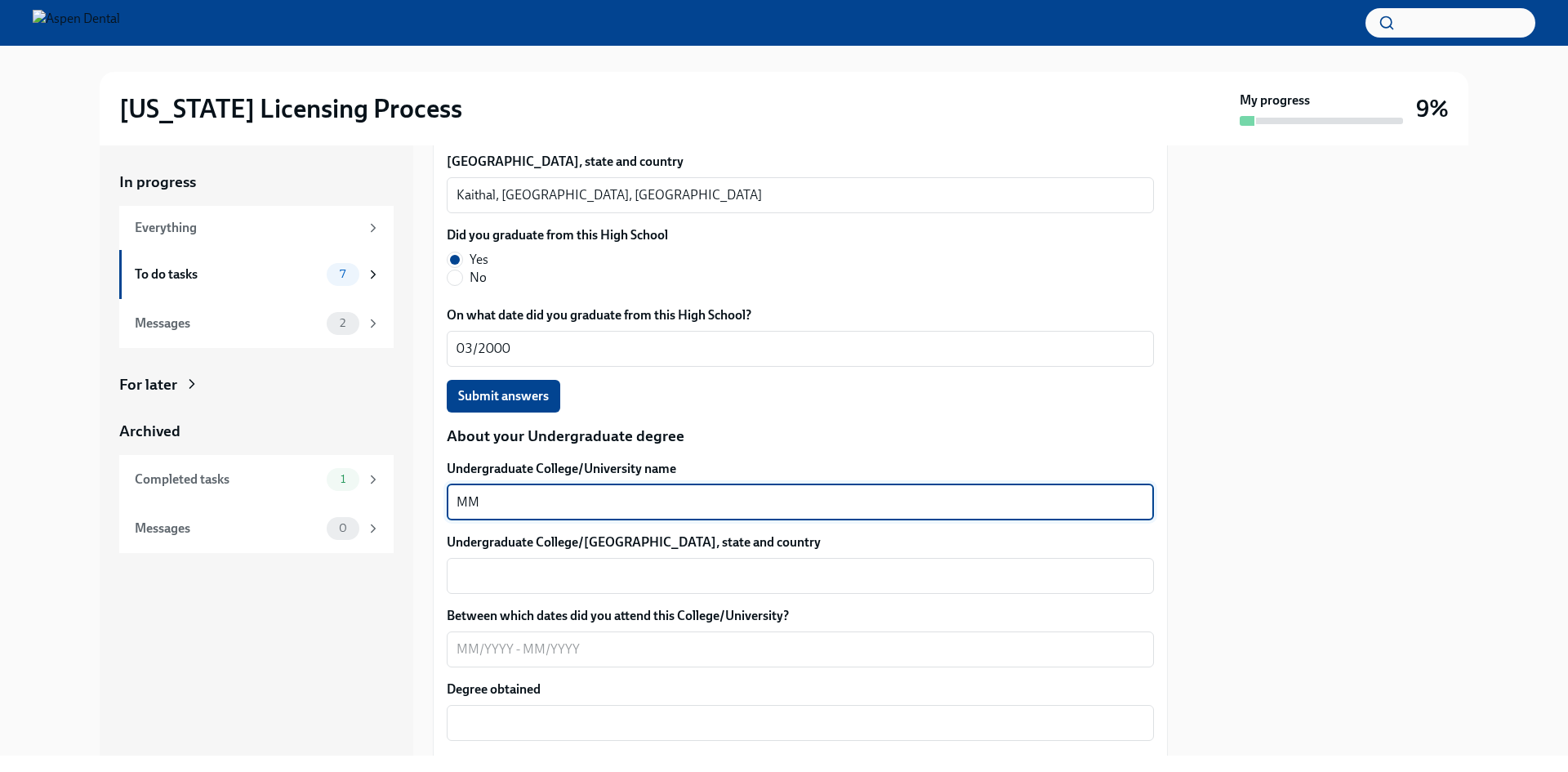
type textarea "M"
type textarea "[GEOGRAPHIC_DATA]"
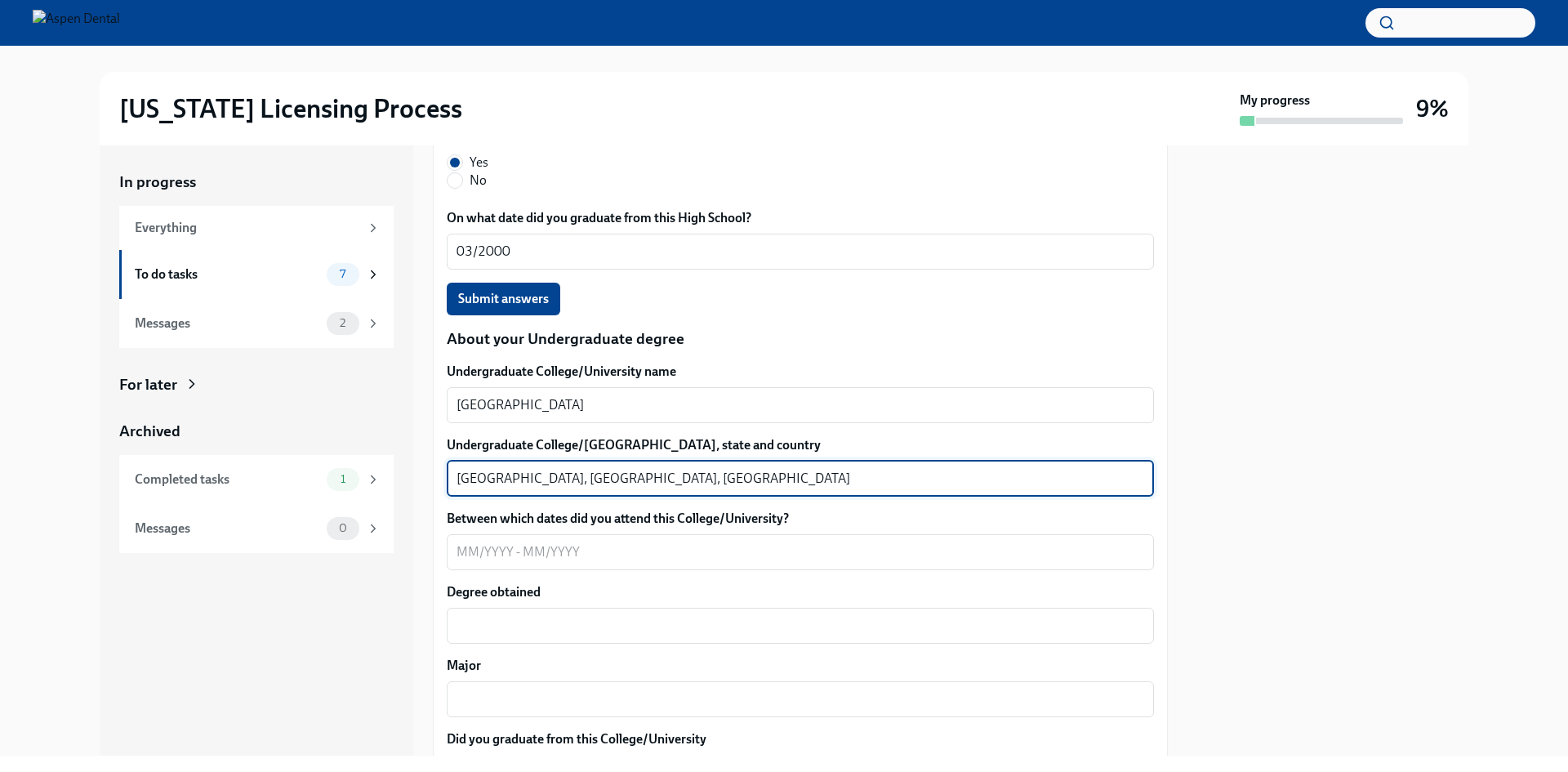
scroll to position [1901, 0]
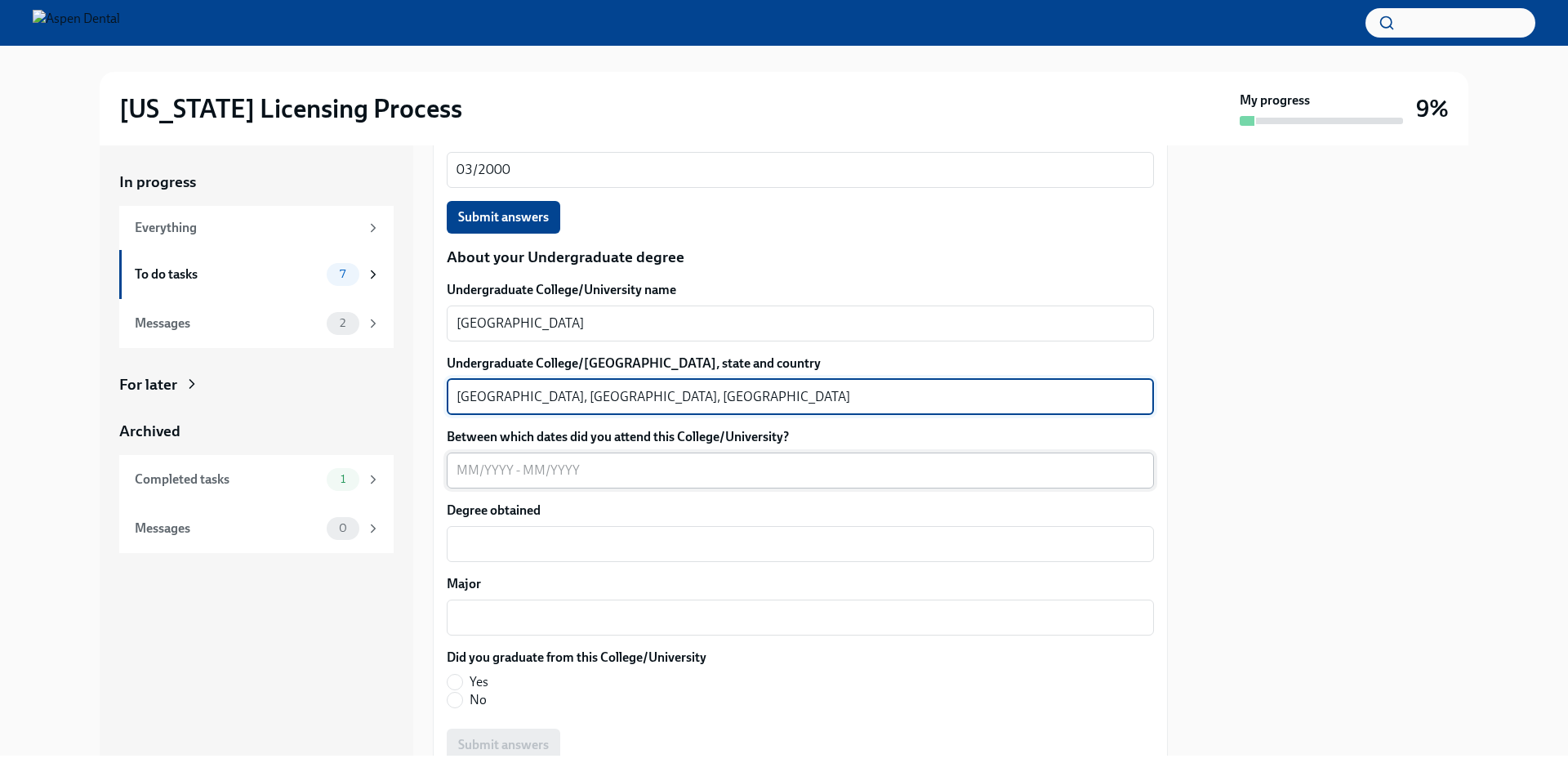
type textarea "[GEOGRAPHIC_DATA], [GEOGRAPHIC_DATA], [GEOGRAPHIC_DATA]"
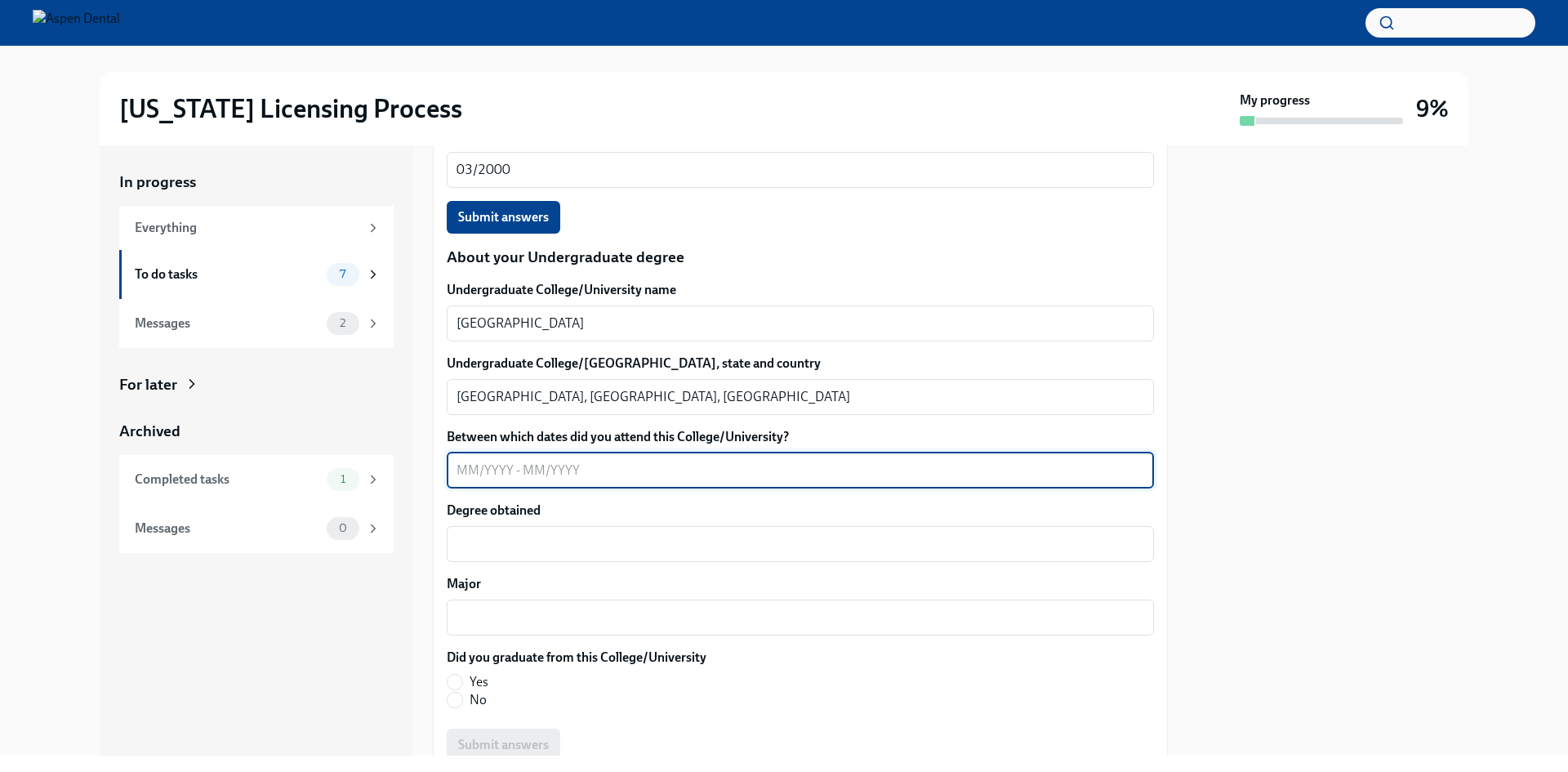
click at [479, 481] on textarea "Between which dates did you attend this College/University?" at bounding box center [800, 470] width 688 height 20
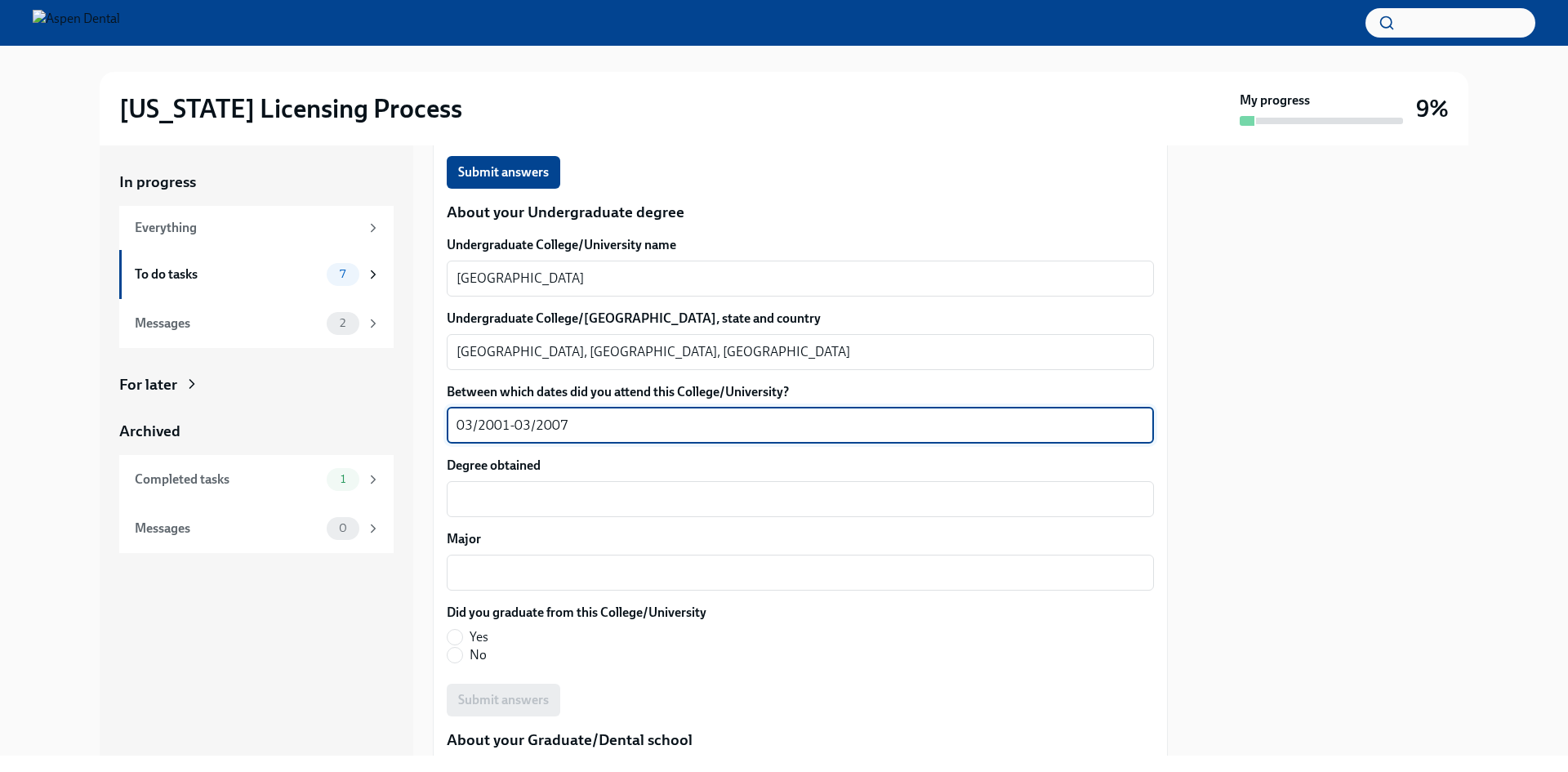
scroll to position [1982, 0]
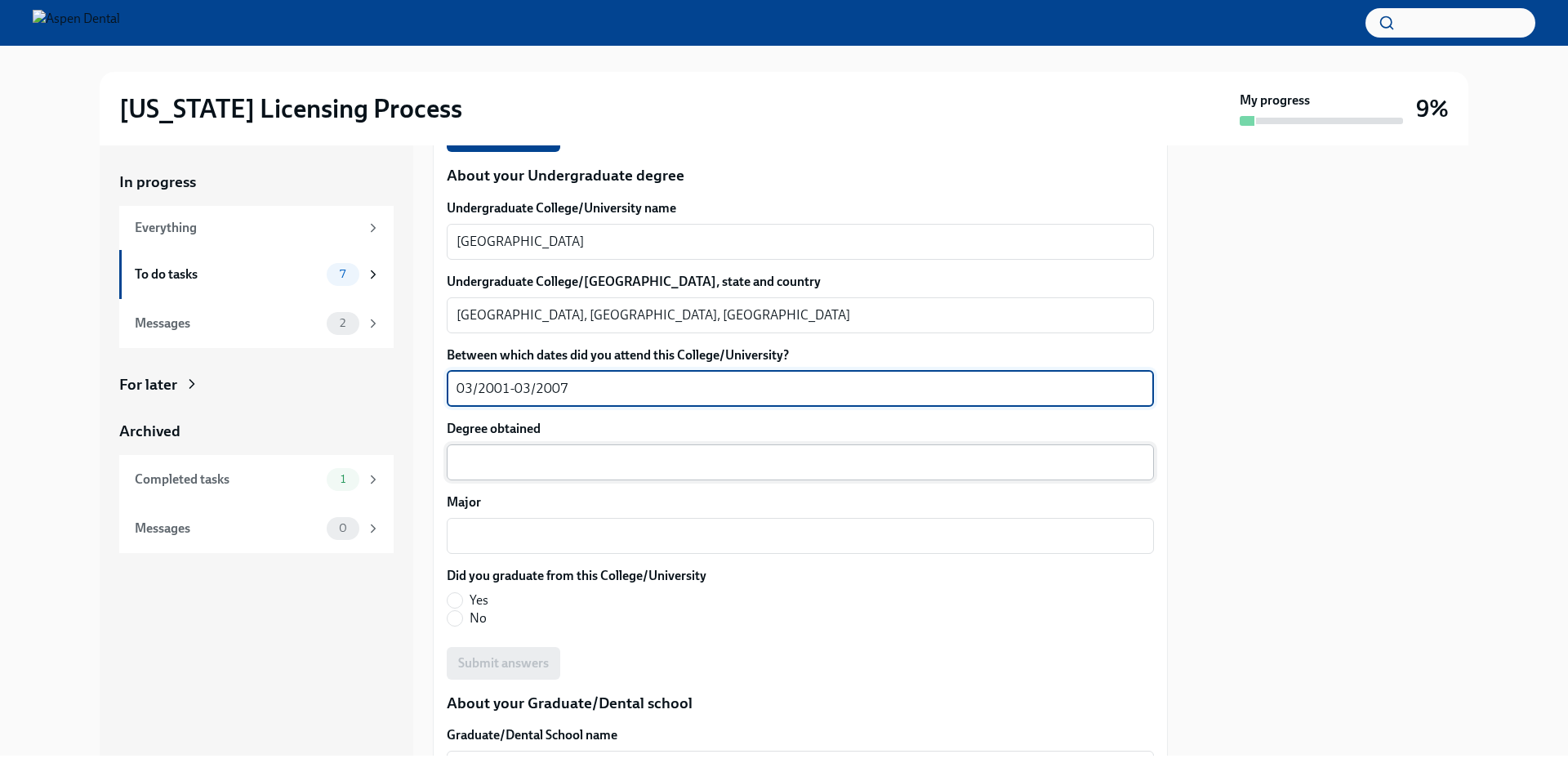
type textarea "03/2001-03/2007"
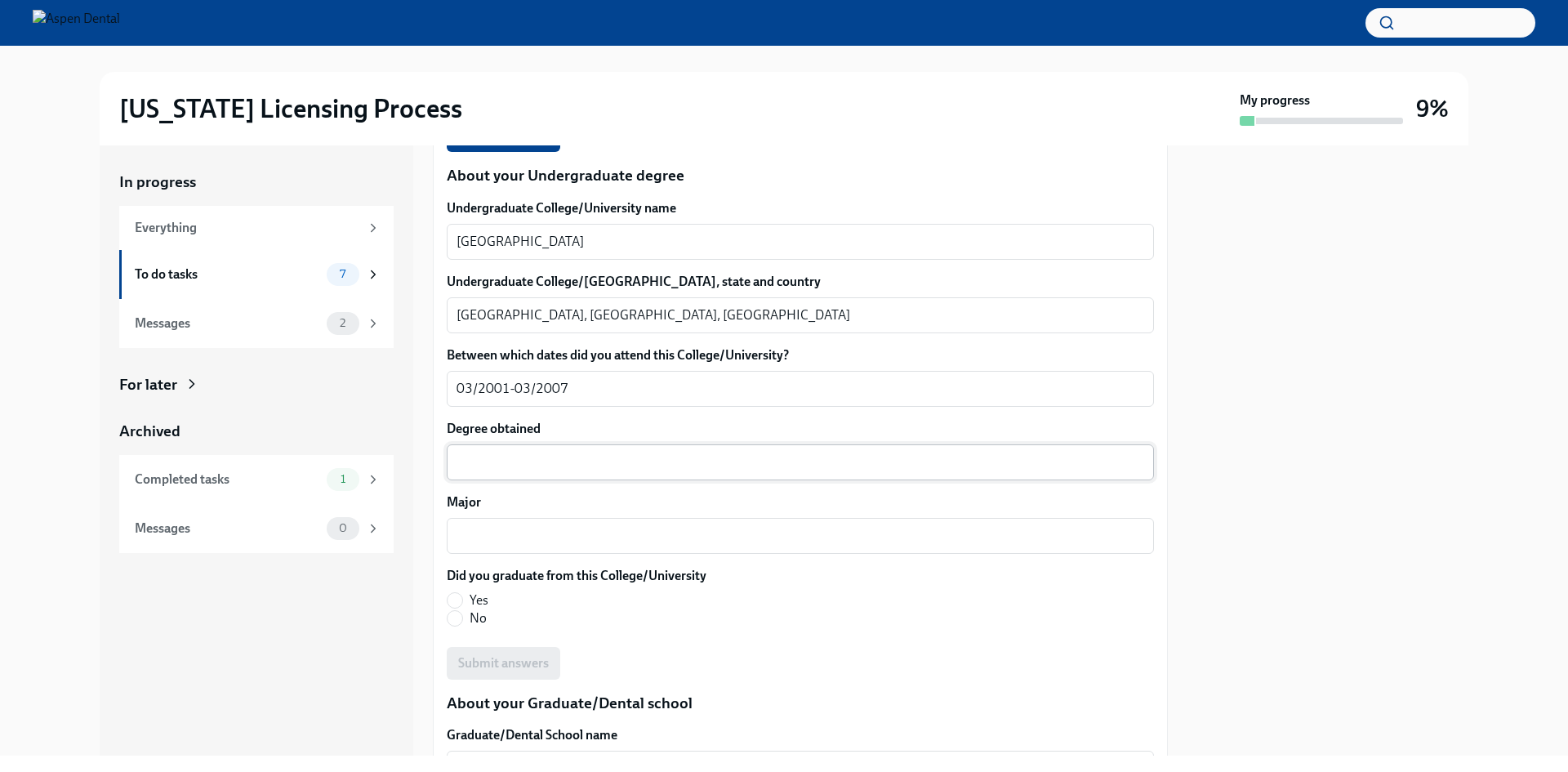
click at [507, 481] on div "x ​" at bounding box center [800, 462] width 707 height 36
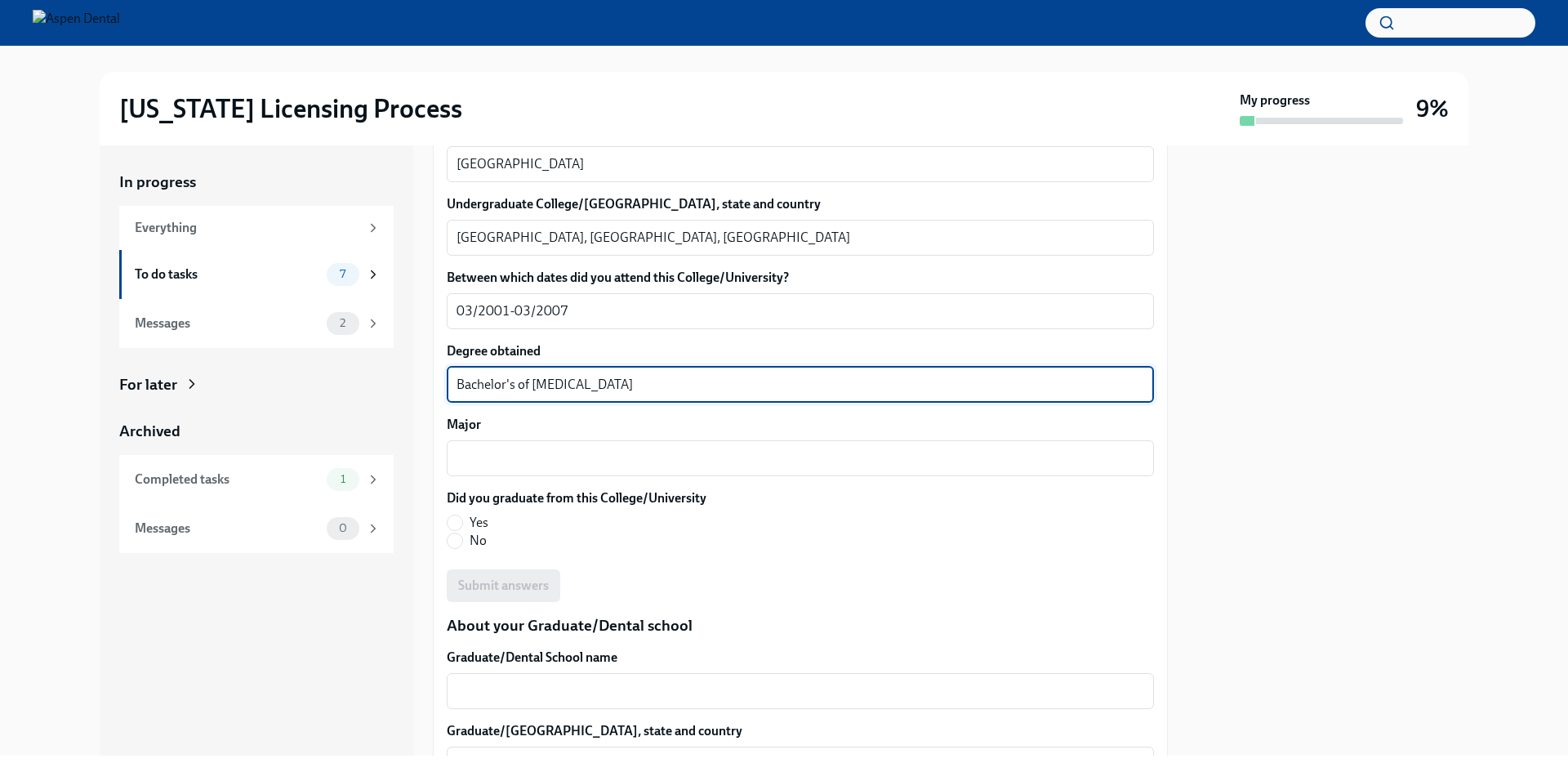
scroll to position [2146, 0]
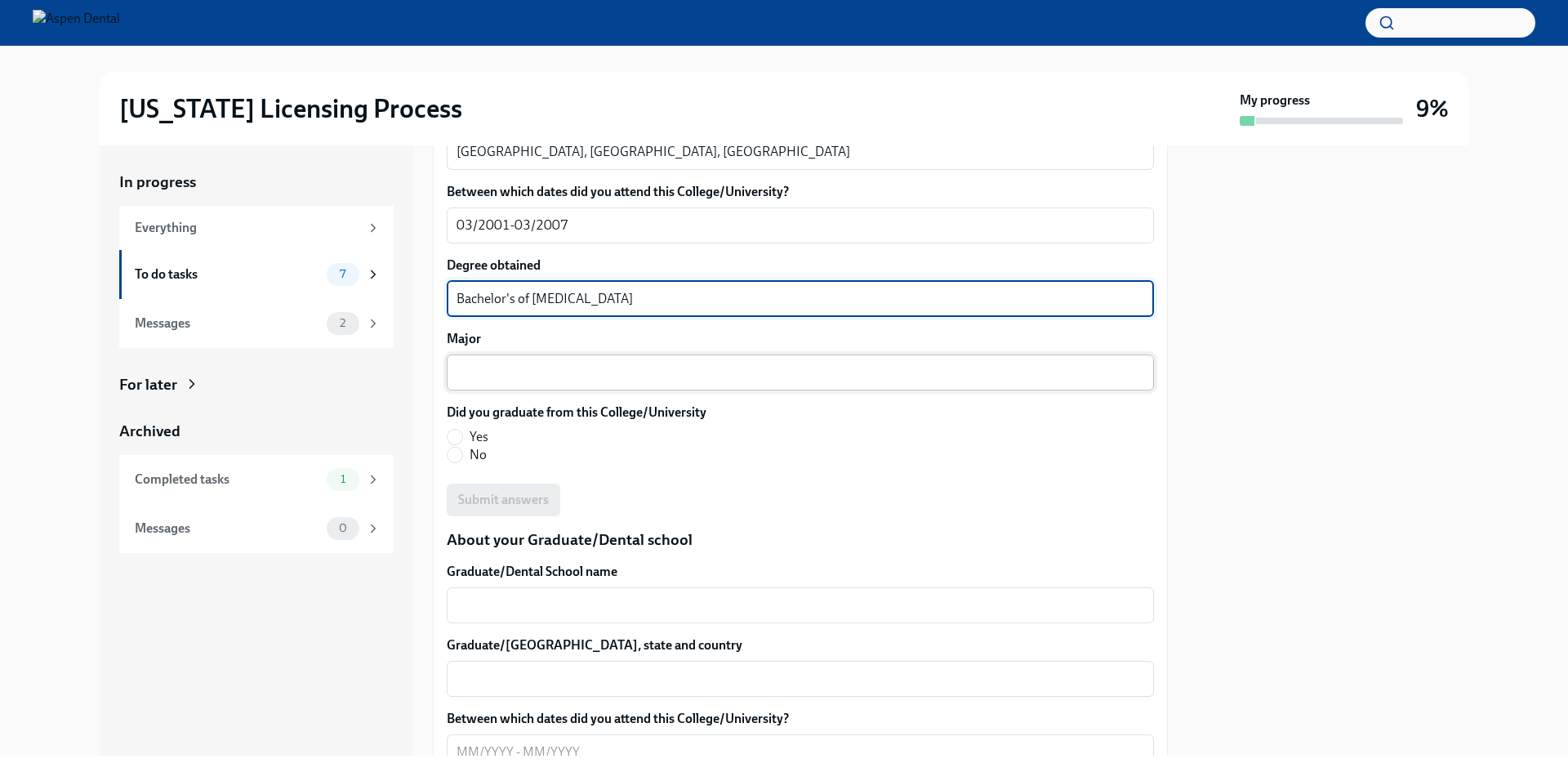
type textarea "Bachelor's of [MEDICAL_DATA]"
click at [610, 382] on textarea "Major" at bounding box center [800, 372] width 688 height 20
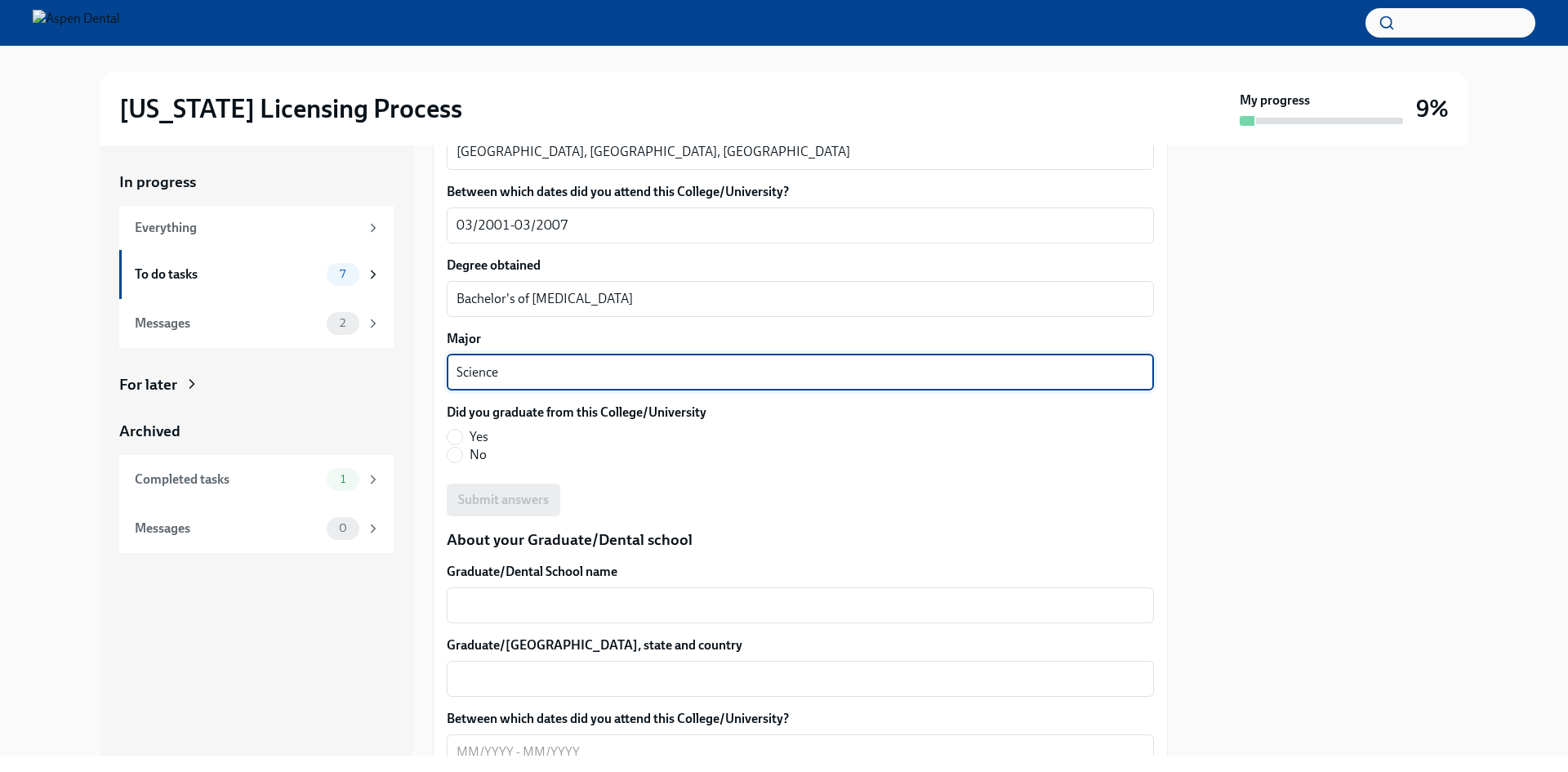
type textarea "Science"
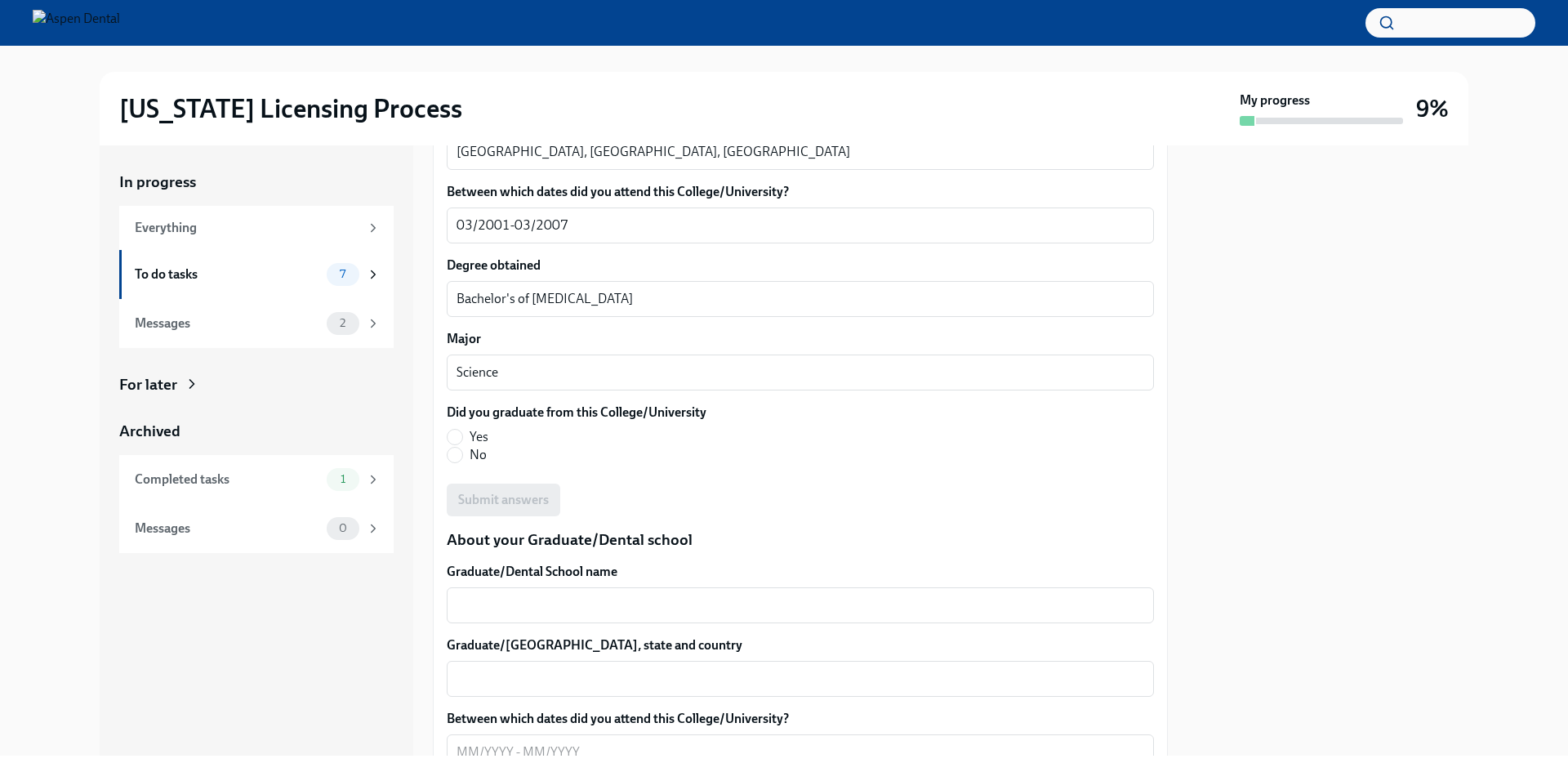
click at [475, 464] on fieldset "Did you graduate from this College/University Yes No" at bounding box center [576, 434] width 259 height 61
click at [474, 446] on span "Yes" at bounding box center [479, 437] width 19 height 18
click at [463, 444] on input "Yes" at bounding box center [455, 438] width 15 height 15
radio input "true"
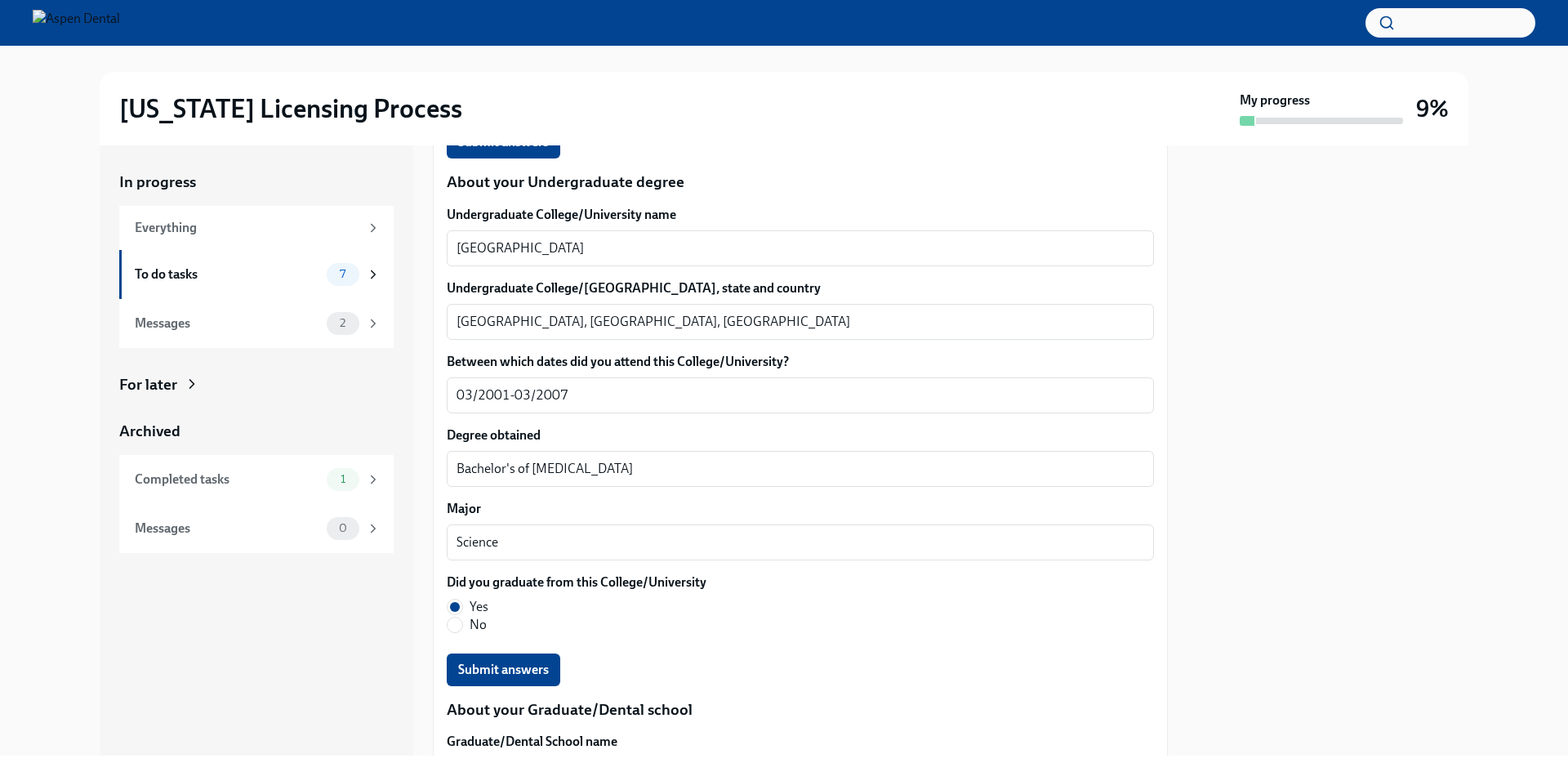
scroll to position [2064, 0]
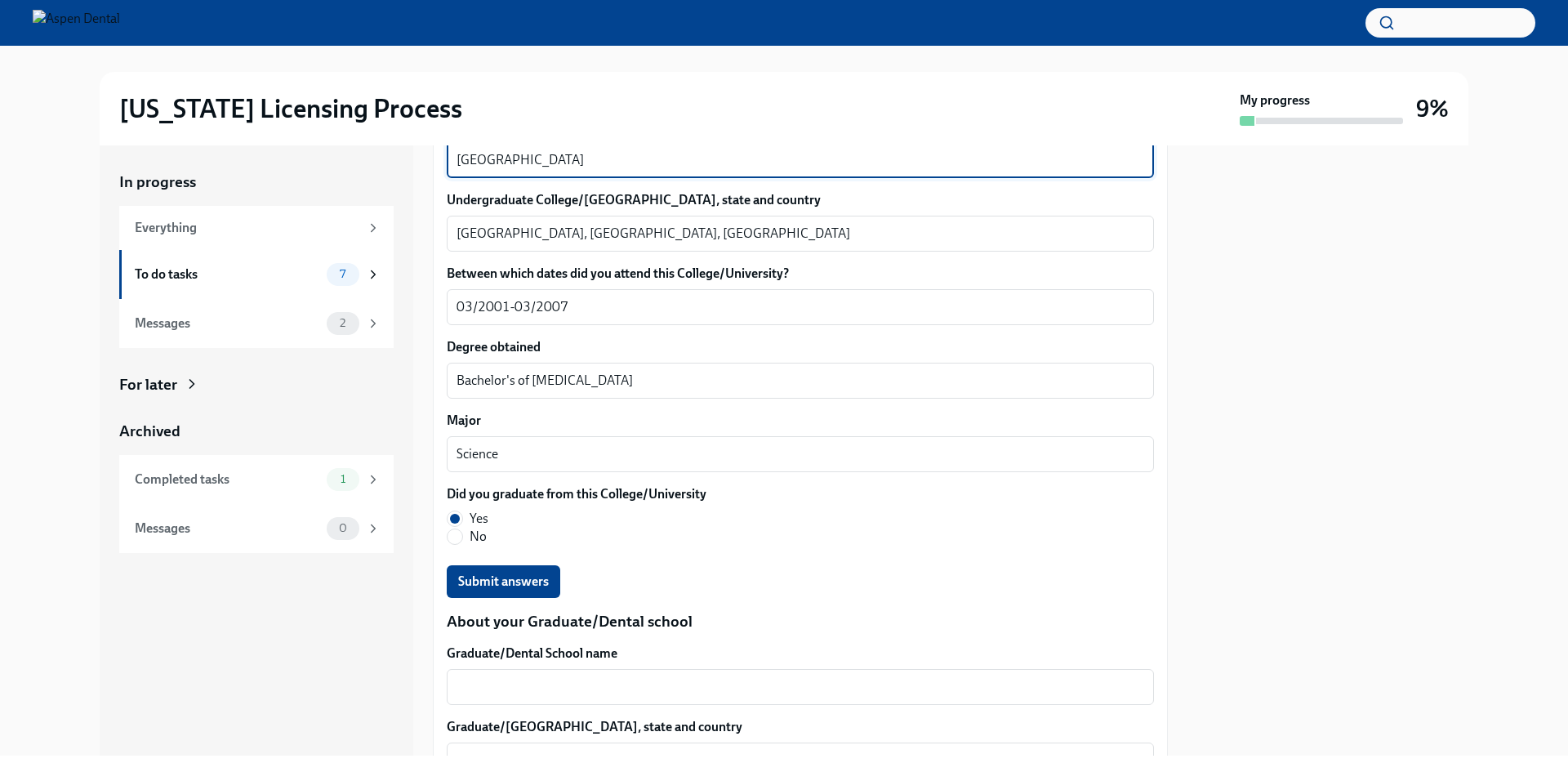
drag, startPoint x: 457, startPoint y: 347, endPoint x: 591, endPoint y: 365, distance: 135.2
click at [591, 178] on div "Kurukshetra University x ​" at bounding box center [800, 160] width 707 height 36
drag, startPoint x: 590, startPoint y: 363, endPoint x: 450, endPoint y: 358, distance: 140.1
click at [450, 178] on div "Kurukshetra University x ​" at bounding box center [800, 160] width 707 height 36
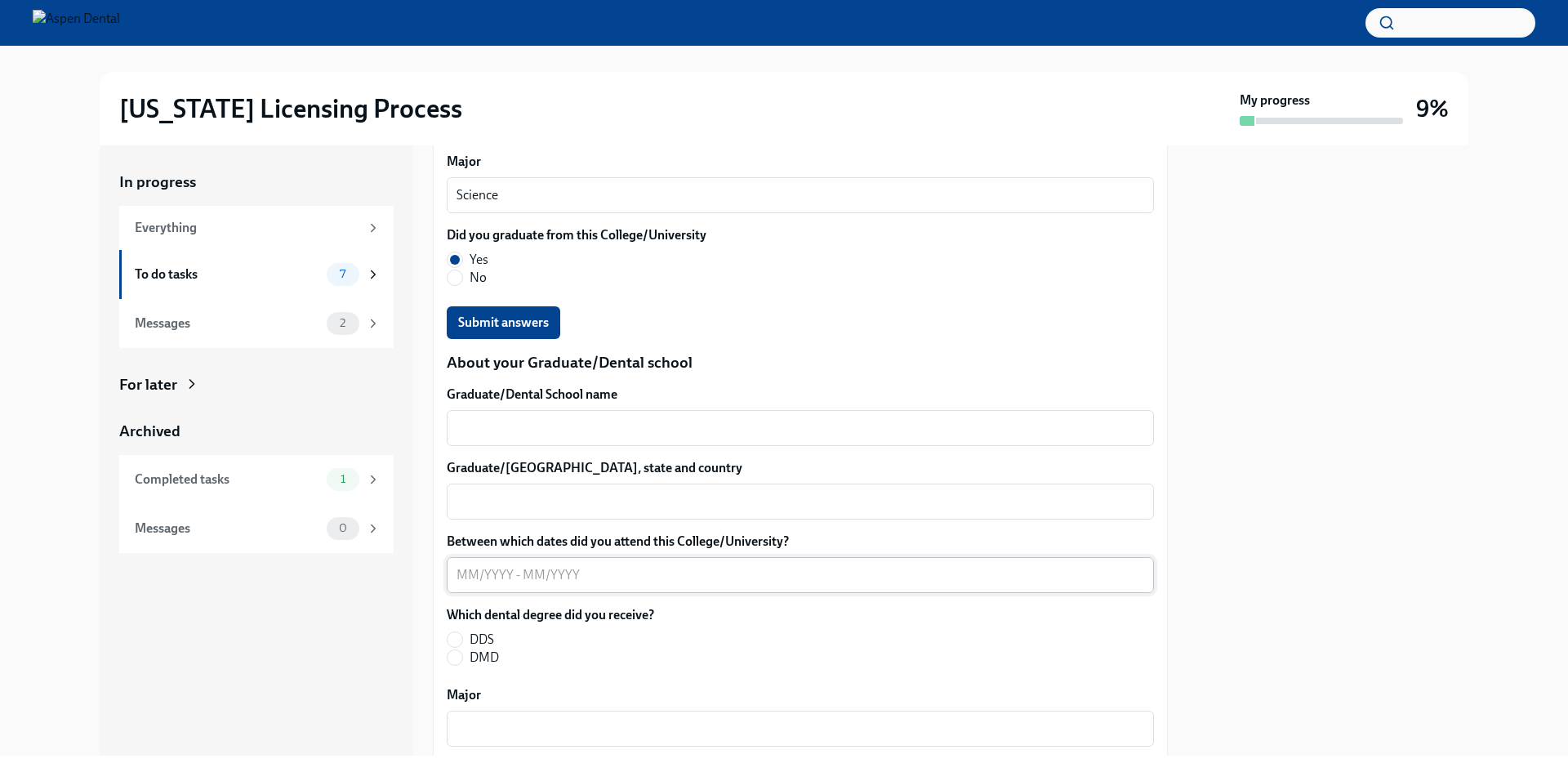
scroll to position [2472, 0]
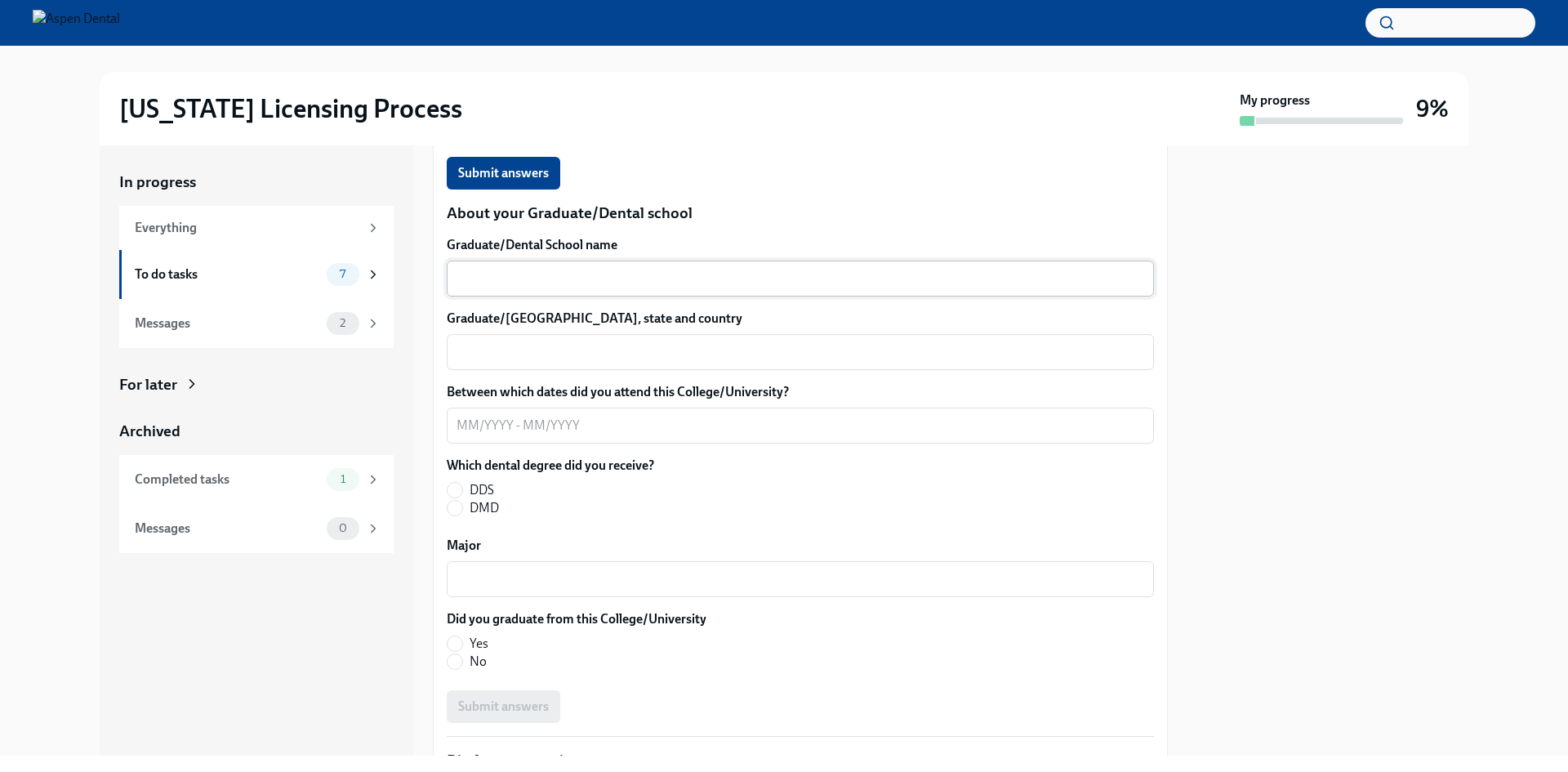
click at [607, 289] on textarea "Graduate/Dental School name" at bounding box center [800, 278] width 688 height 20
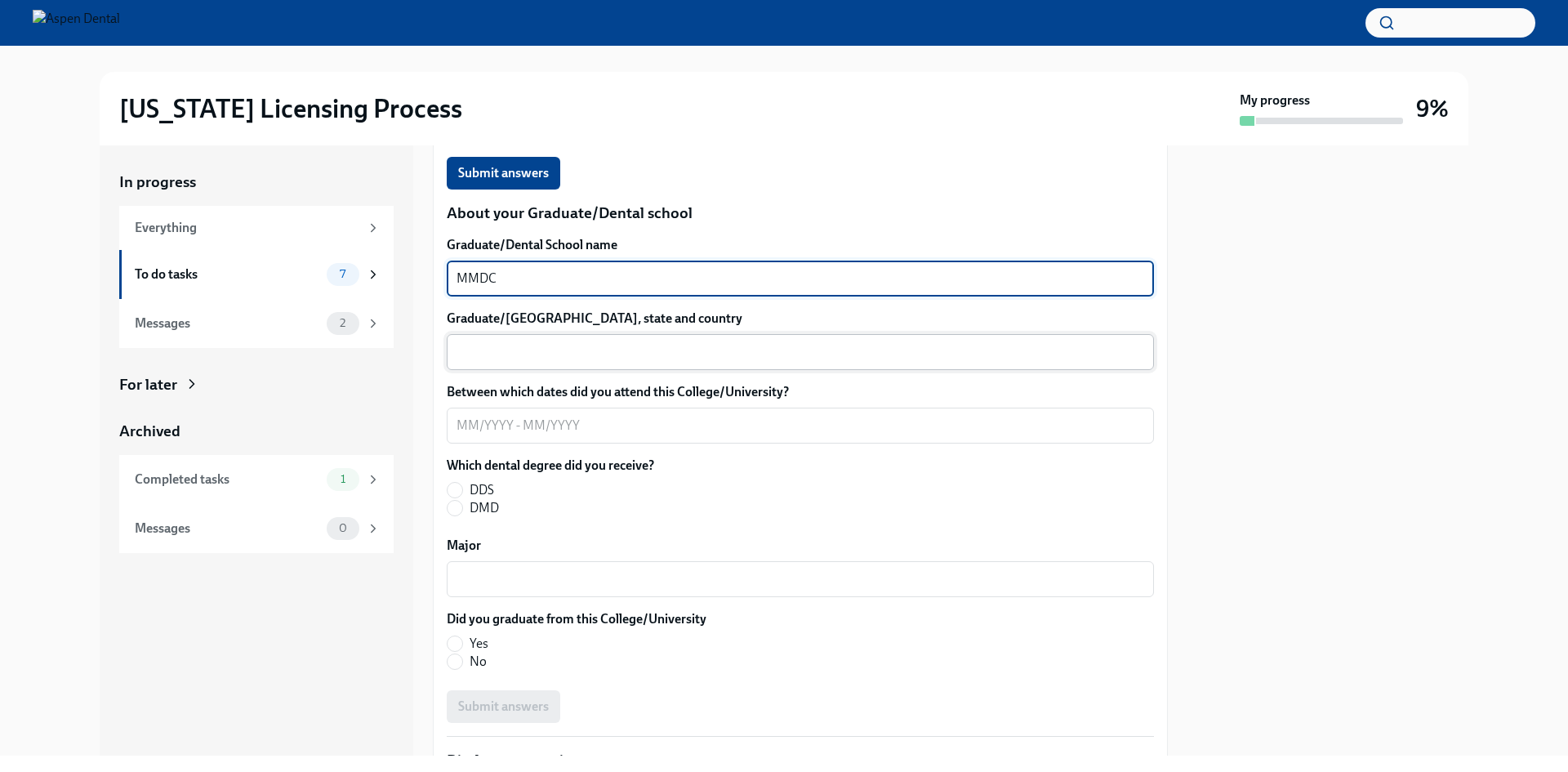
type textarea "MMDC"
click at [601, 362] on textarea "Graduate/[GEOGRAPHIC_DATA], state and country" at bounding box center [800, 351] width 688 height 20
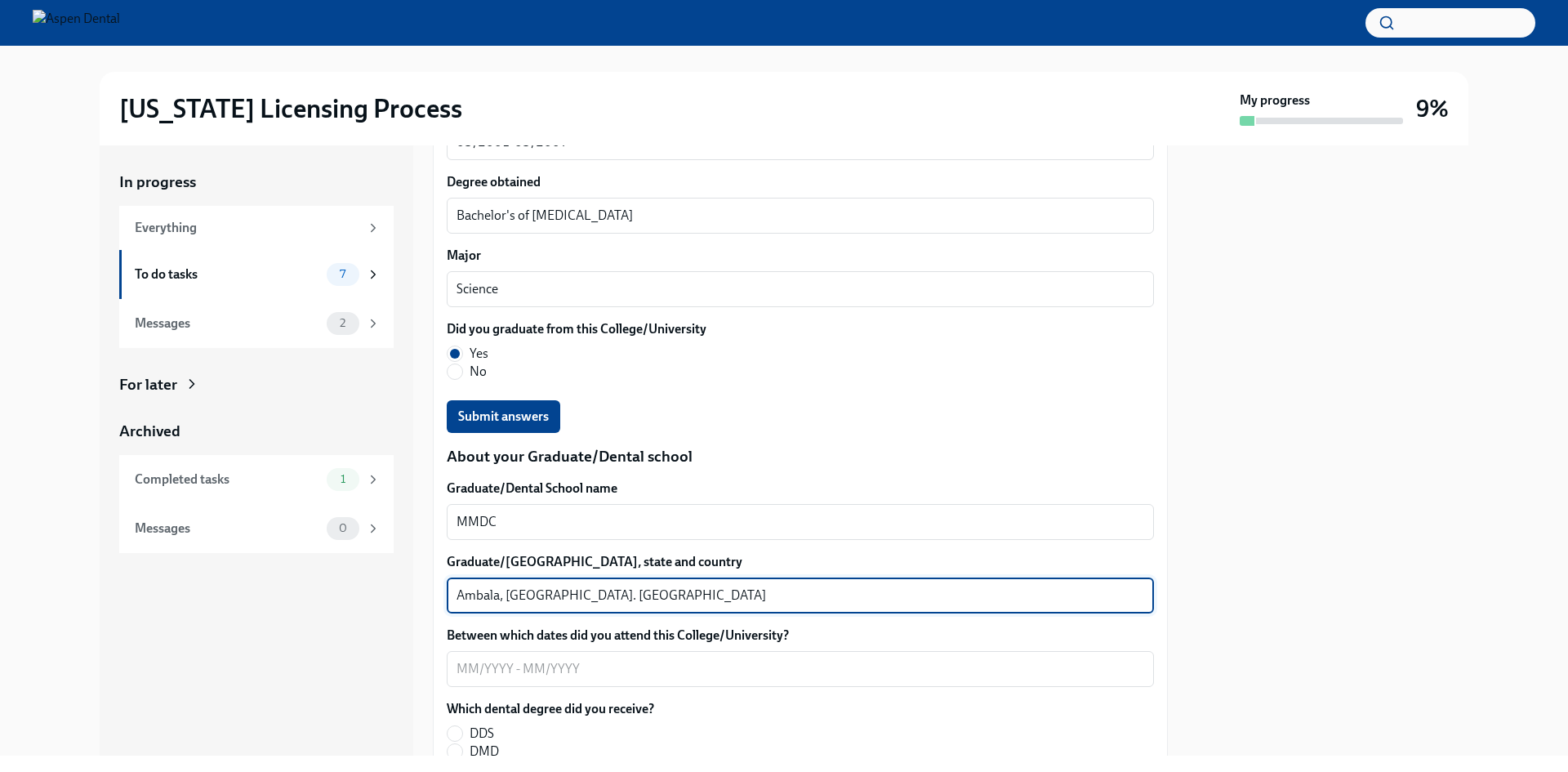
scroll to position [2228, 0]
type textarea "Ambala, [GEOGRAPHIC_DATA]. [GEOGRAPHIC_DATA]"
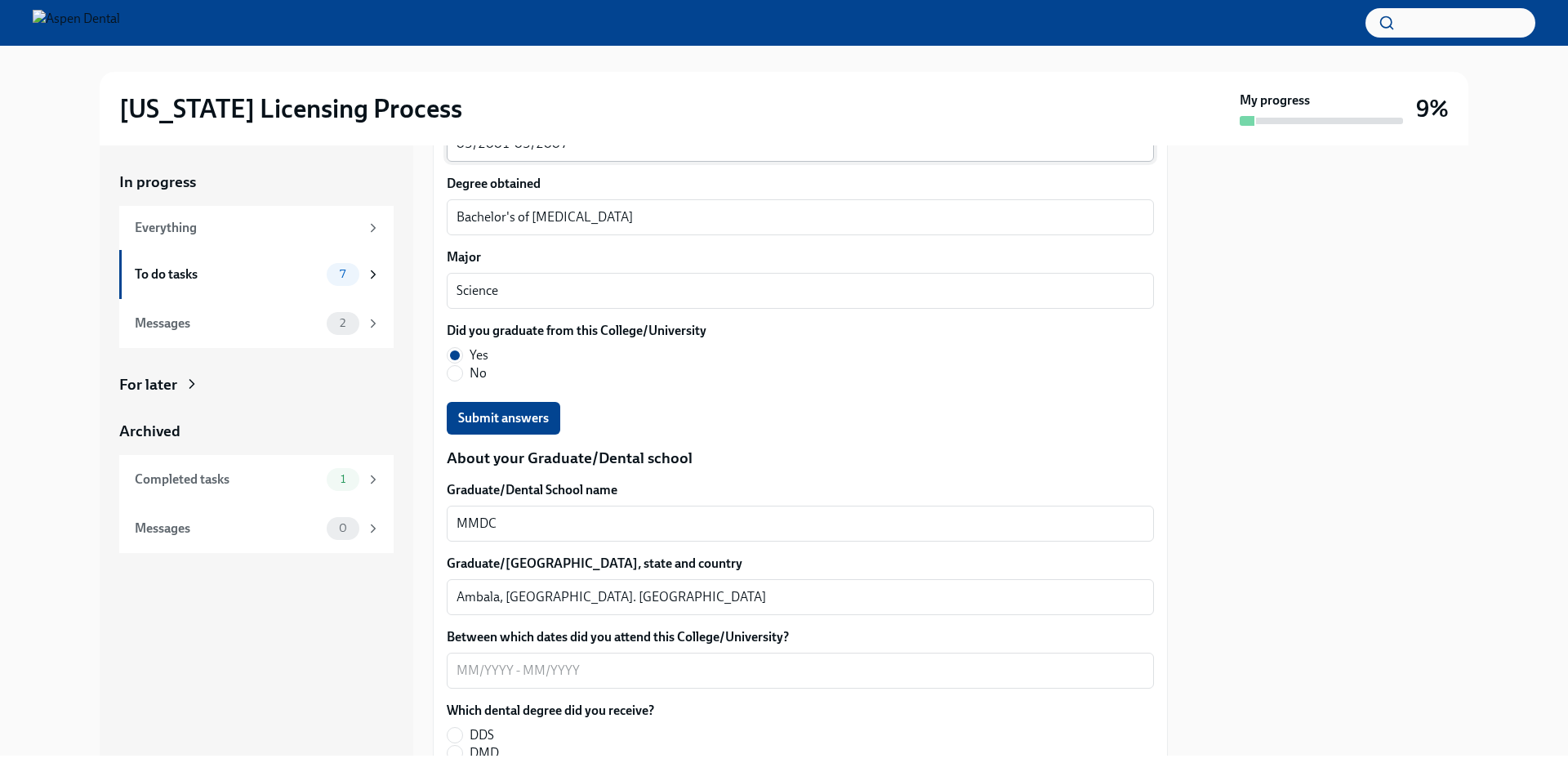
drag, startPoint x: 456, startPoint y: 335, endPoint x: 551, endPoint y: 335, distance: 95.0
click at [544, 162] on div "03/2001-03/2007 x ​" at bounding box center [800, 143] width 707 height 36
drag, startPoint x: 571, startPoint y: 331, endPoint x: 449, endPoint y: 327, distance: 122.1
click at [449, 162] on div "03/2001-03/2007 x ​" at bounding box center [800, 143] width 707 height 36
drag, startPoint x: 431, startPoint y: 324, endPoint x: 856, endPoint y: 355, distance: 426.1
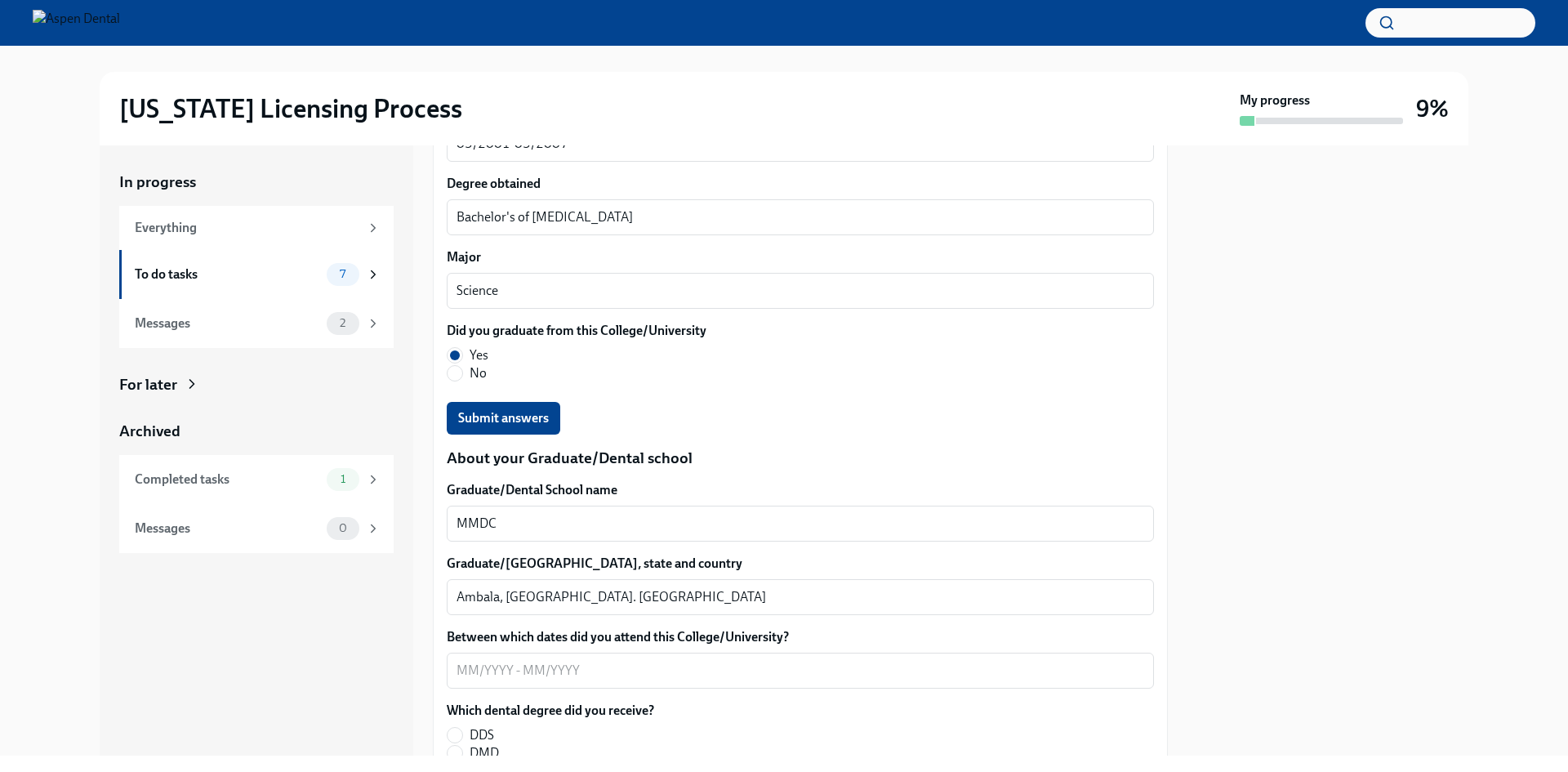
click at [917, 193] on label "Degree obtained" at bounding box center [800, 184] width 707 height 18
click at [917, 227] on textarea "Bachelor's of [MEDICAL_DATA]" at bounding box center [800, 216] width 688 height 20
drag, startPoint x: 579, startPoint y: 327, endPoint x: 455, endPoint y: 335, distance: 124.3
click at [455, 162] on div "03/2001-03/2007 x ​" at bounding box center [800, 143] width 707 height 36
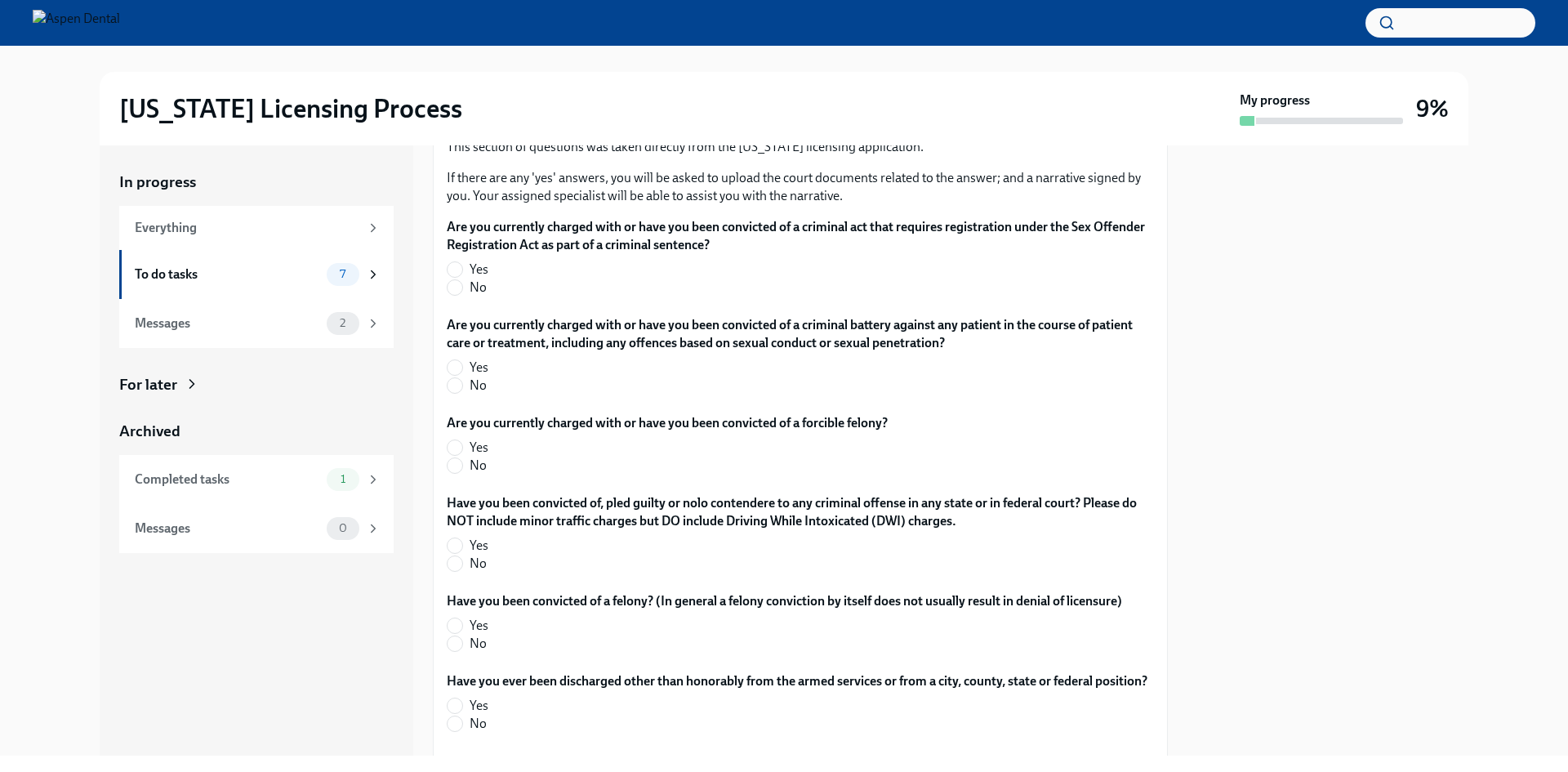
scroll to position [3126, 0]
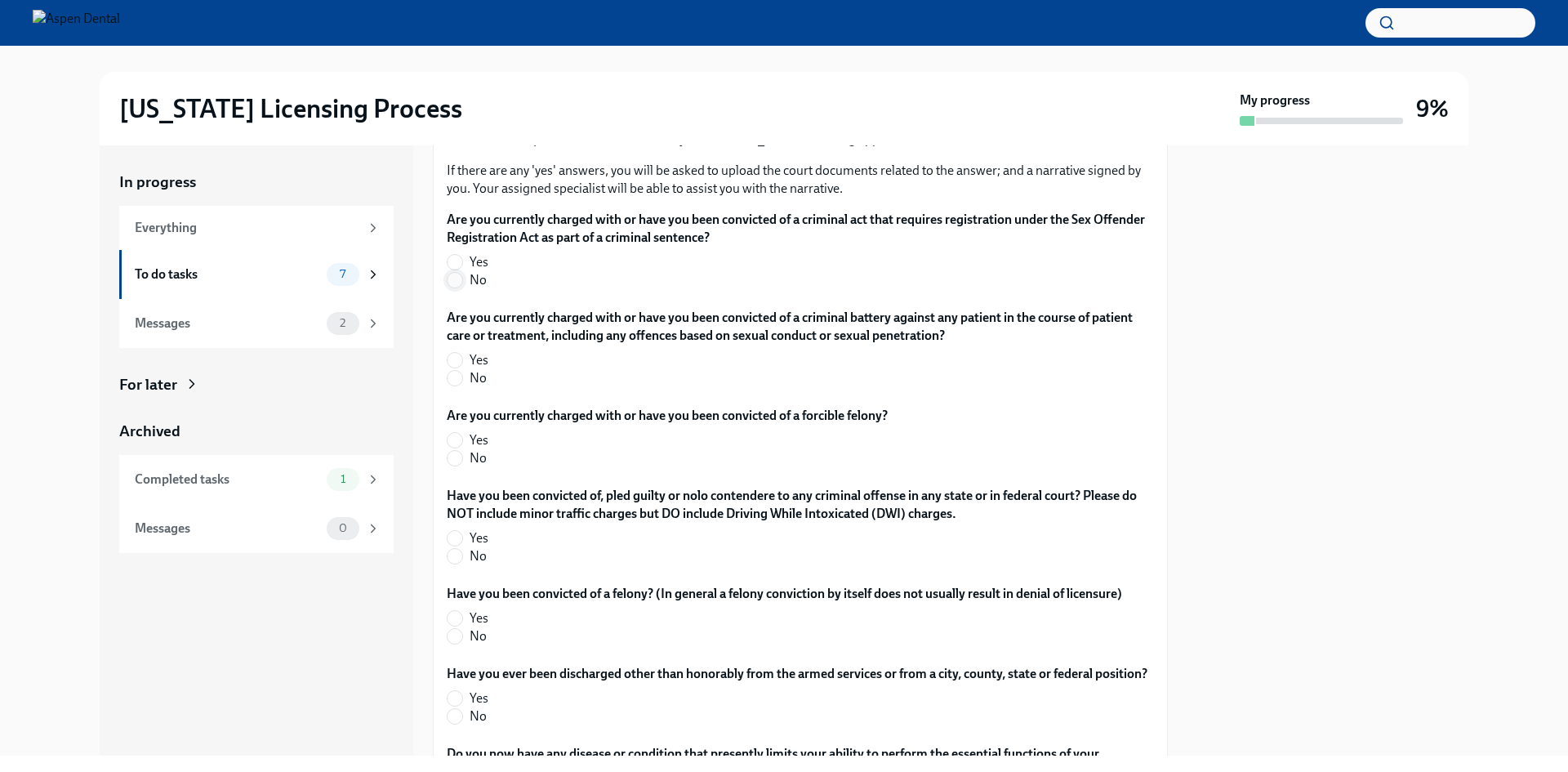
click at [454, 288] on input "No" at bounding box center [455, 280] width 15 height 15
radio input "true"
click at [459, 386] on input "No" at bounding box center [455, 379] width 15 height 15
radio input "true"
drag, startPoint x: 455, startPoint y: 644, endPoint x: 450, endPoint y: 672, distance: 28.4
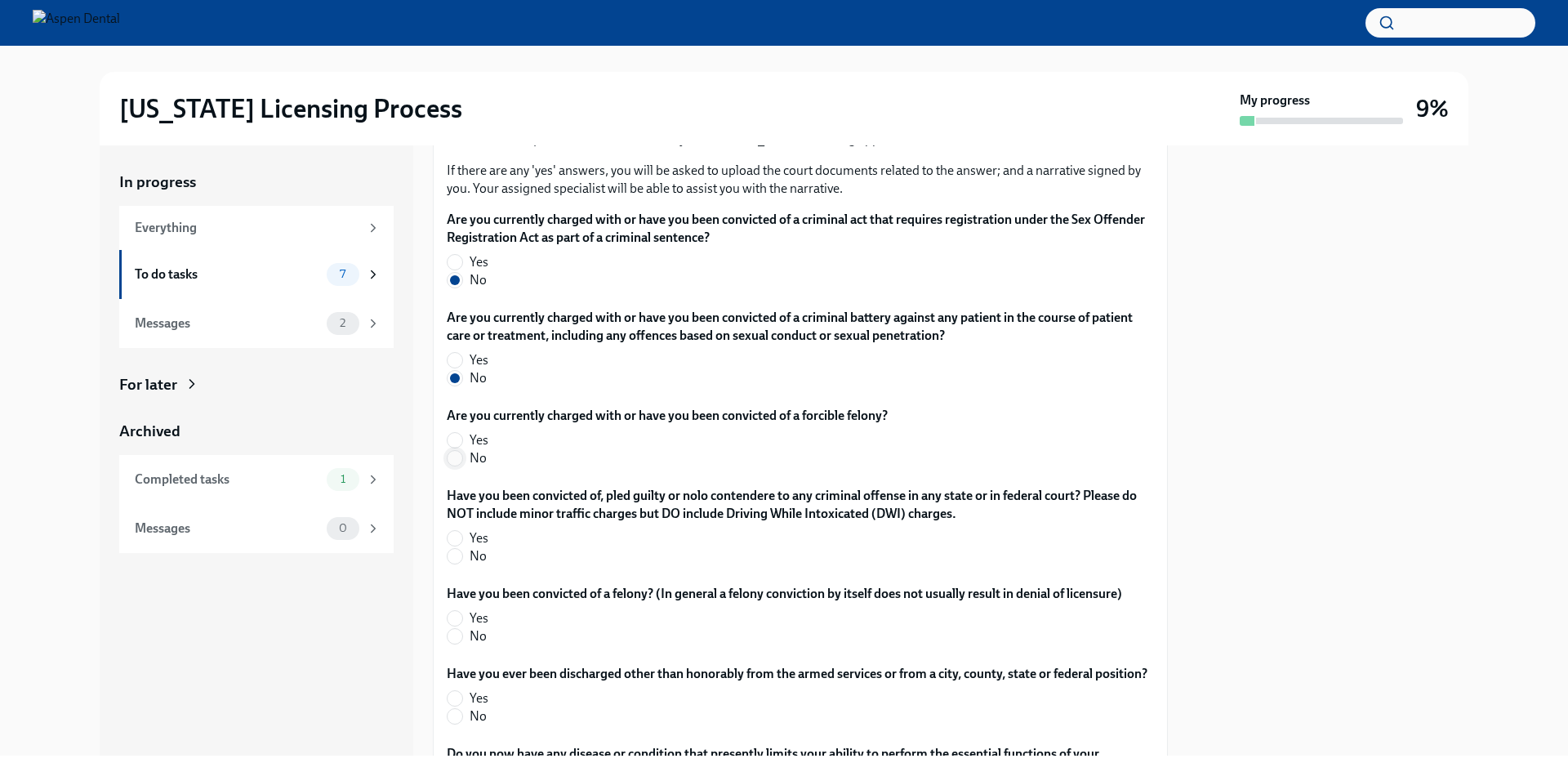
click at [456, 466] on input "No" at bounding box center [455, 458] width 15 height 15
radio input "true"
click at [456, 564] on input "No" at bounding box center [455, 557] width 15 height 15
radio input "true"
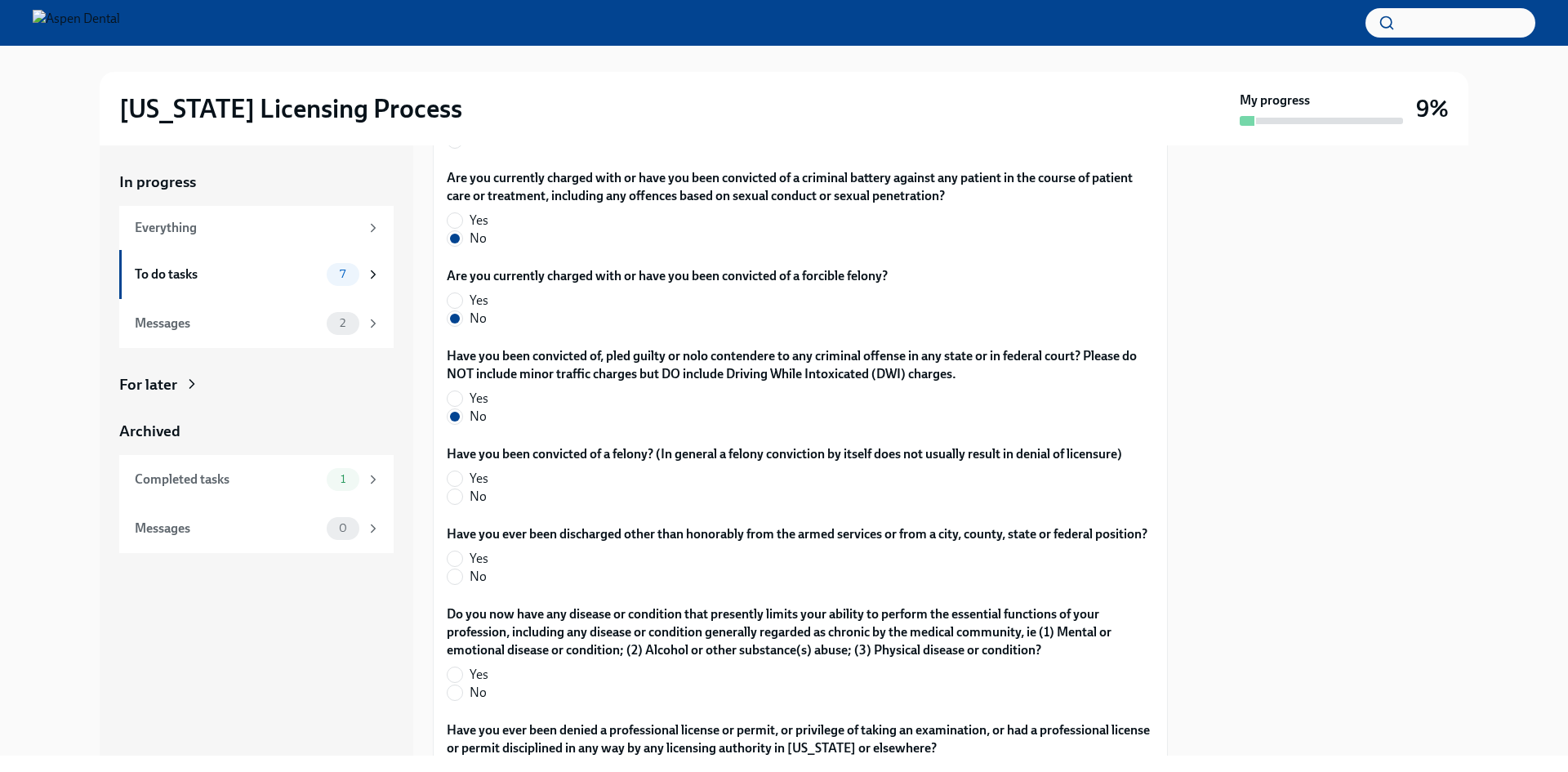
scroll to position [3371, 0]
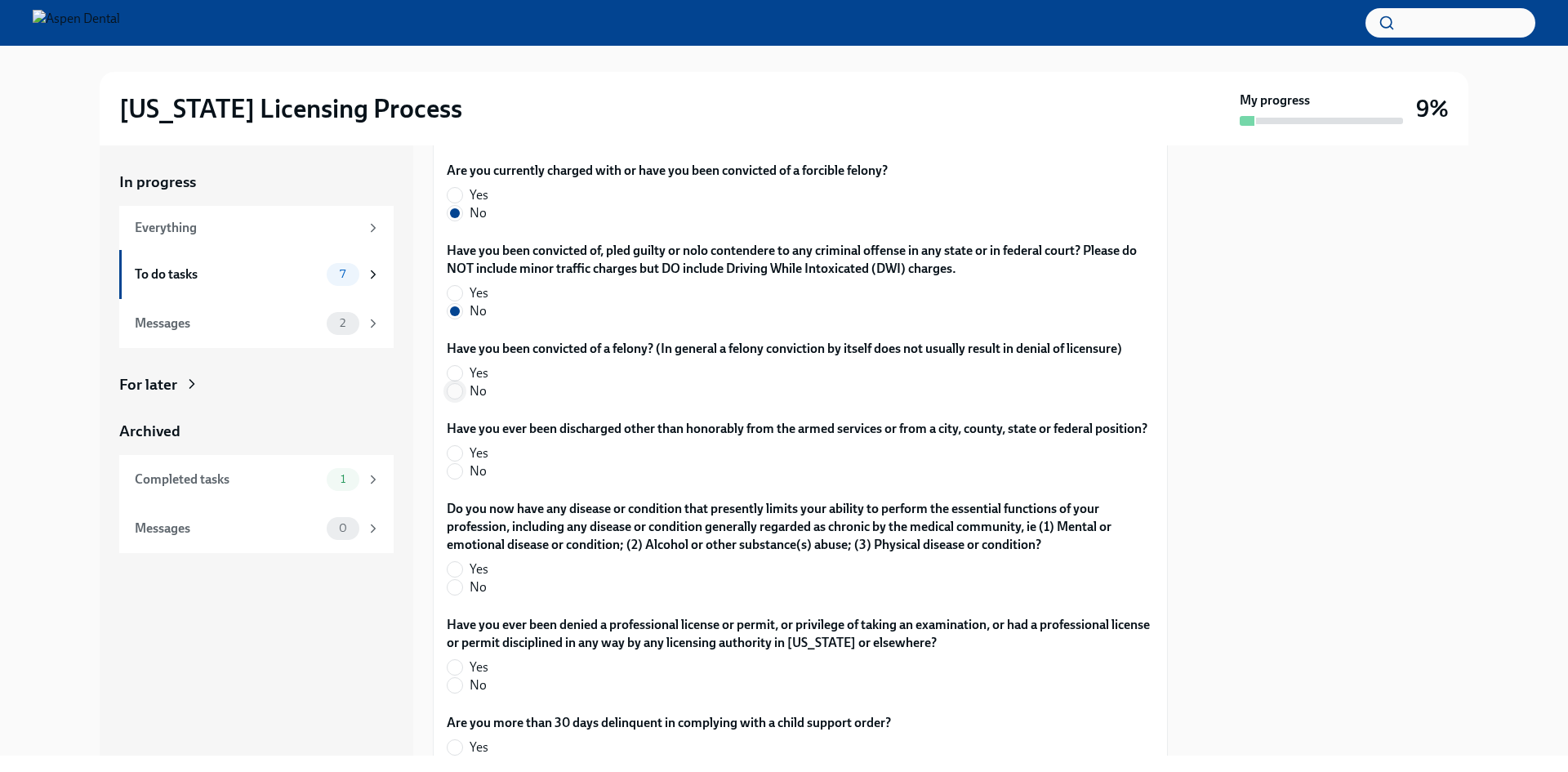
click at [452, 398] on input "No" at bounding box center [455, 392] width 15 height 15
radio input "true"
click at [453, 479] on input "No" at bounding box center [455, 471] width 15 height 15
radio input "true"
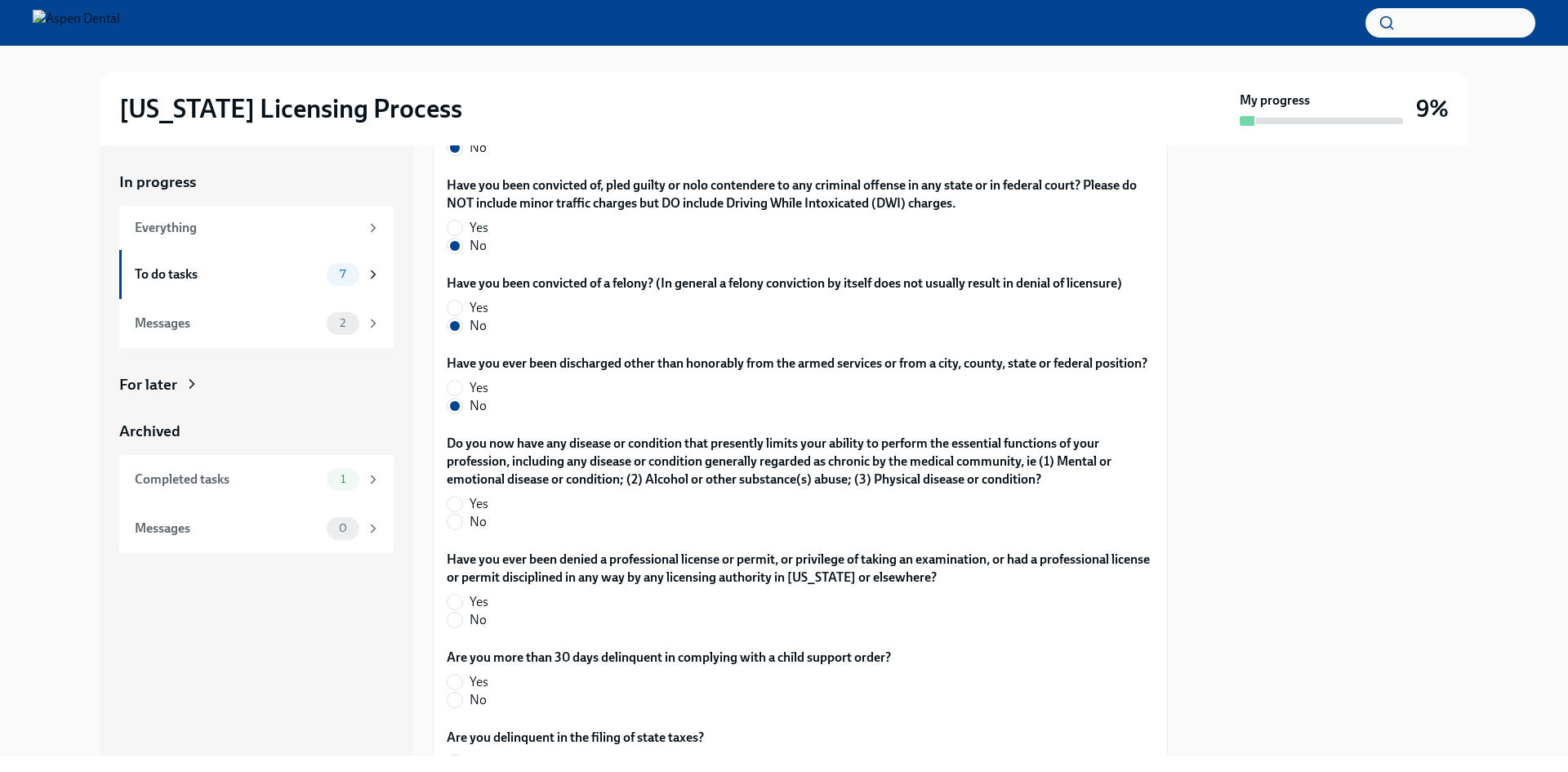
scroll to position [3535, 0]
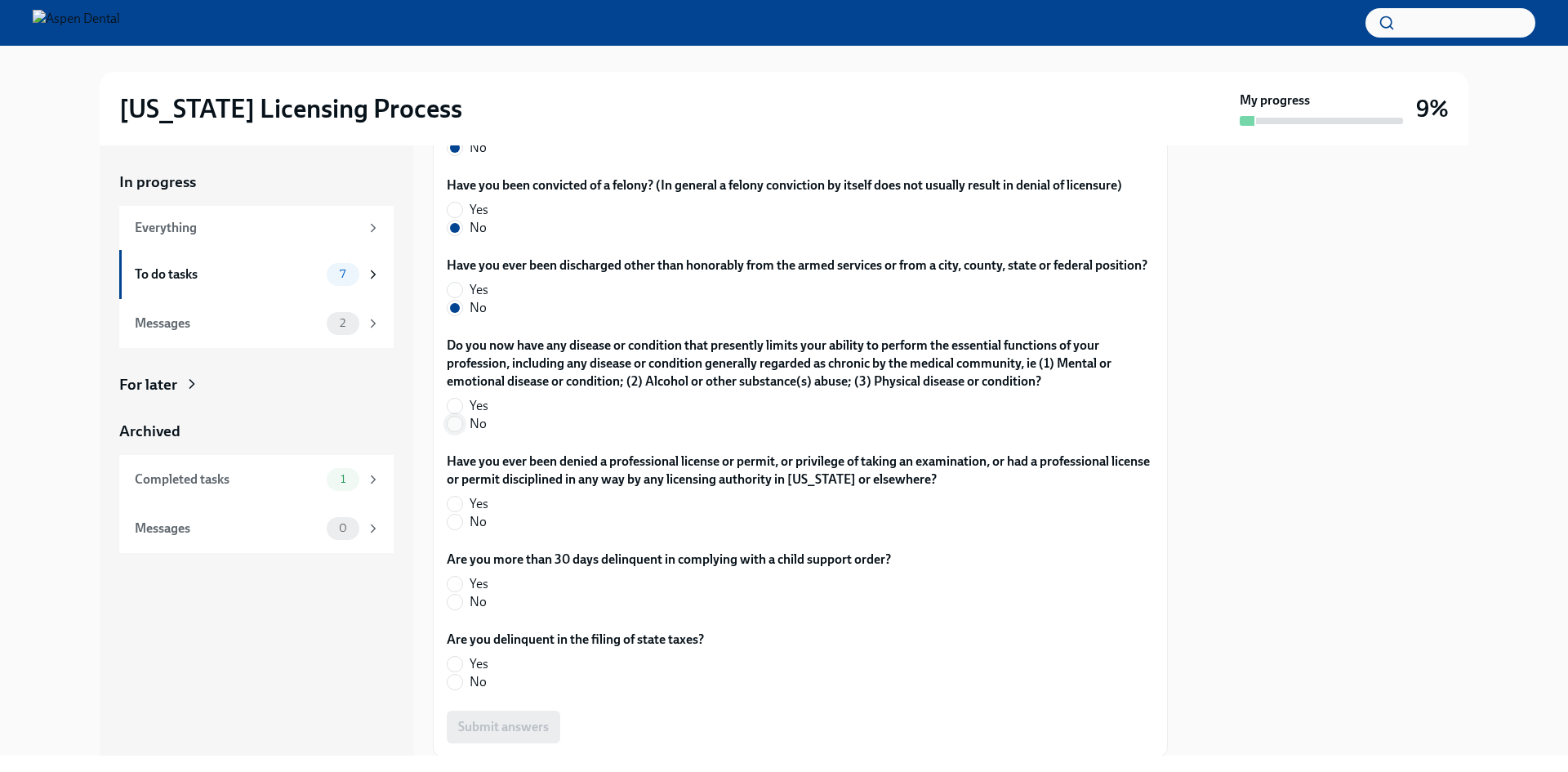
click at [451, 431] on input "No" at bounding box center [455, 424] width 15 height 15
radio input "true"
click at [458, 529] on input "No" at bounding box center [455, 522] width 15 height 15
radio input "true"
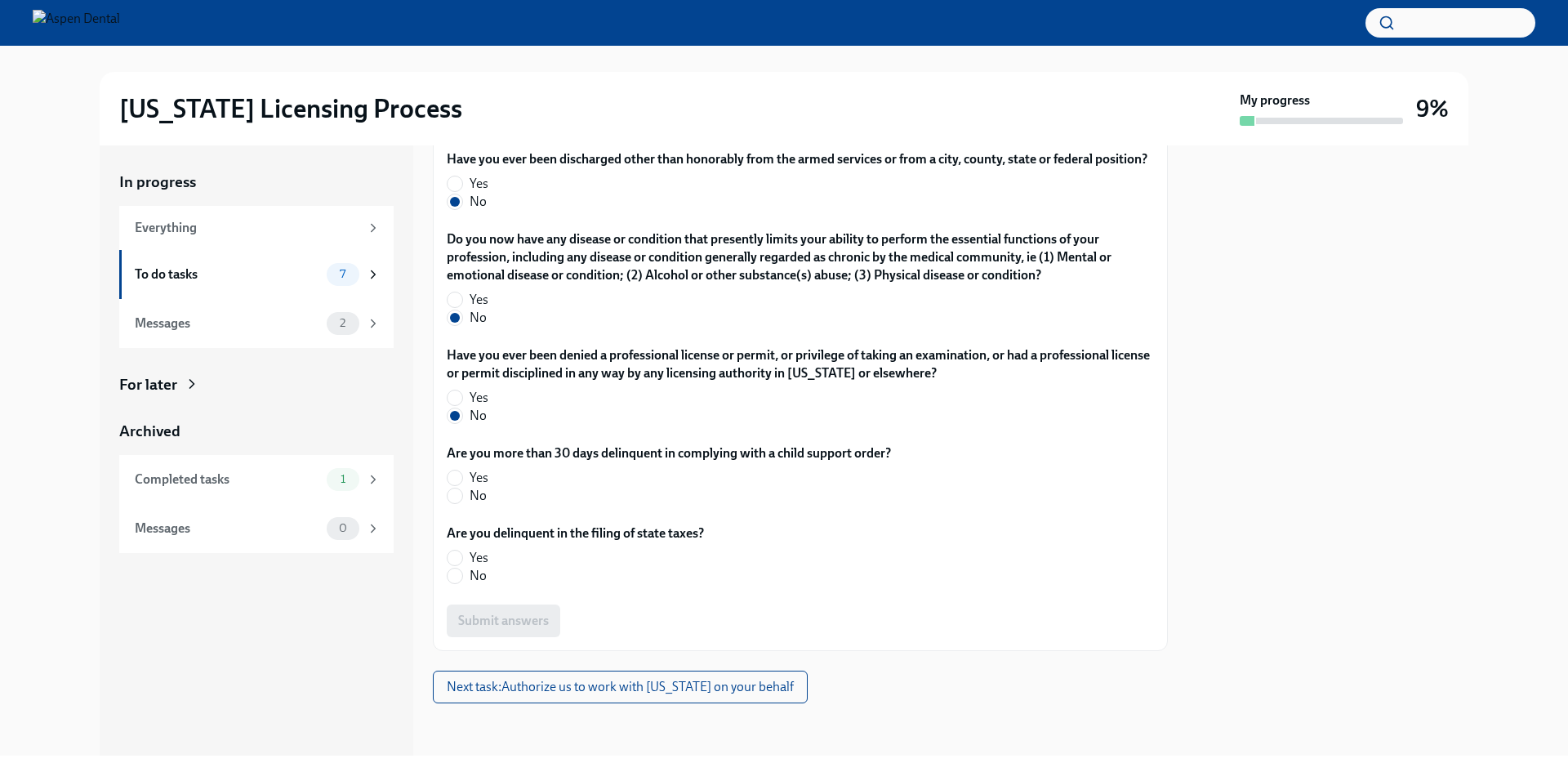
scroll to position [3846, 0]
click at [456, 499] on input "No" at bounding box center [455, 496] width 15 height 15
radio input "true"
click at [456, 571] on input "No" at bounding box center [455, 576] width 15 height 15
radio input "true"
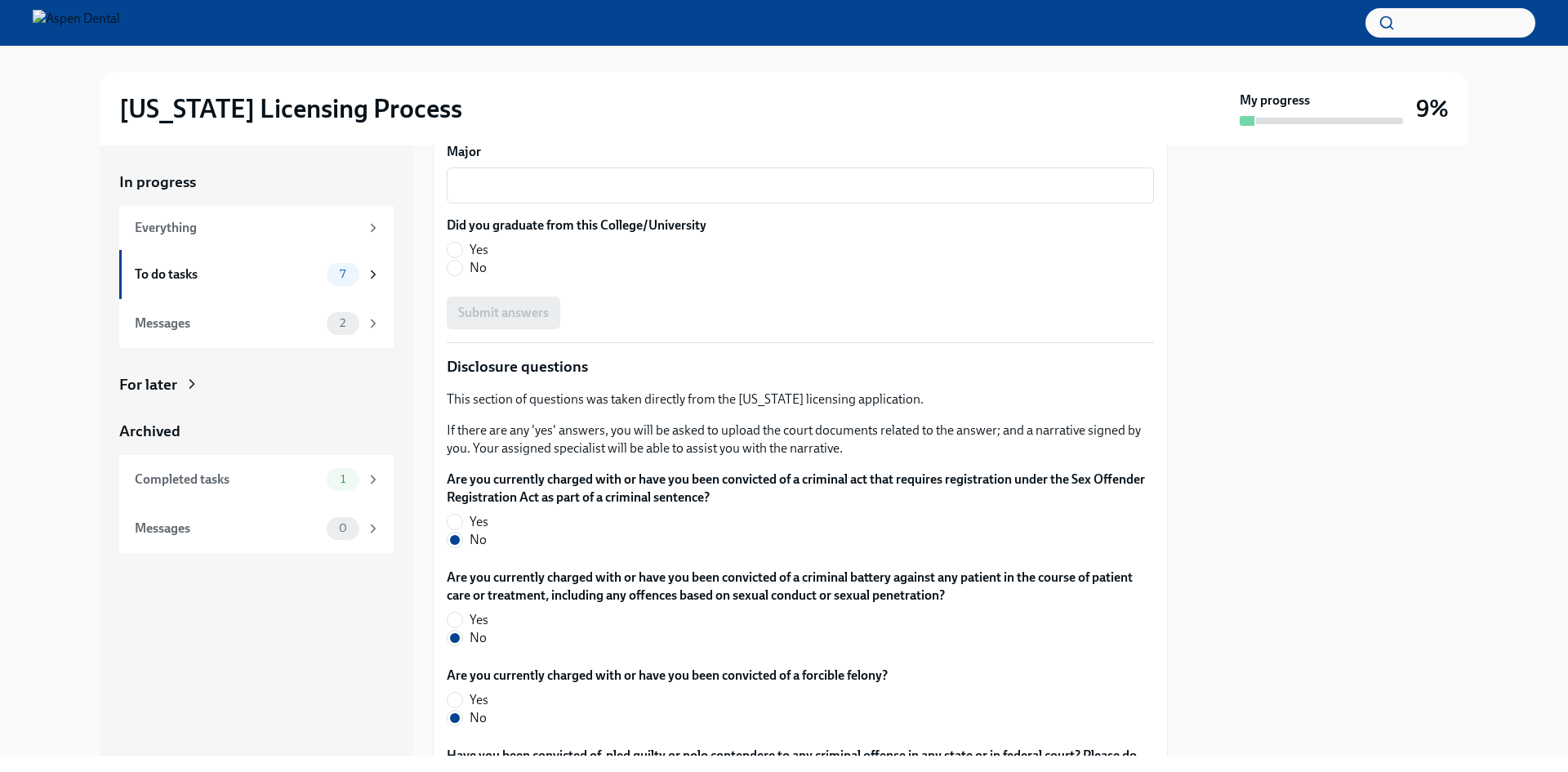
scroll to position [2866, 0]
click at [456, 259] on input "Yes" at bounding box center [455, 251] width 15 height 15
radio input "true"
click at [453, 105] on input "DDS" at bounding box center [455, 97] width 15 height 15
radio input "true"
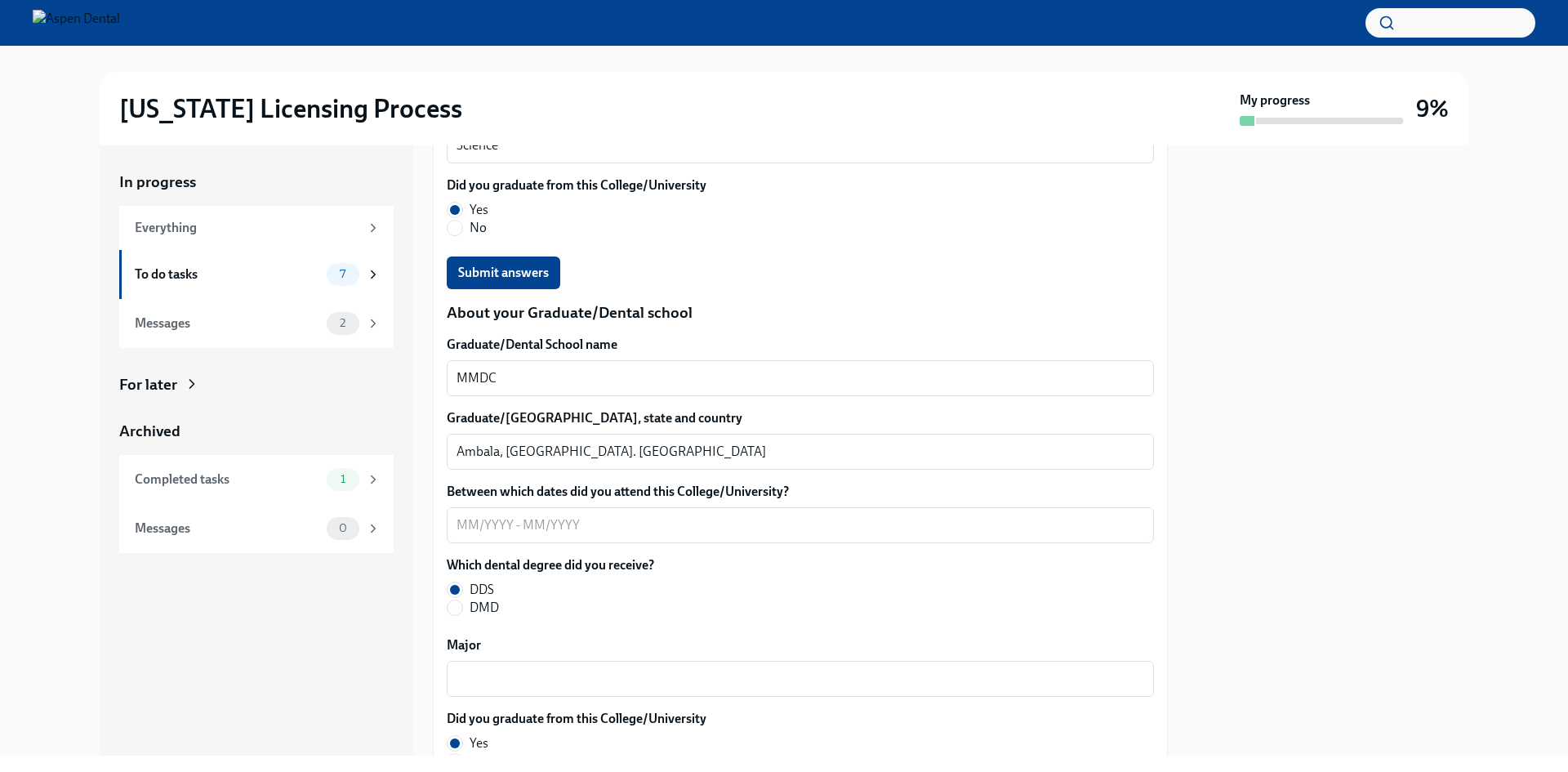
scroll to position [2376, 0]
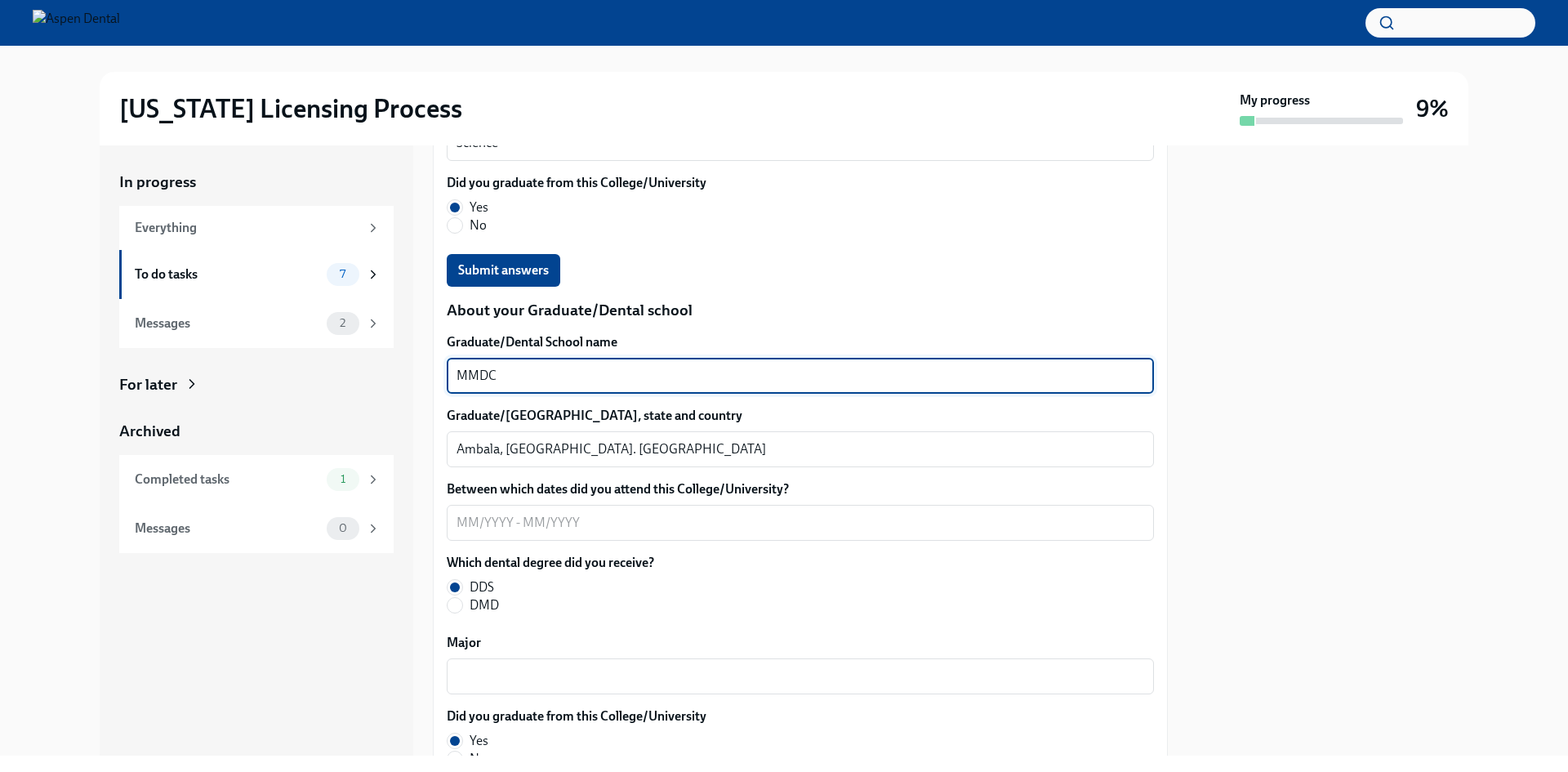
drag, startPoint x: 513, startPoint y: 570, endPoint x: 427, endPoint y: 566, distance: 86.1
click at [427, 566] on div "In progress Everything To do tasks 7 Messages 2 For later Archived Completed ta…" at bounding box center [783, 450] width 1368 height 610
type textarea "[GEOGRAPHIC_DATA][US_STATE] School of Dentistry"
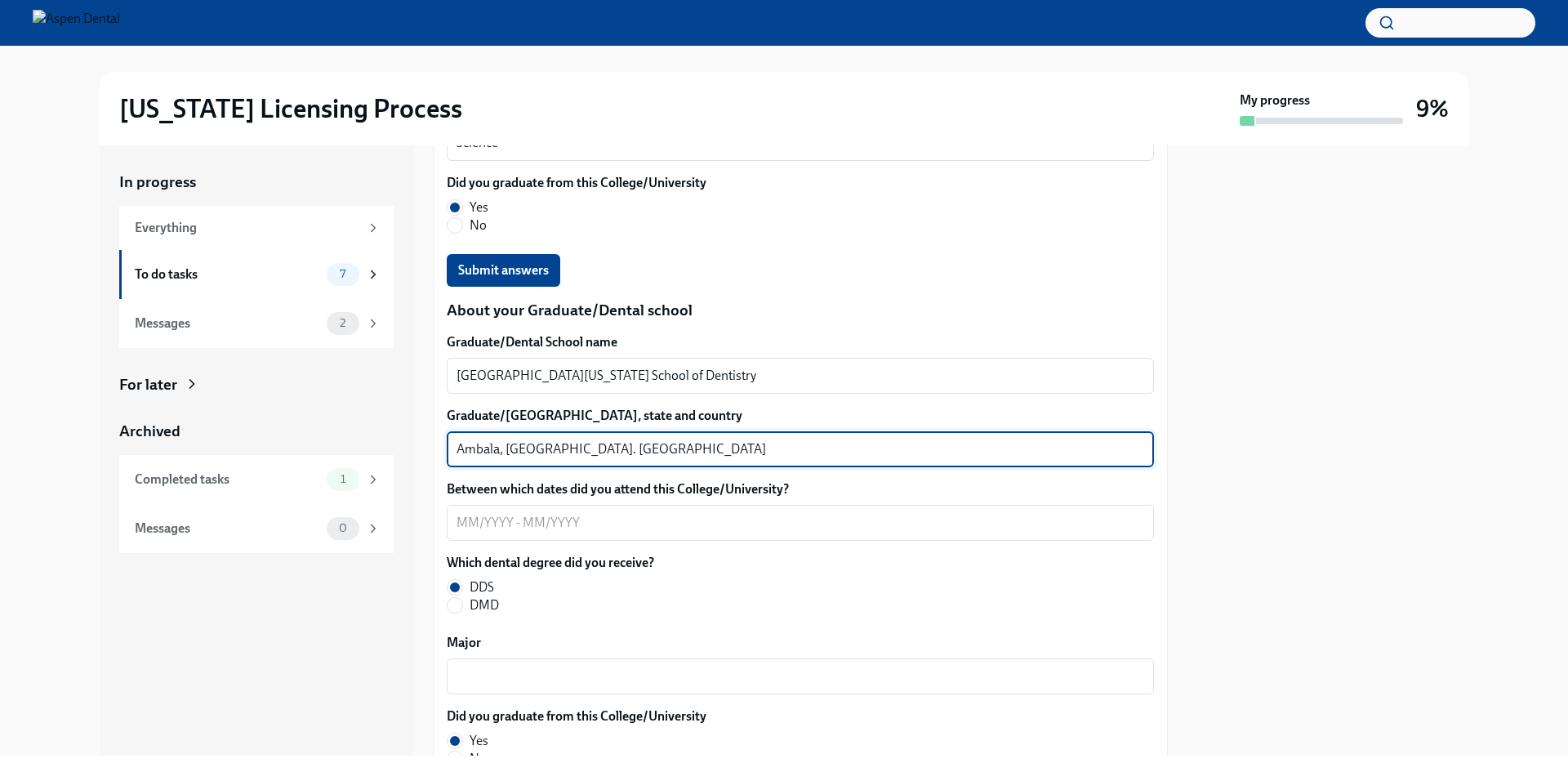
drag, startPoint x: 513, startPoint y: 637, endPoint x: 613, endPoint y: 637, distance: 100.0
click at [613, 459] on textarea "Ambala, [GEOGRAPHIC_DATA]. [GEOGRAPHIC_DATA]" at bounding box center [800, 449] width 688 height 20
type textarea "[GEOGRAPHIC_DATA], [US_STATE], [GEOGRAPHIC_DATA]"
click at [564, 532] on textarea "Between which dates did you attend this College/University?" at bounding box center [800, 523] width 688 height 20
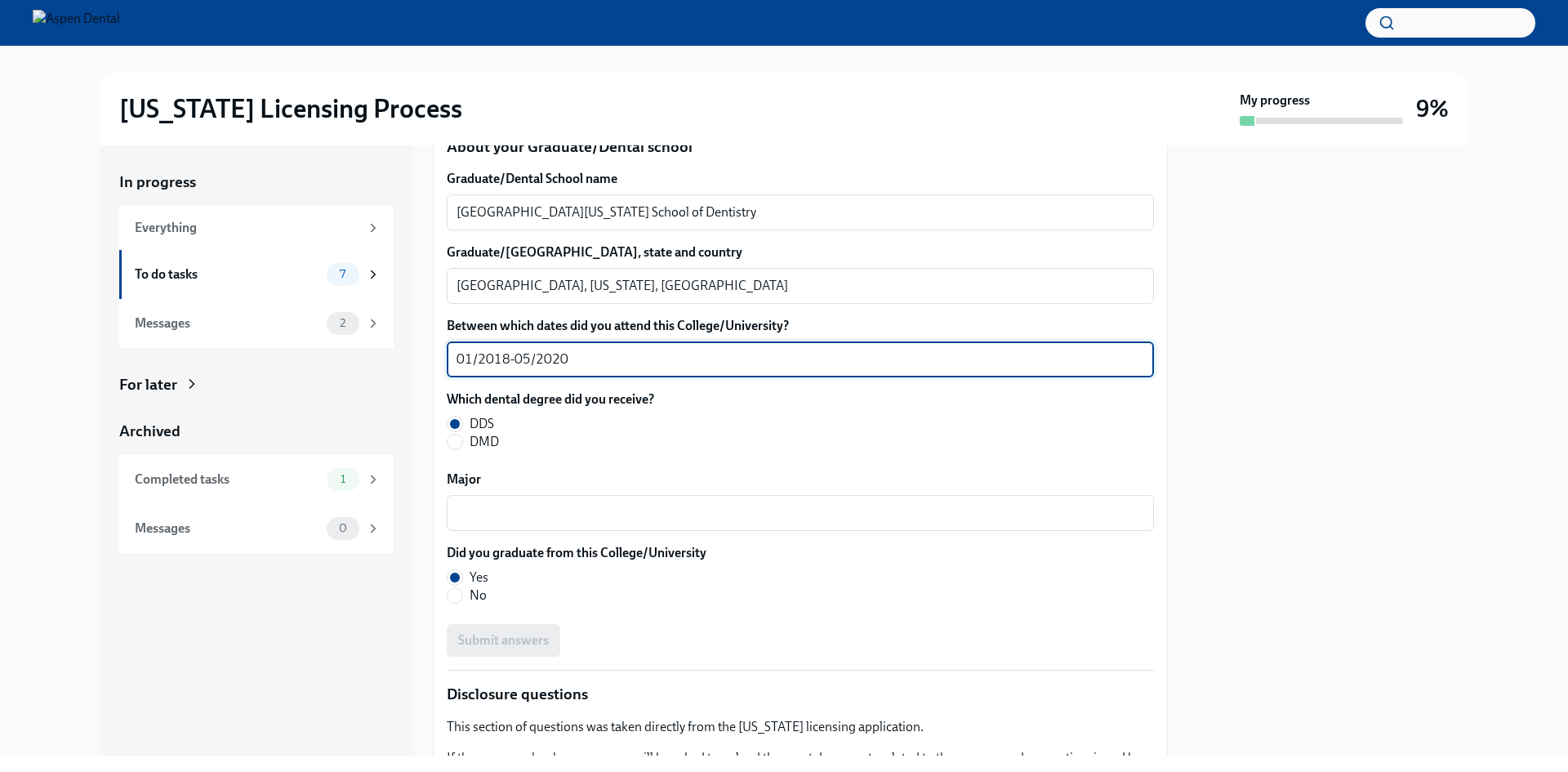
scroll to position [2702, 0]
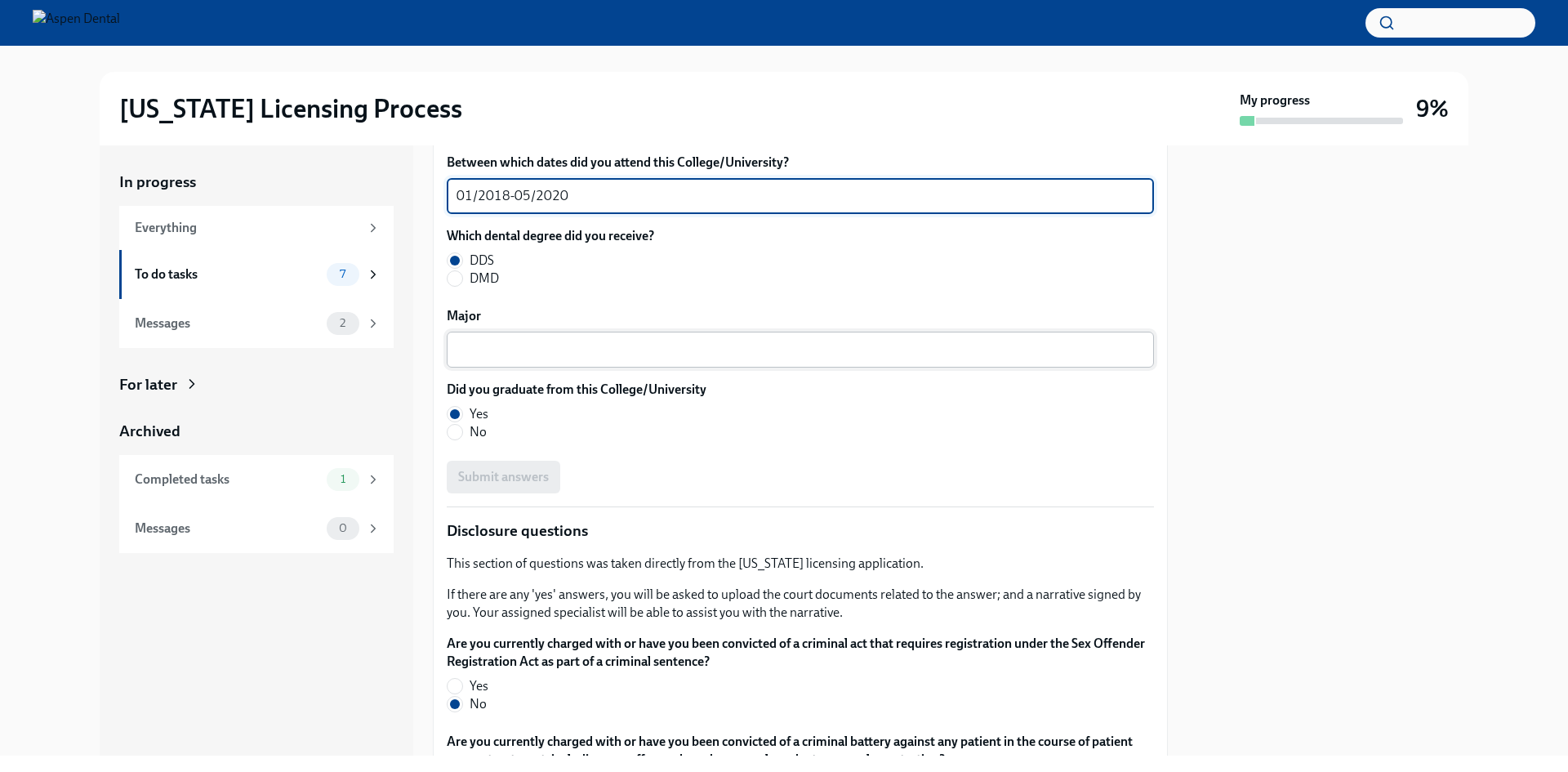
type textarea "01/2018-05/2020"
click at [542, 360] on textarea "Major" at bounding box center [800, 349] width 688 height 20
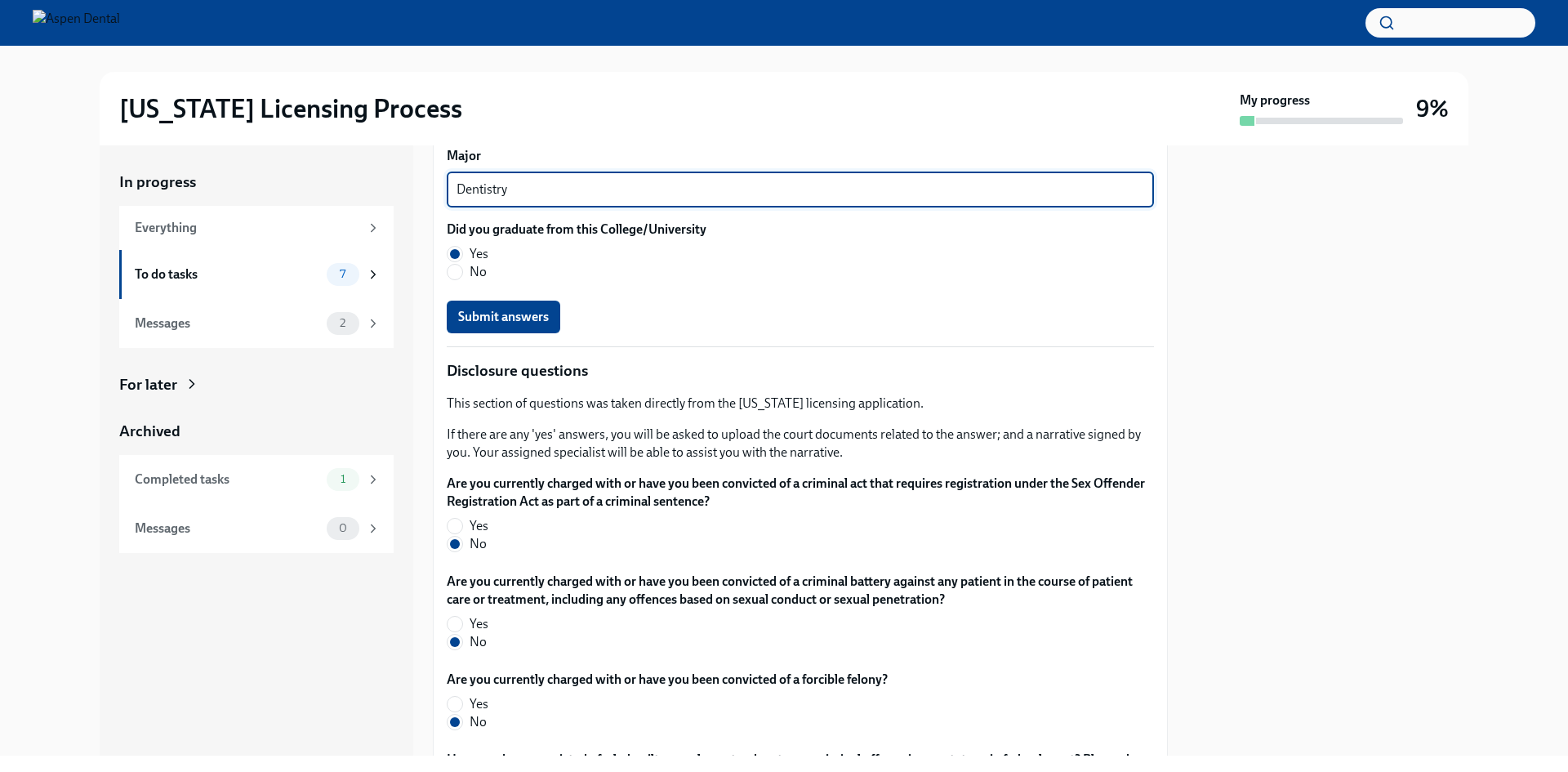
scroll to position [2866, 0]
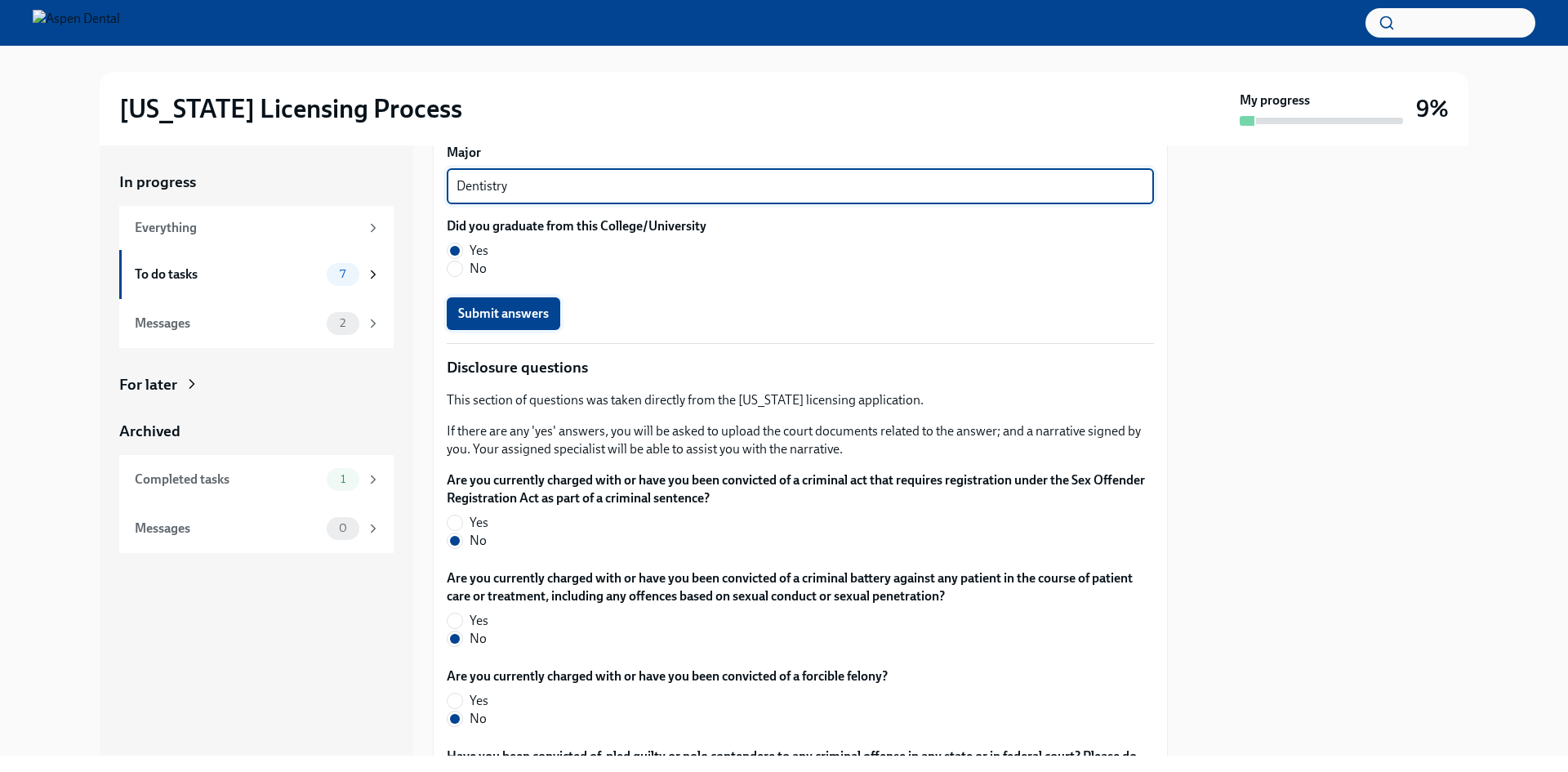
type textarea "Dentistry"
click at [513, 330] on button "Submit answers" at bounding box center [503, 313] width 113 height 33
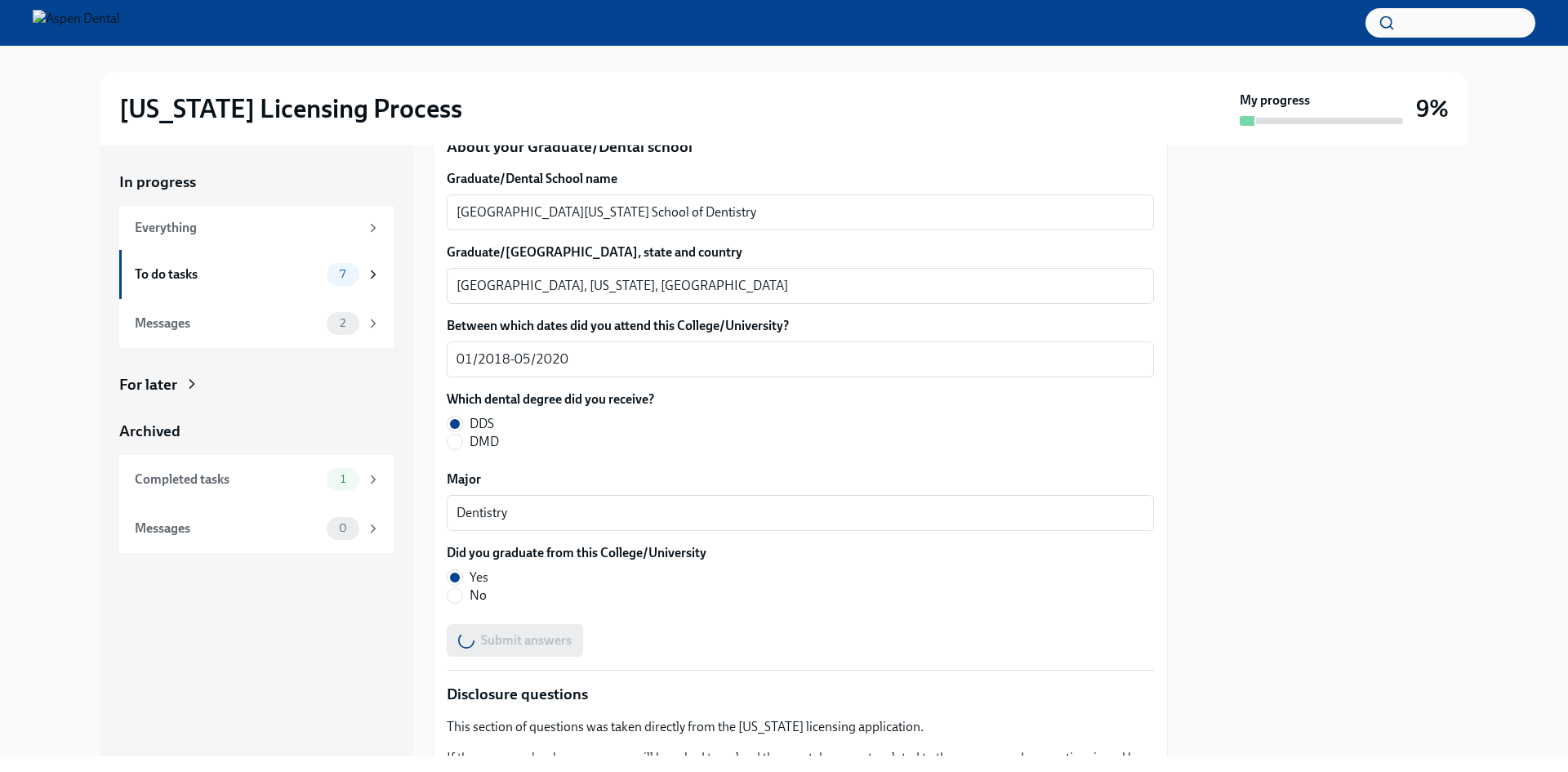
click at [513, 115] on span "Submit answers" at bounding box center [503, 107] width 91 height 16
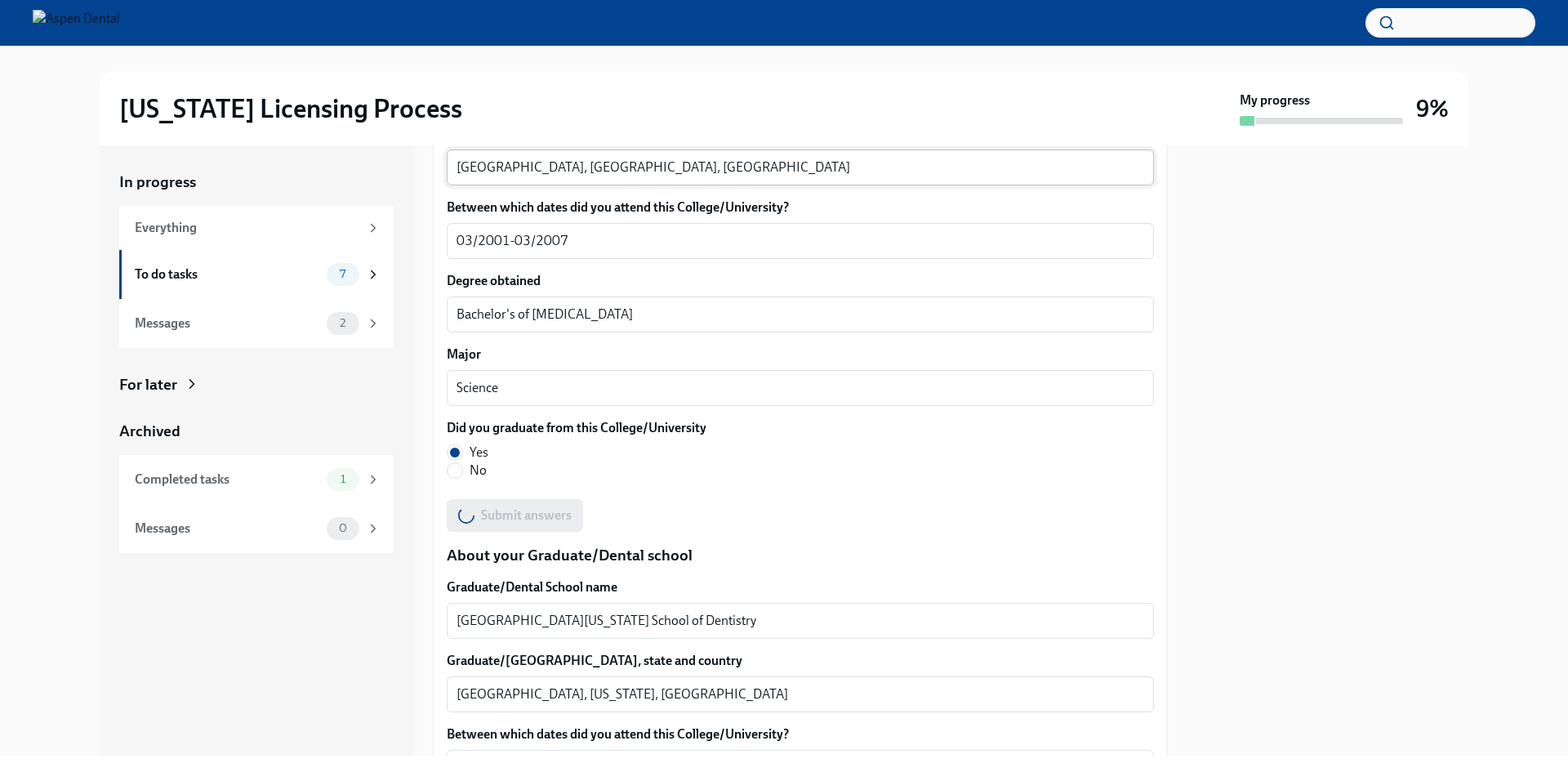
scroll to position [1804, 0]
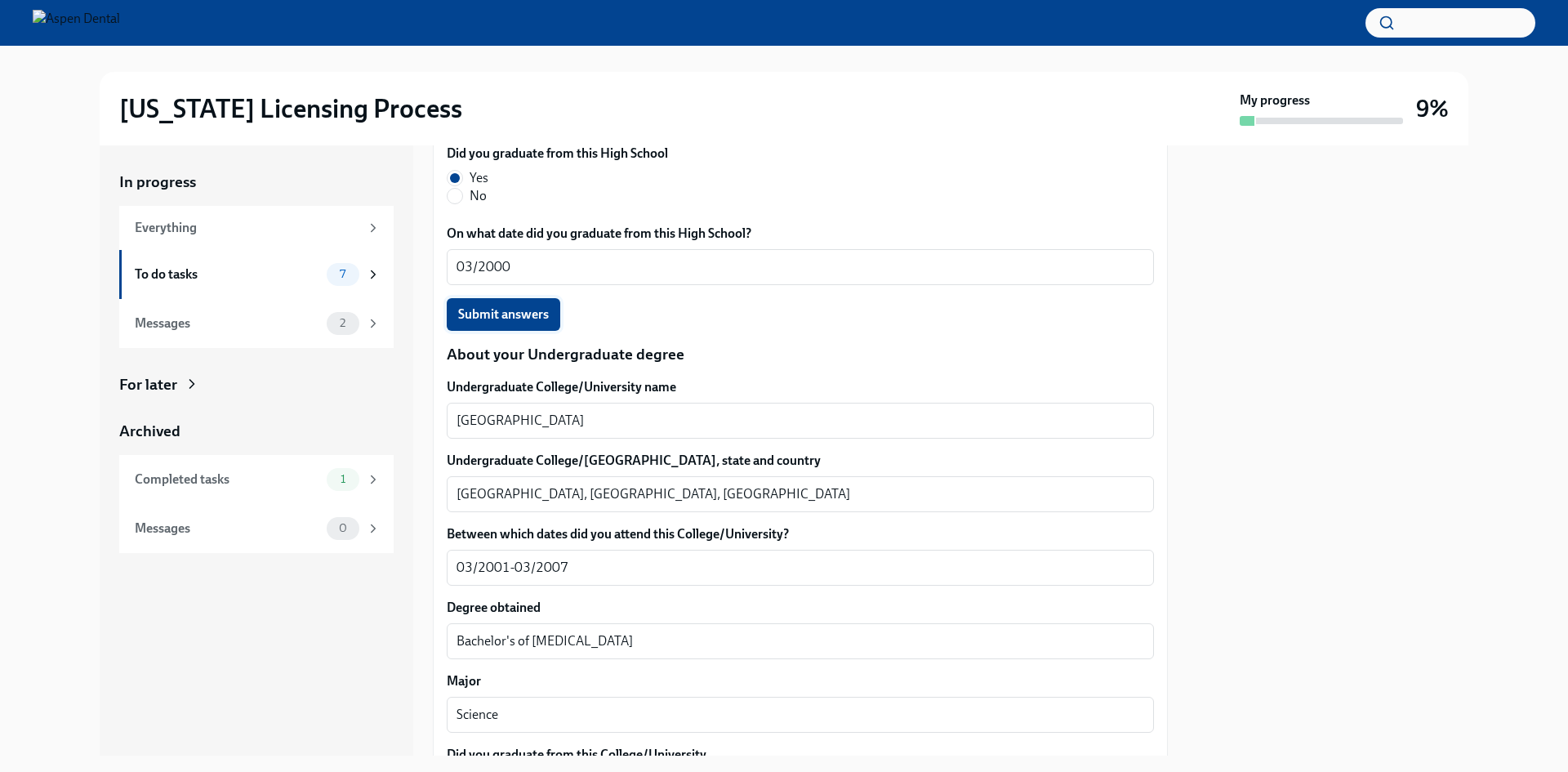
click at [491, 322] on span "Submit answers" at bounding box center [503, 314] width 91 height 16
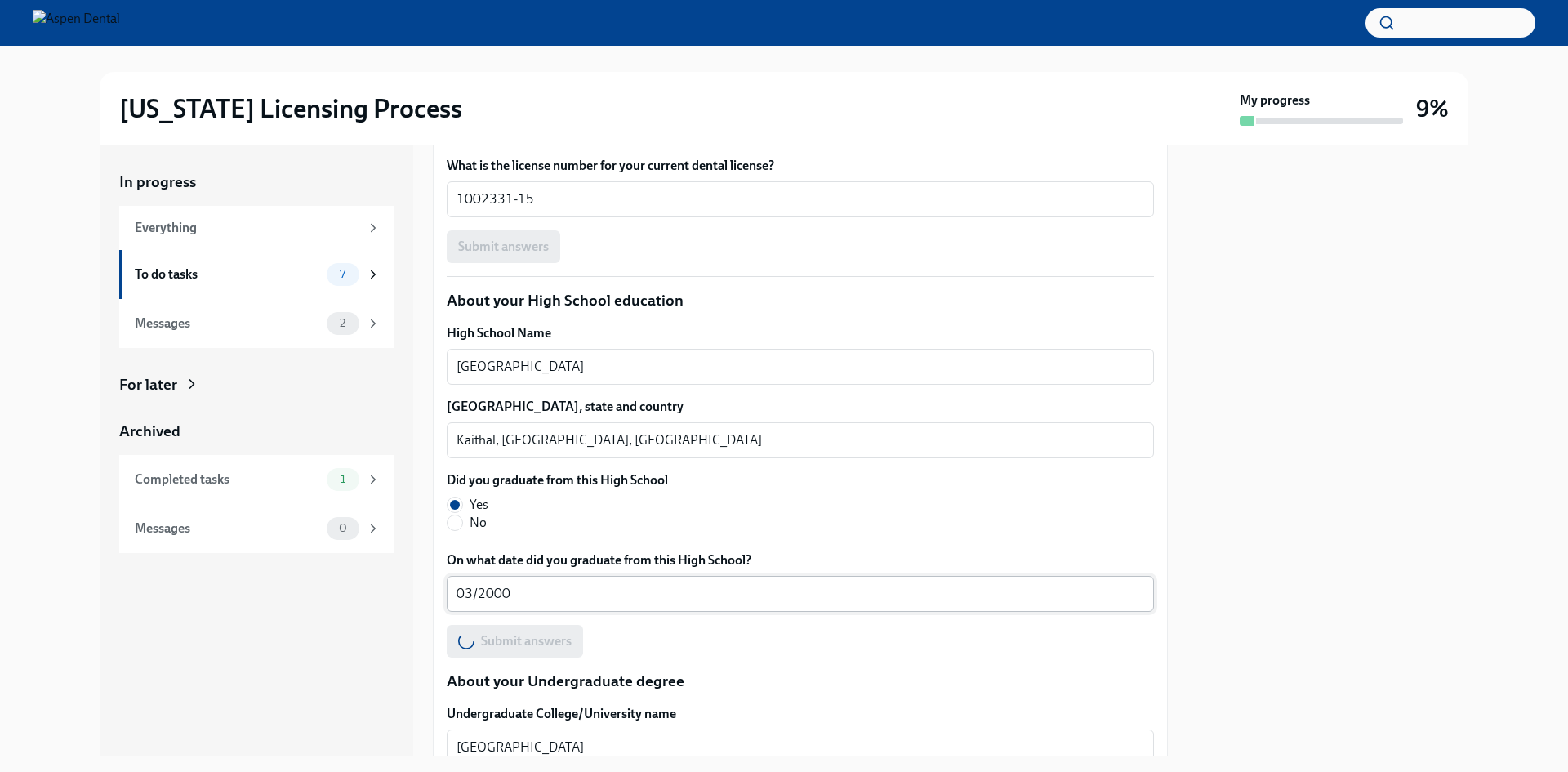
scroll to position [1151, 0]
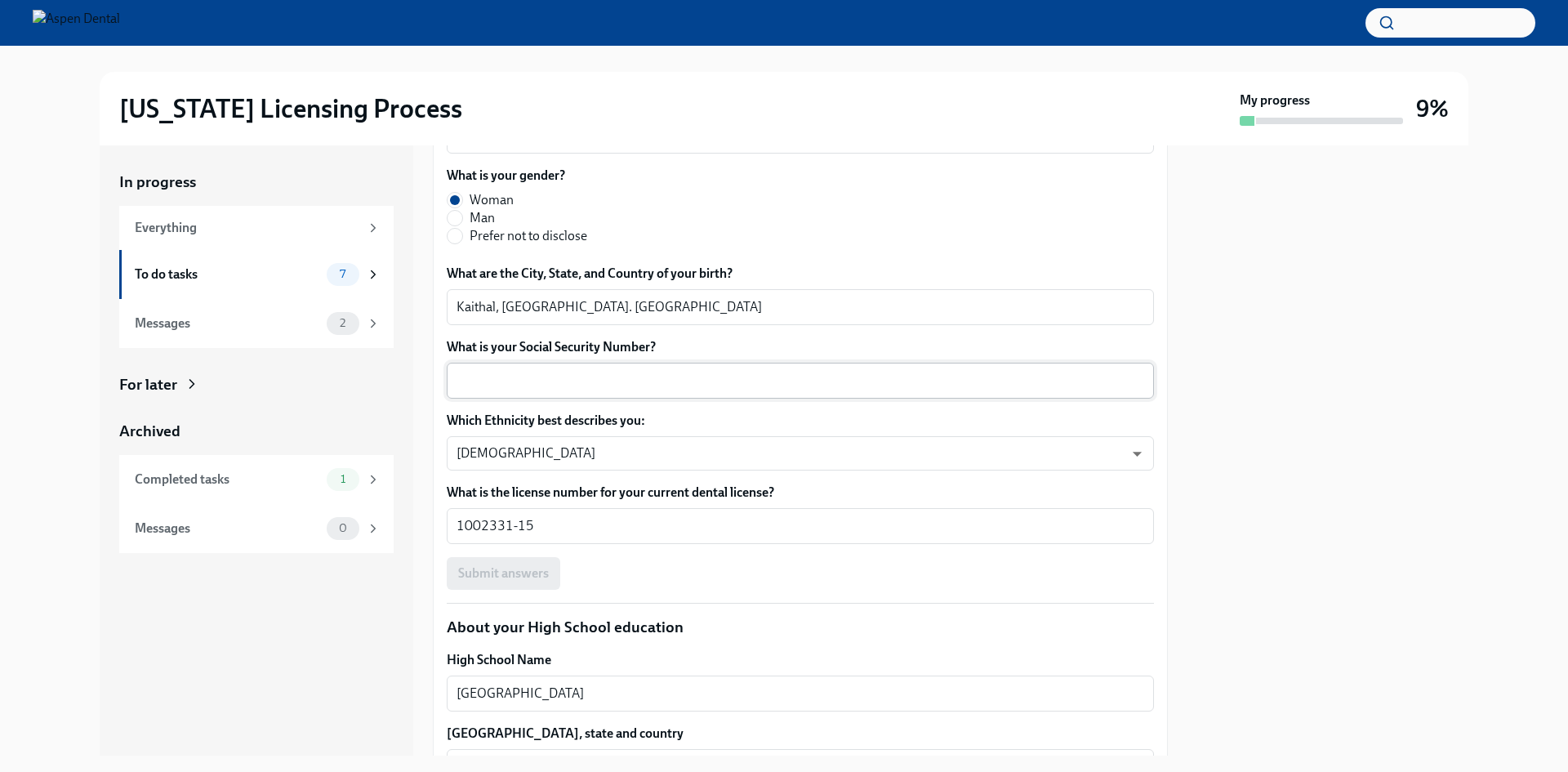
click at [554, 391] on textarea "What is your Social Security Number?" at bounding box center [800, 380] width 688 height 20
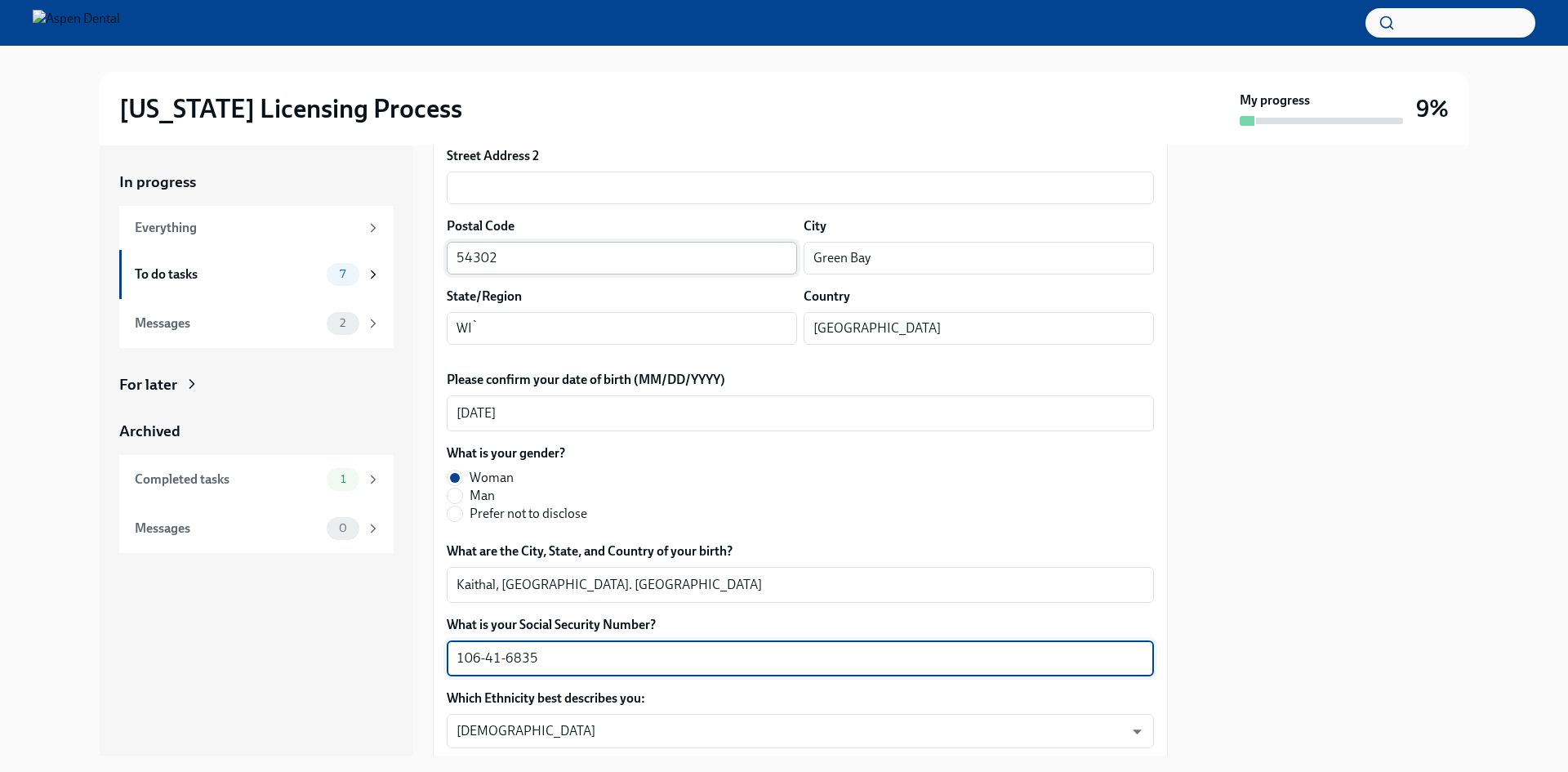
scroll to position [824, 0]
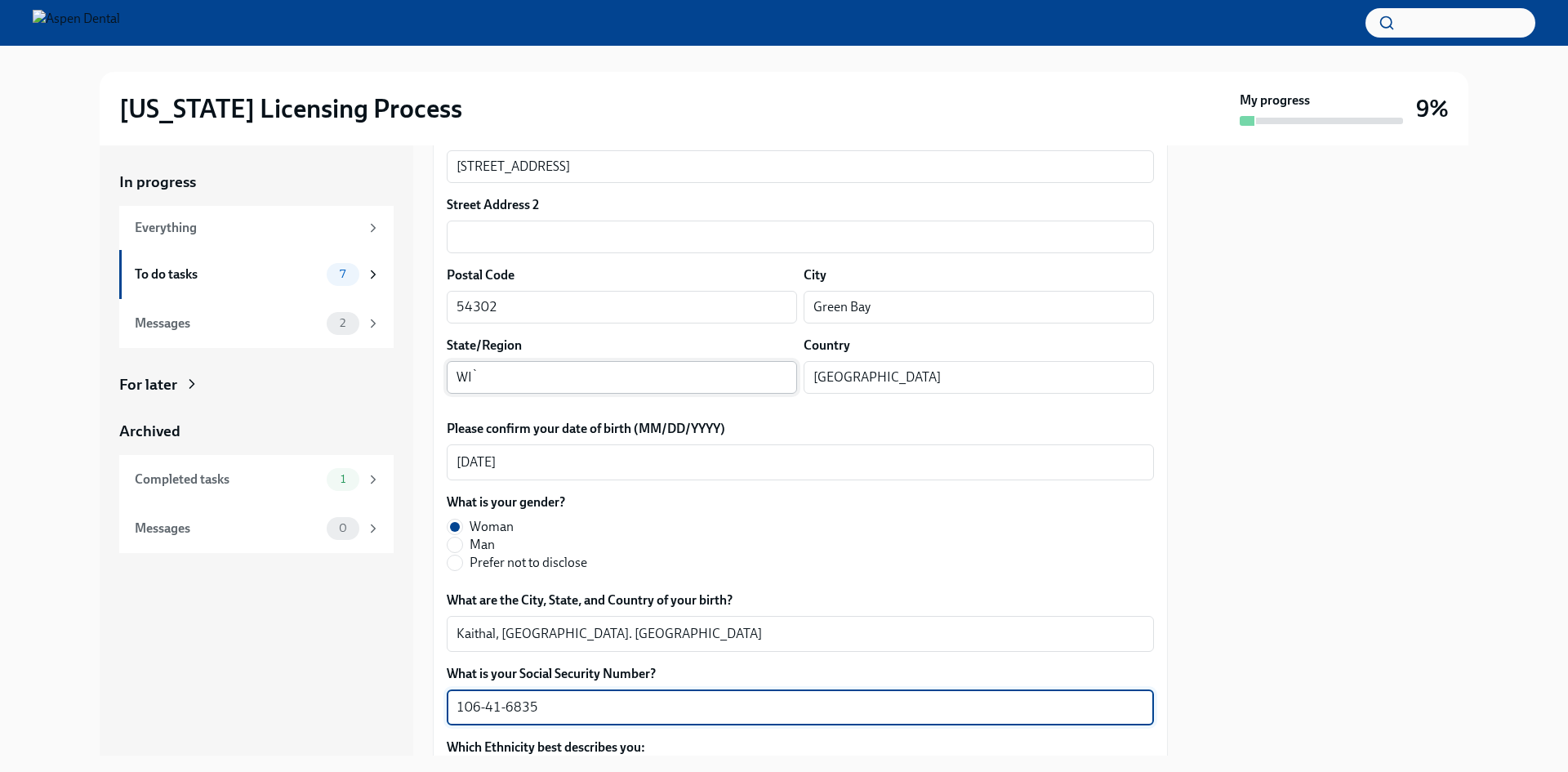
type textarea "106-41-6835"
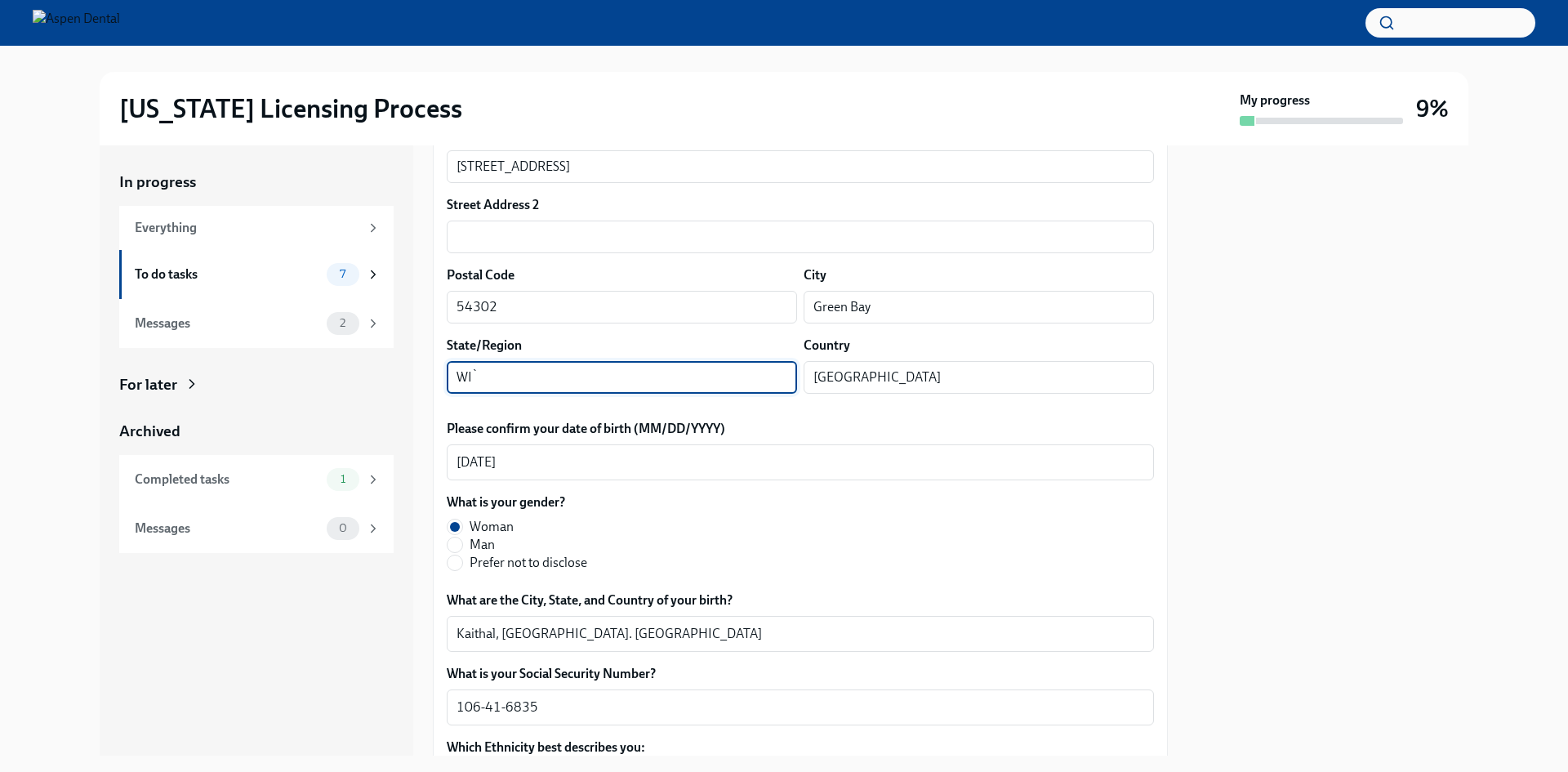
click at [566, 393] on input "WI`" at bounding box center [622, 377] width 350 height 33
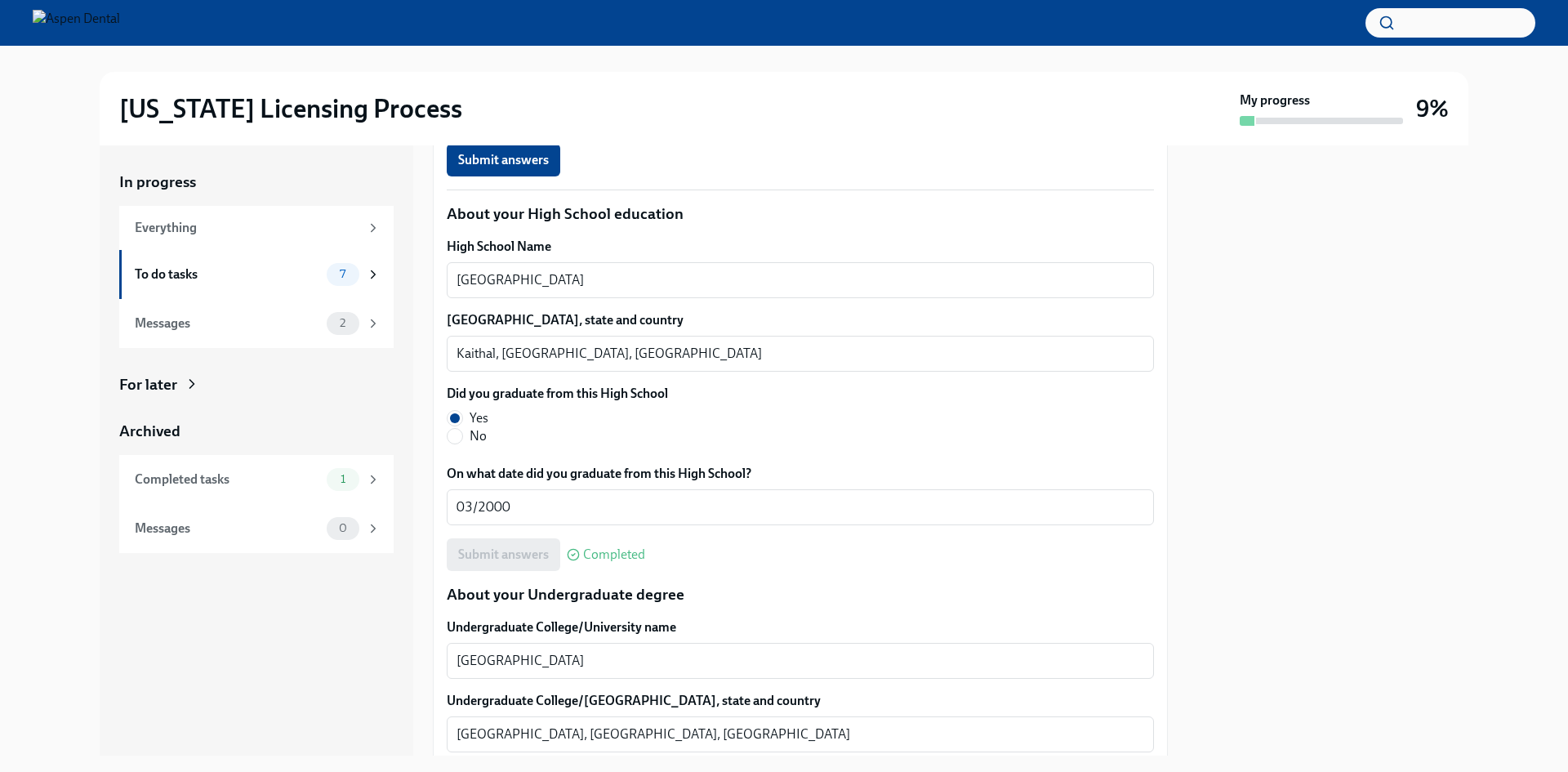
scroll to position [1722, 0]
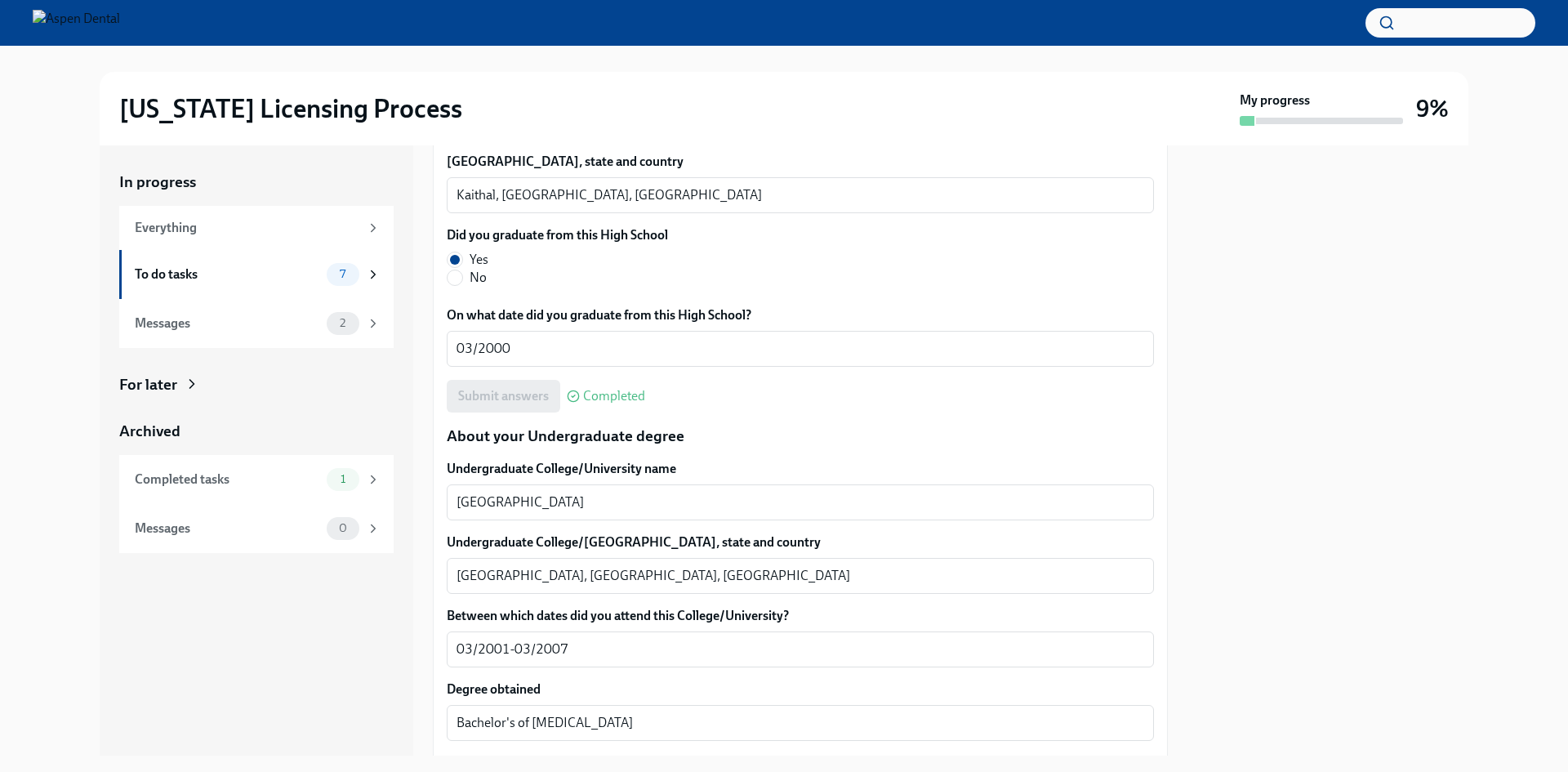
type input "WI"
click at [490, 9] on span "Submit answers" at bounding box center [503, 1] width 91 height 16
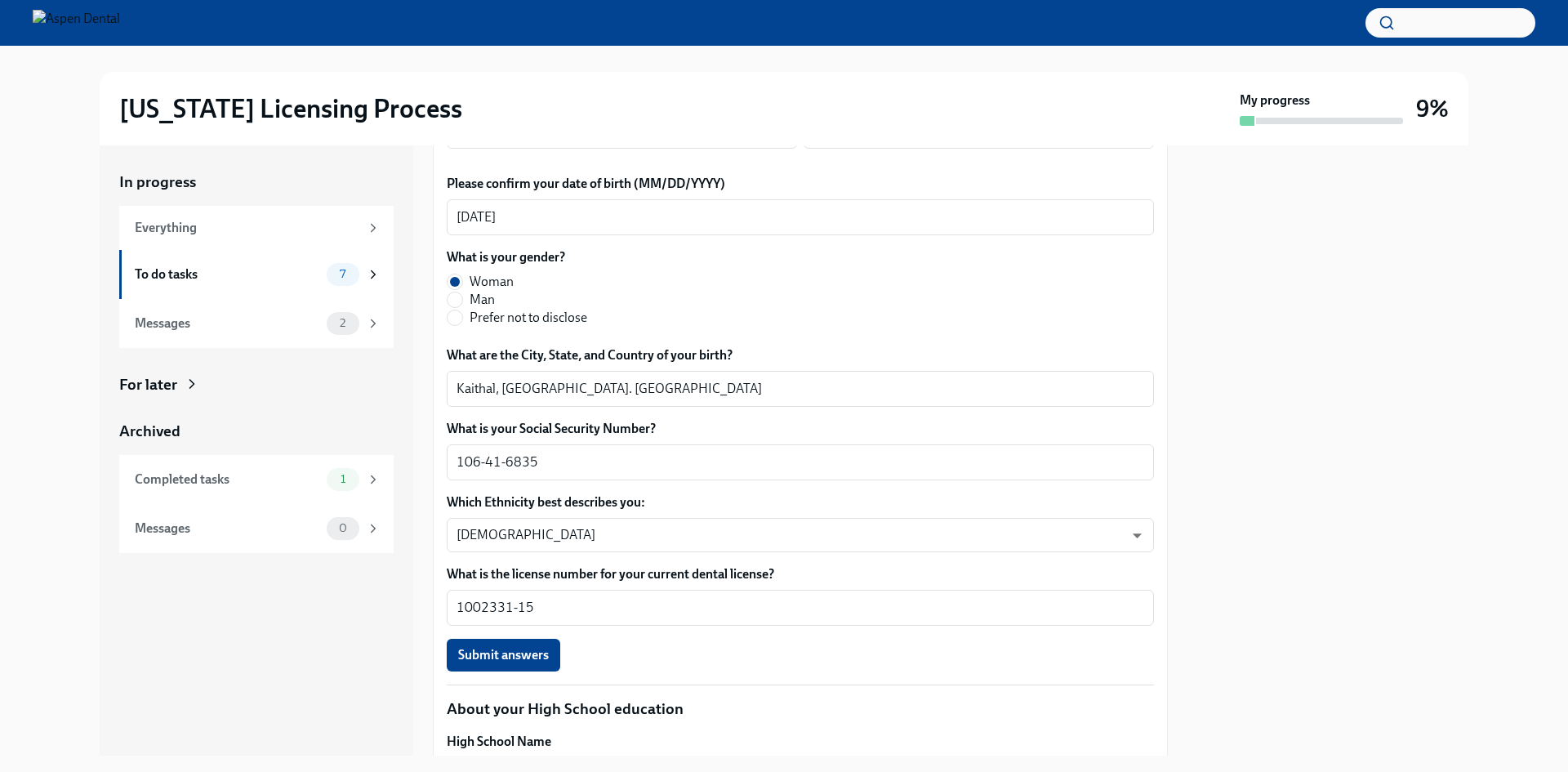
scroll to position [578, 0]
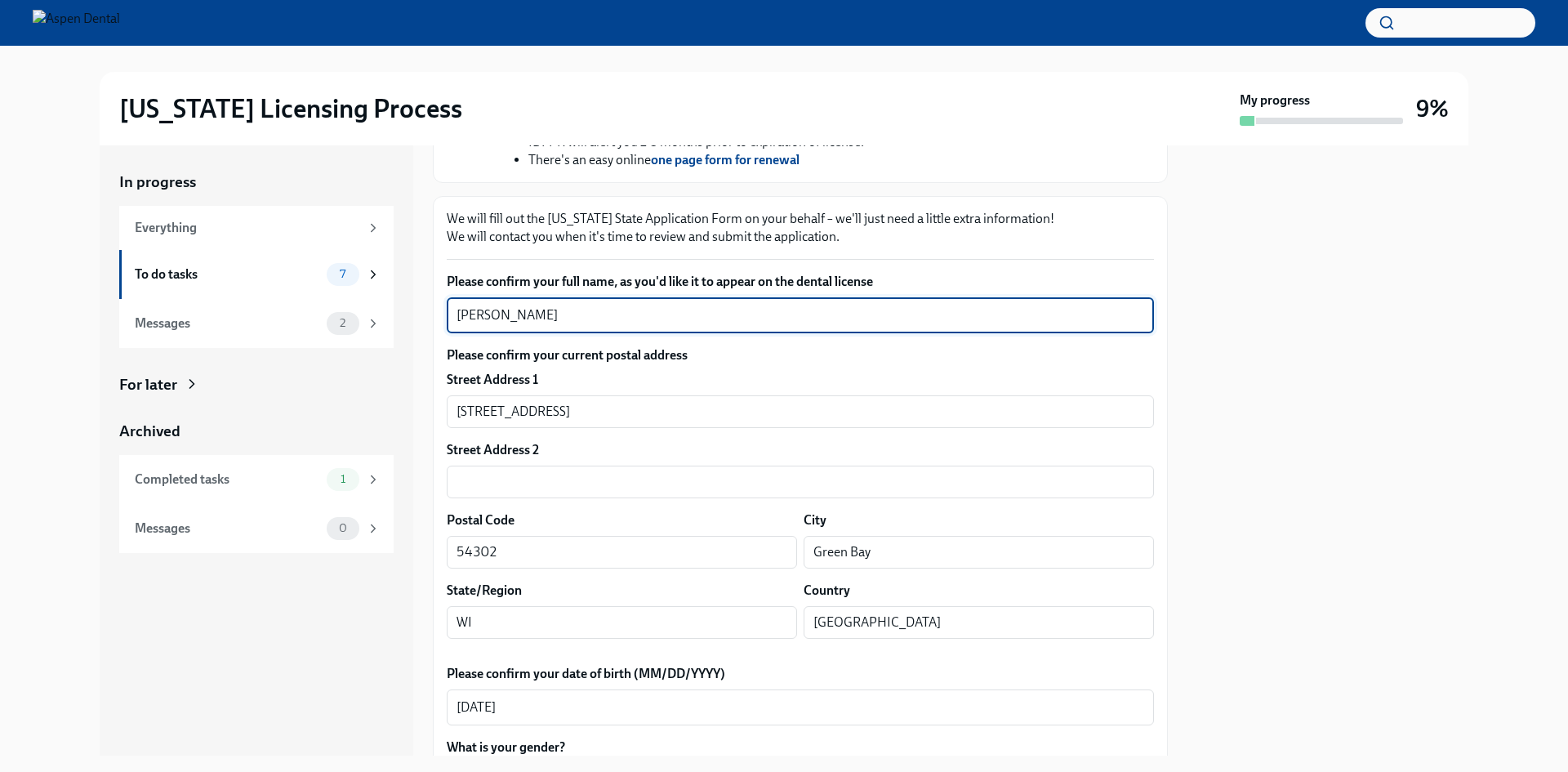
click at [468, 325] on textarea "[PERSON_NAME]" at bounding box center [800, 315] width 688 height 20
click at [694, 529] on div "Please confirm your full name, as you'd like it to appear on the dental license…" at bounding box center [800, 717] width 707 height 889
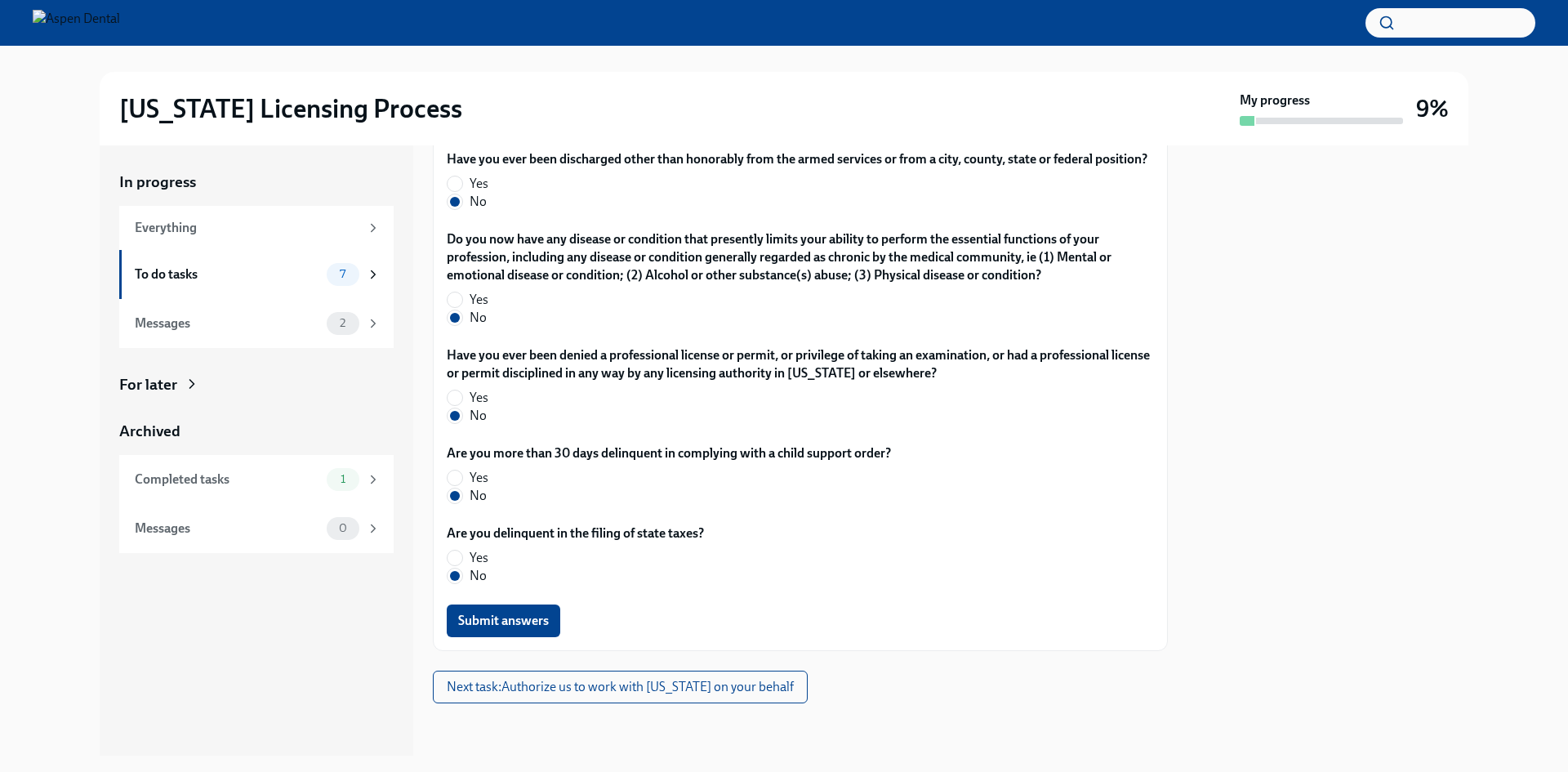
scroll to position [3846, 0]
click at [526, 627] on span "Submit answers" at bounding box center [503, 620] width 91 height 16
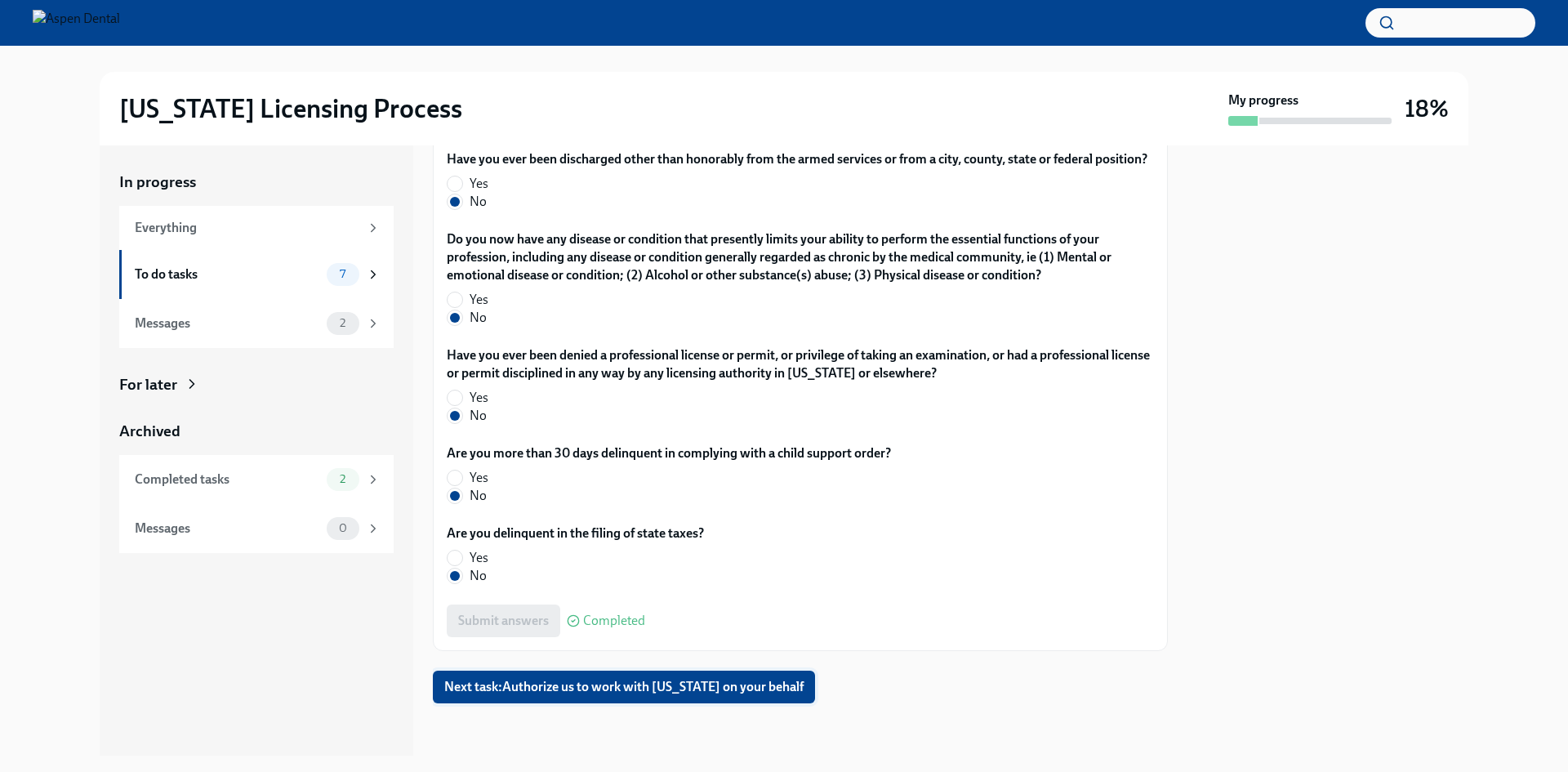
click at [634, 692] on span "Next task : Authorize us to work with [US_STATE] on your behalf" at bounding box center [624, 687] width 360 height 16
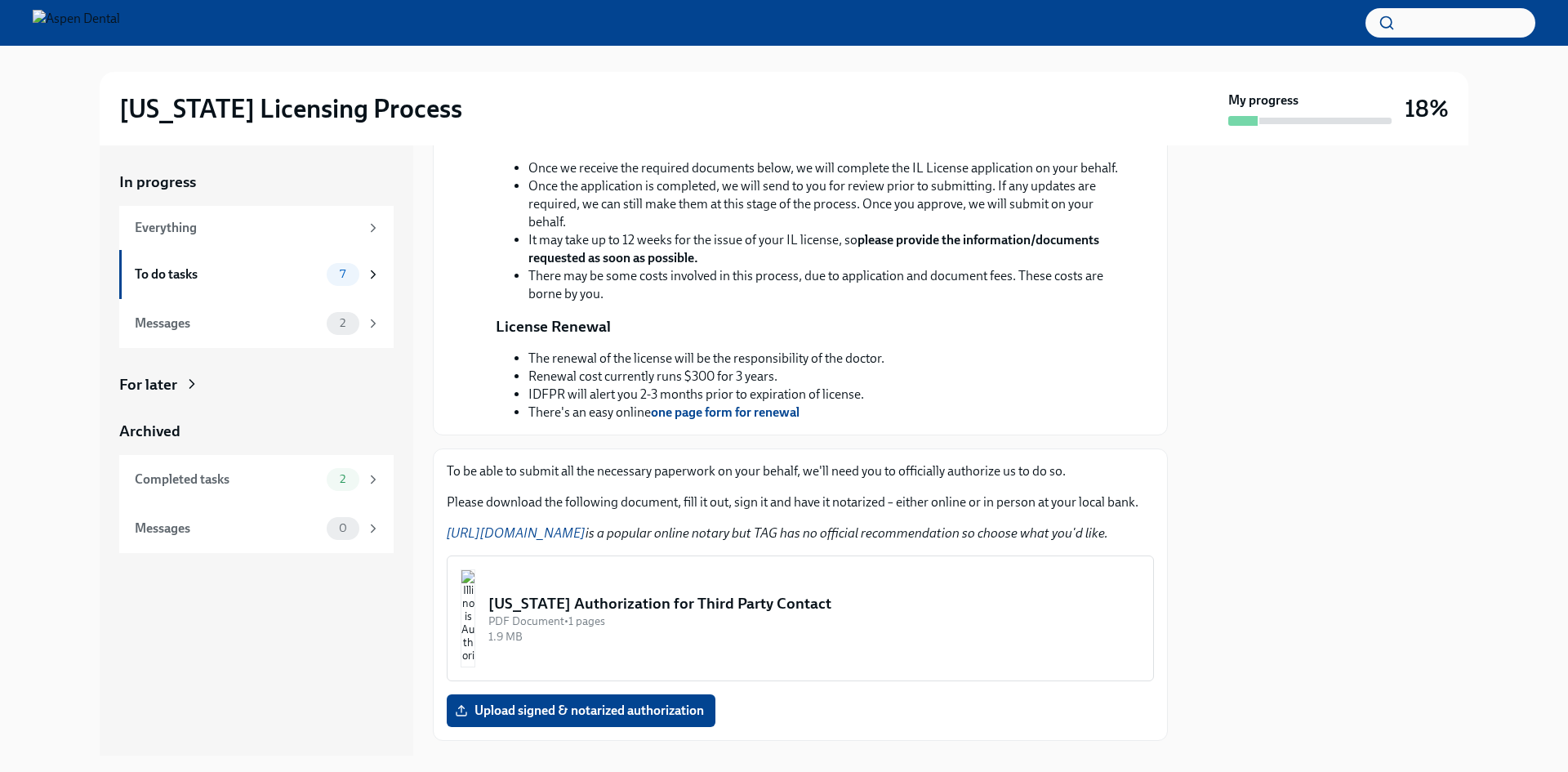
scroll to position [327, 0]
click at [228, 284] on div "To do tasks 7" at bounding box center [258, 275] width 245 height 22
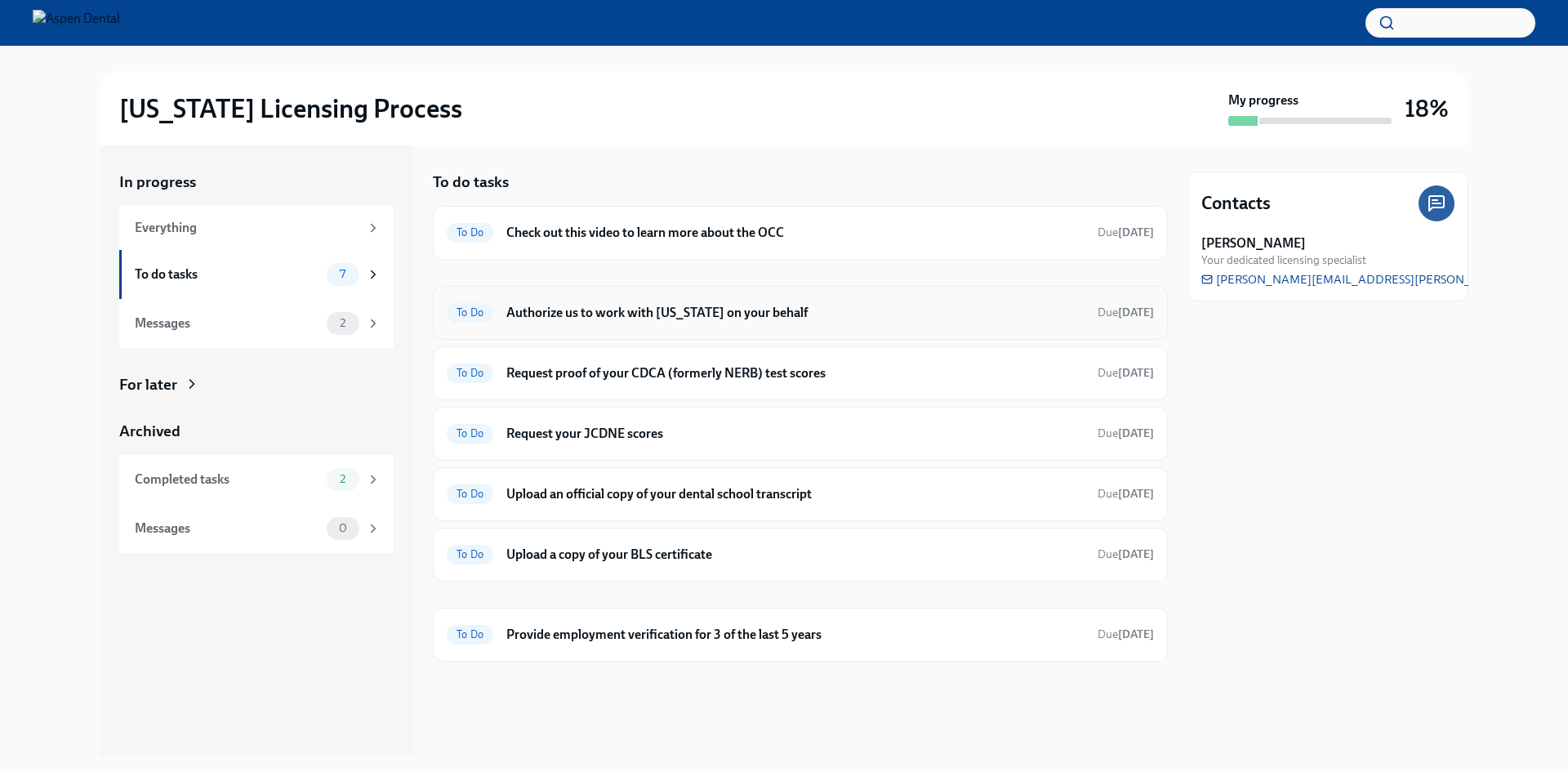
click at [584, 319] on h6 "Authorize us to work with [US_STATE] on your behalf" at bounding box center [795, 312] width 578 height 18
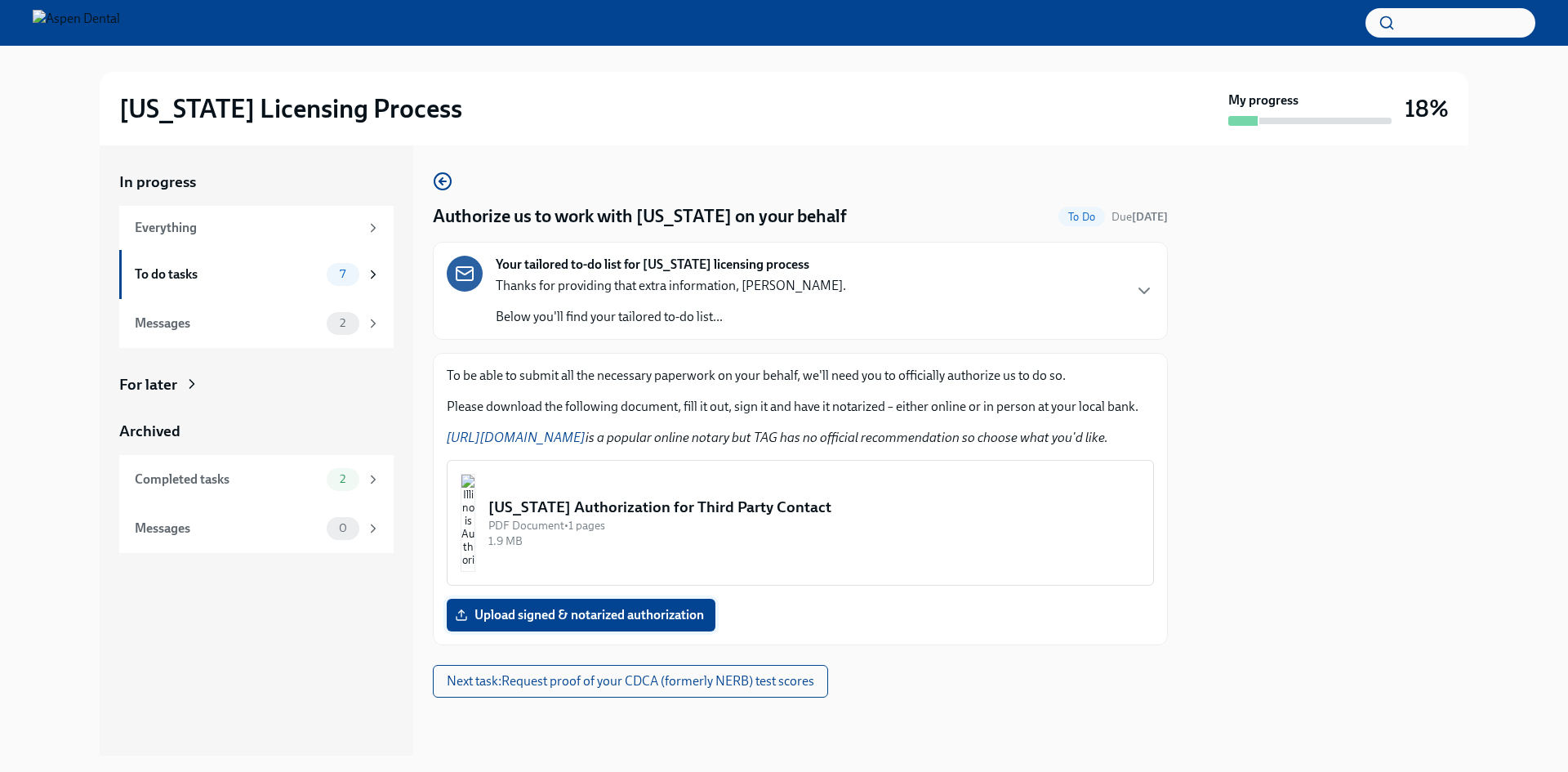
click at [605, 617] on span "Upload signed & notarized authorization" at bounding box center [581, 615] width 245 height 16
click at [0, 0] on input "Upload signed & notarized authorization" at bounding box center [0, 0] width 0 height 0
click at [475, 513] on img "button" at bounding box center [468, 523] width 15 height 98
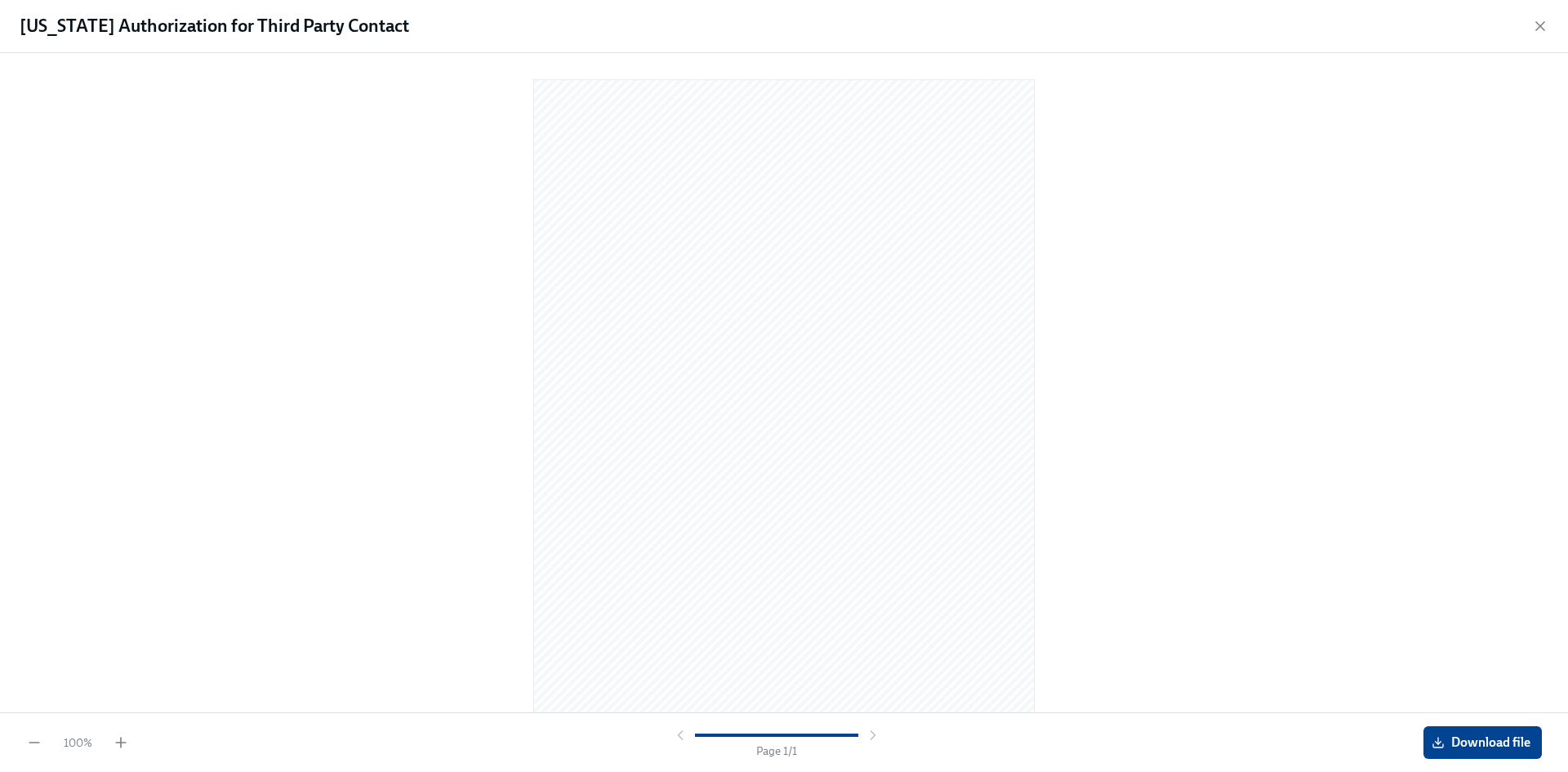
scroll to position [16, 0]
click at [1487, 738] on span "Download file" at bounding box center [1483, 742] width 96 height 16
